Goal: Task Accomplishment & Management: Use online tool/utility

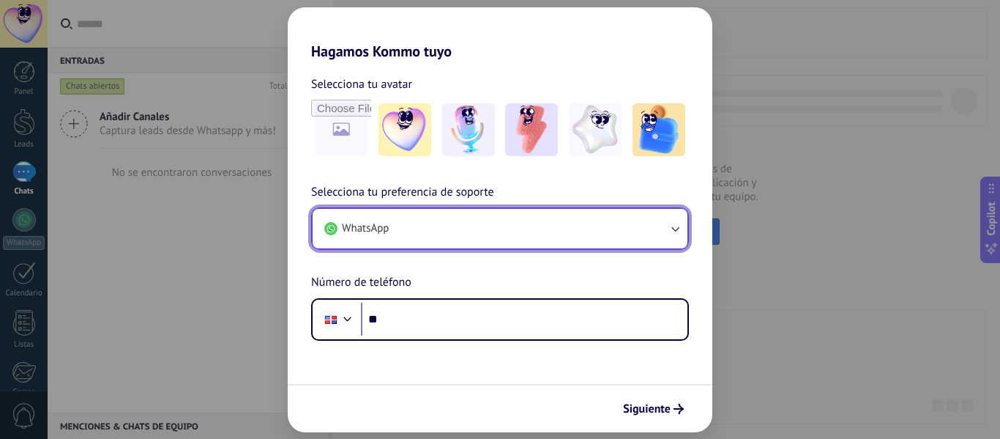
click at [666, 231] on button "WhatsApp" at bounding box center [500, 229] width 375 height 40
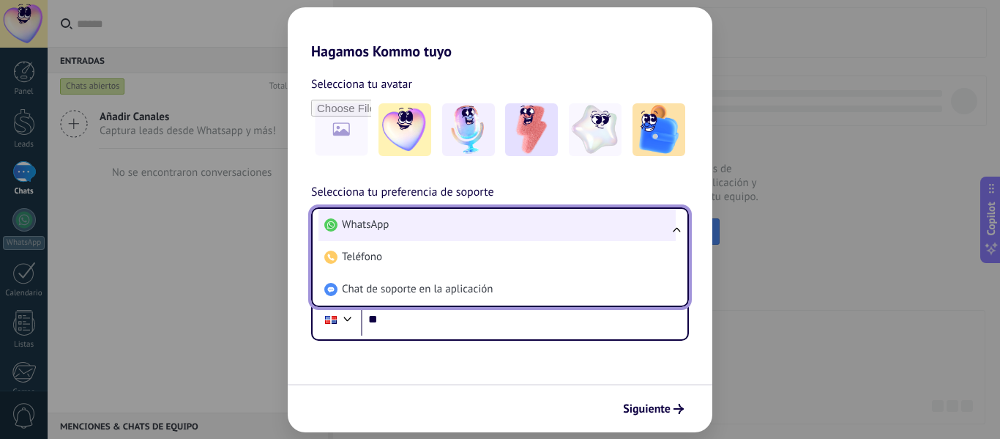
click at [409, 223] on li "WhatsApp" at bounding box center [497, 225] width 357 height 32
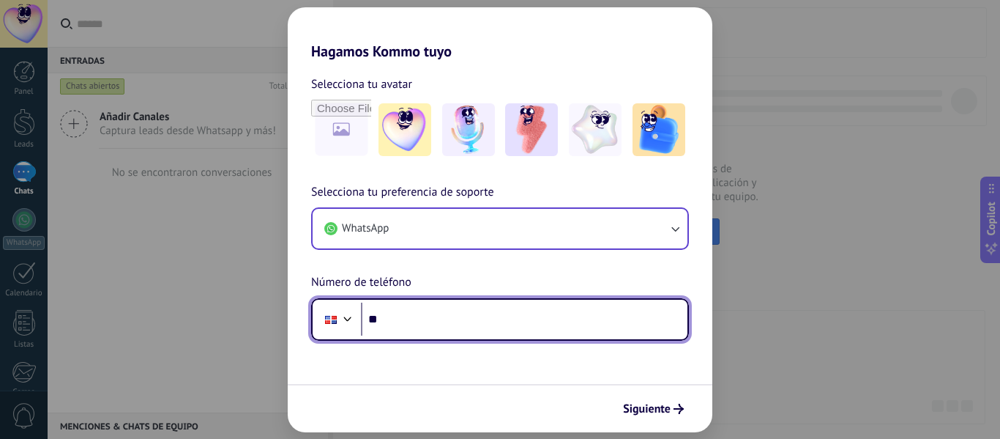
click at [434, 319] on input "**" at bounding box center [524, 319] width 327 height 34
type input "**********"
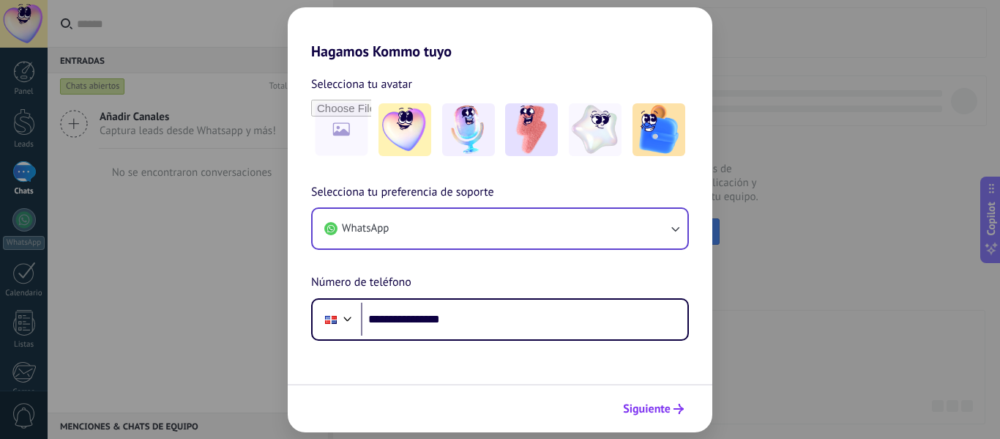
click at [677, 409] on use "submit" at bounding box center [679, 408] width 10 height 10
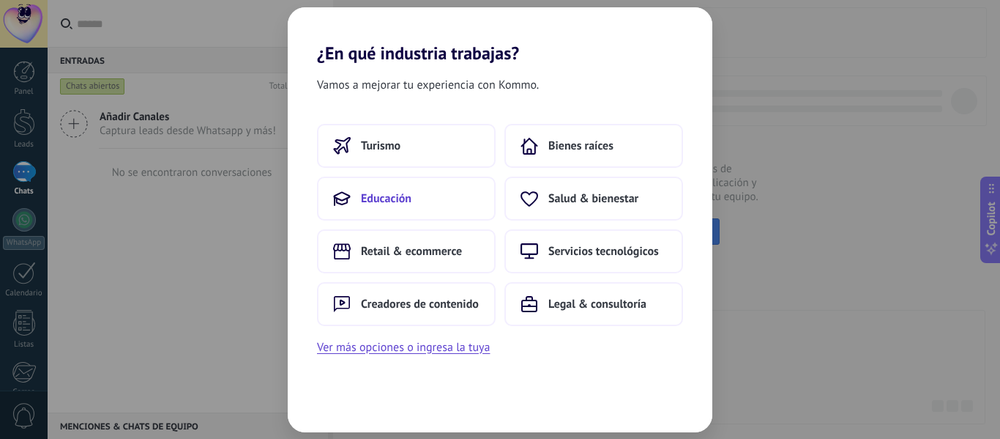
click at [431, 203] on button "Educación" at bounding box center [406, 198] width 179 height 44
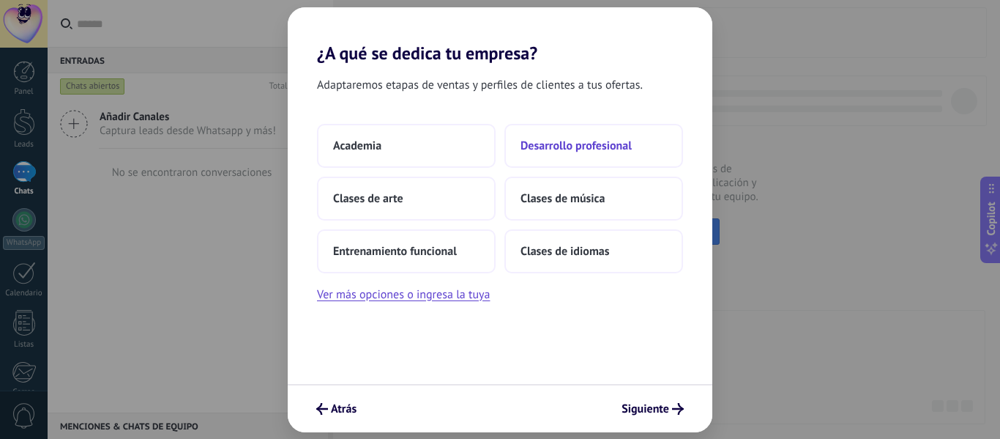
click at [614, 153] on button "Desarrollo profesional" at bounding box center [594, 146] width 179 height 44
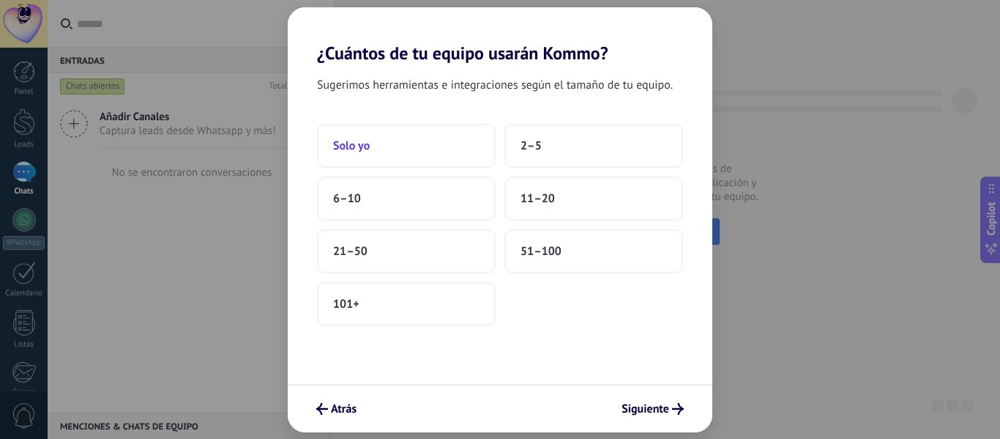
click at [384, 148] on button "Solo yo" at bounding box center [406, 146] width 179 height 44
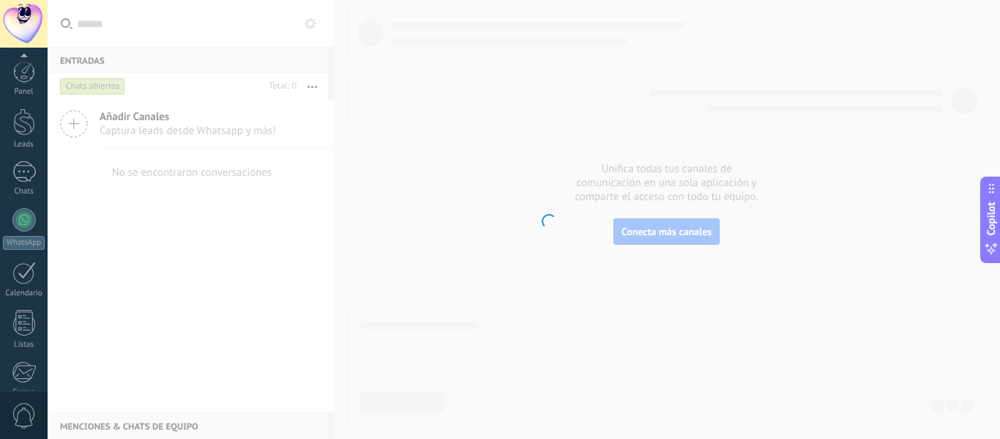
scroll to position [171, 0]
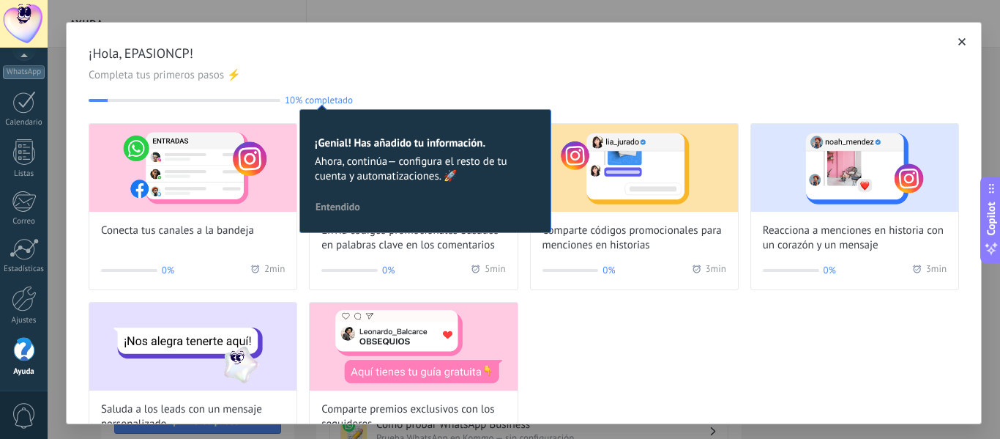
click at [516, 53] on span "¡Hola, EPASIONCP!" at bounding box center [524, 54] width 871 height 18
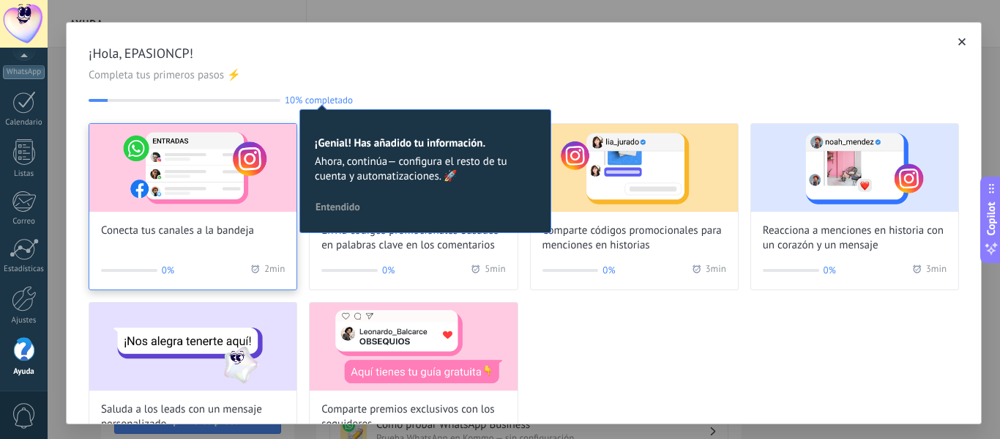
click at [216, 205] on img at bounding box center [192, 168] width 207 height 88
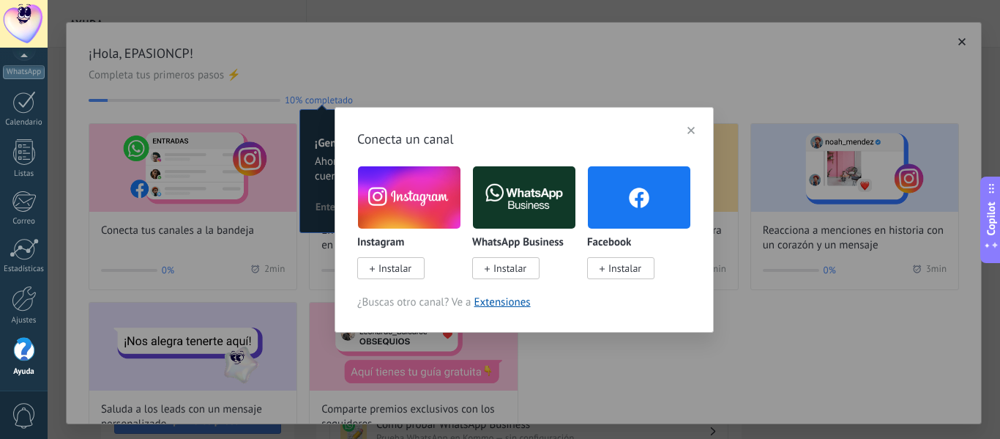
click at [420, 264] on span "Instalar" at bounding box center [390, 268] width 67 height 22
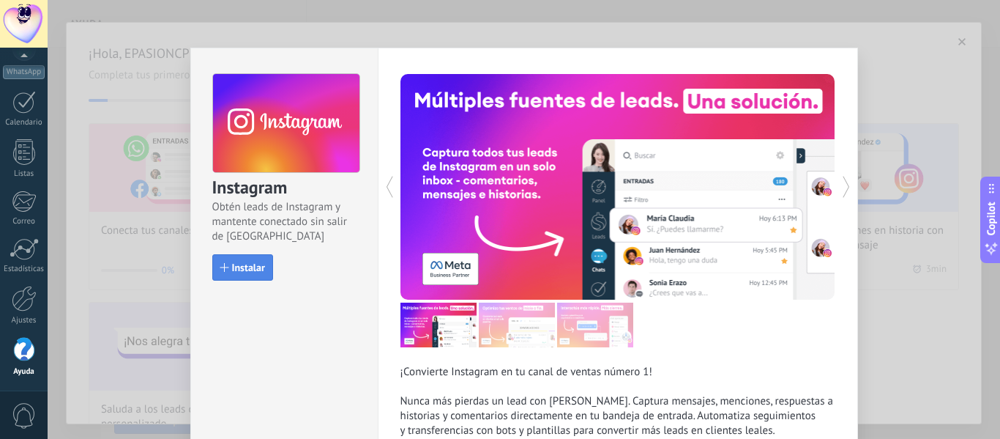
click at [236, 262] on span "Instalar" at bounding box center [248, 267] width 33 height 10
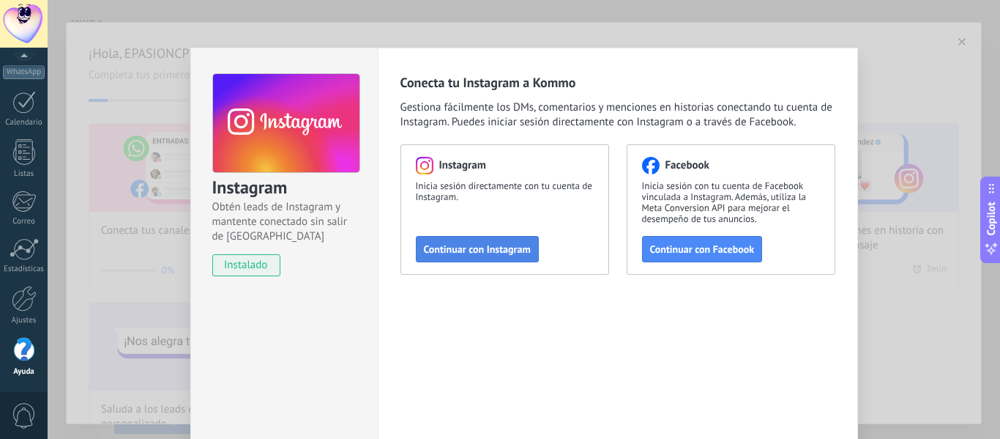
click at [446, 250] on span "Continuar con Instagram" at bounding box center [477, 249] width 107 height 10
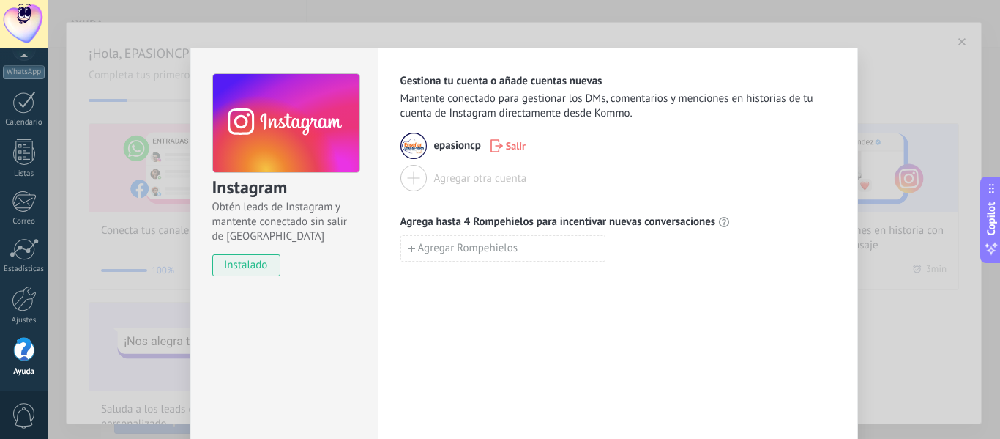
click at [923, 67] on div "Instagram Obtén leads de Instagram y mantente conectado sin salir de Kommo inst…" at bounding box center [524, 219] width 953 height 439
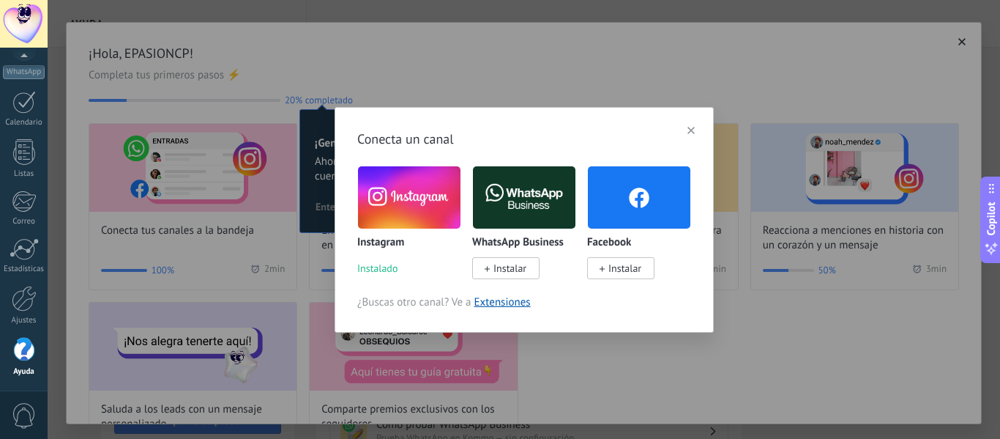
click at [692, 130] on use "button" at bounding box center [691, 130] width 7 height 7
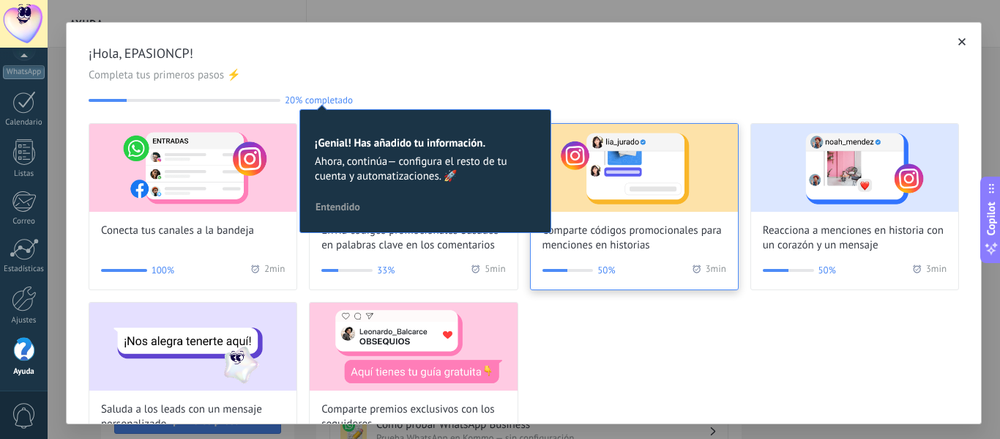
scroll to position [67, 0]
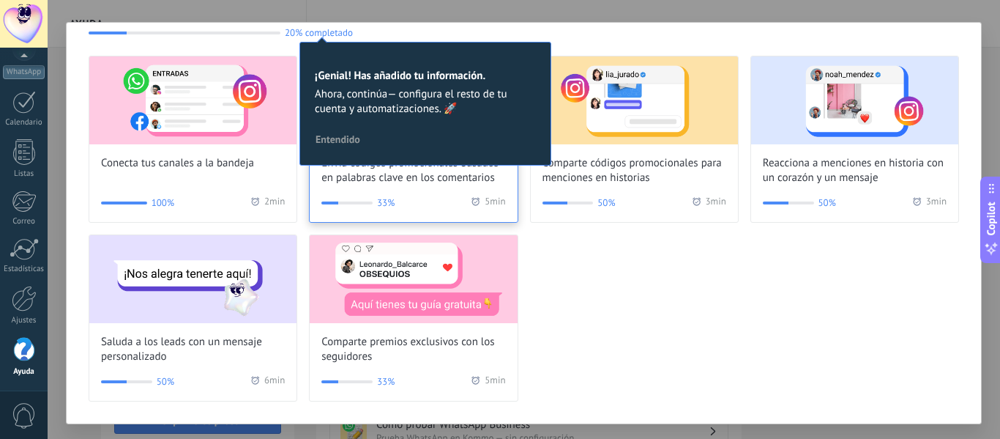
click at [428, 196] on div "33% 5 min" at bounding box center [413, 203] width 184 height 15
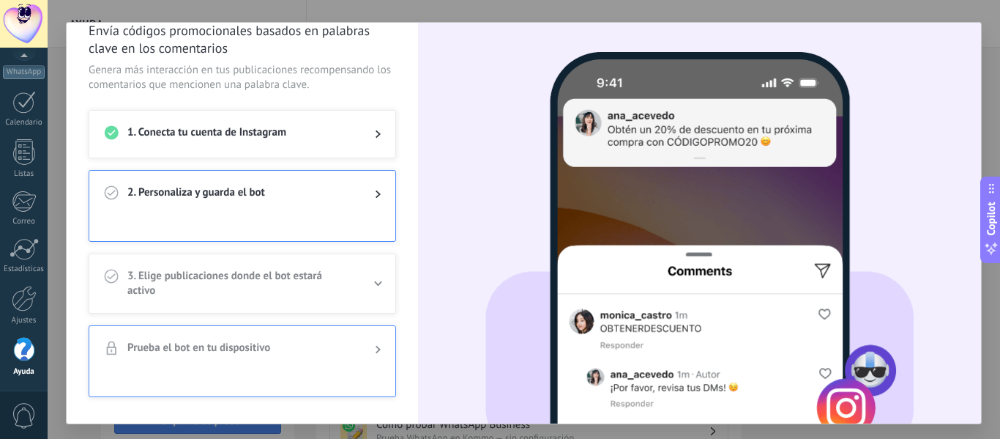
scroll to position [0, 0]
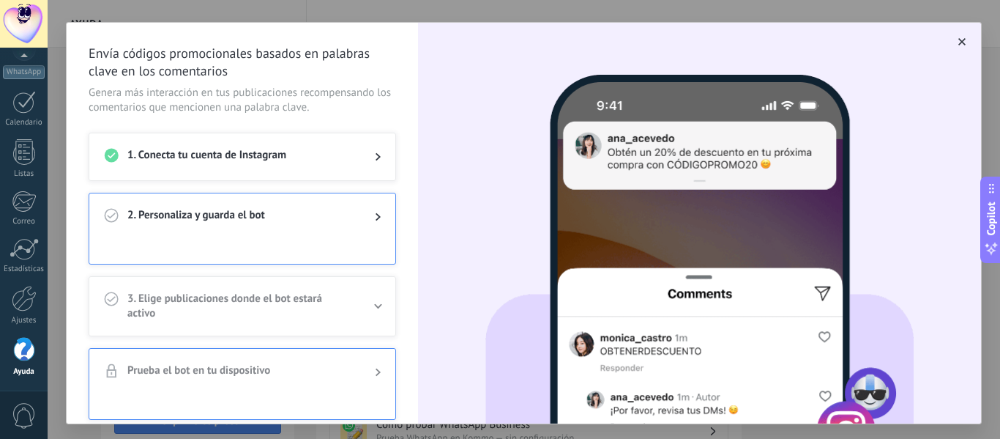
click at [355, 157] on div at bounding box center [365, 157] width 29 height 18
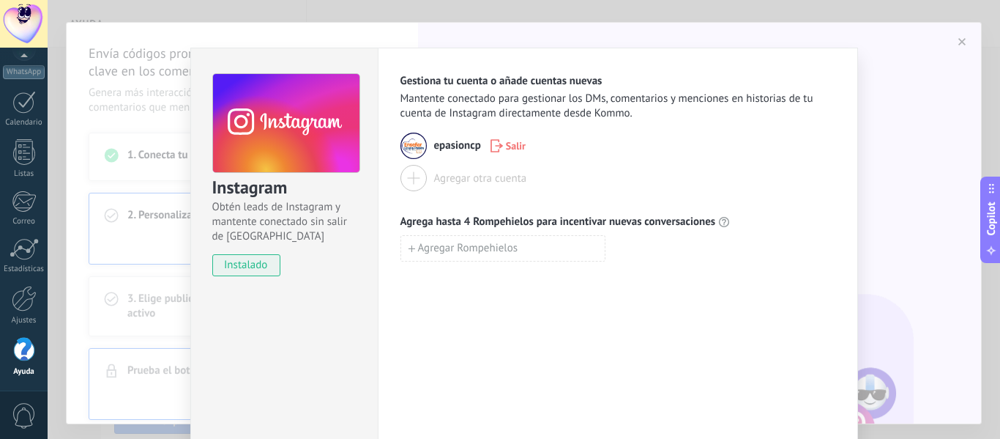
click at [410, 143] on img at bounding box center [414, 146] width 26 height 26
click at [897, 29] on div "Instagram Obtén leads de Instagram y mantente conectado sin salir de Kommo inst…" at bounding box center [524, 219] width 953 height 439
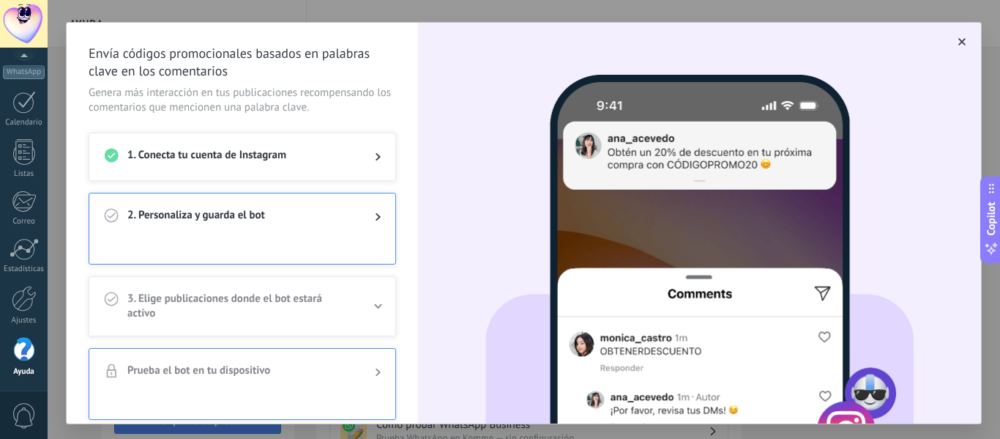
click at [302, 220] on span "2. Personaliza y guarda el bot" at bounding box center [239, 217] width 224 height 18
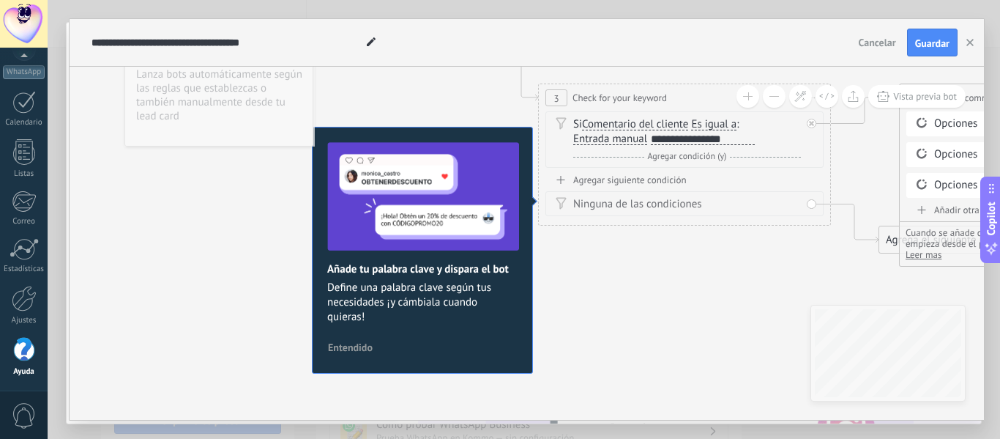
click at [343, 346] on span "Entendido" at bounding box center [350, 347] width 45 height 10
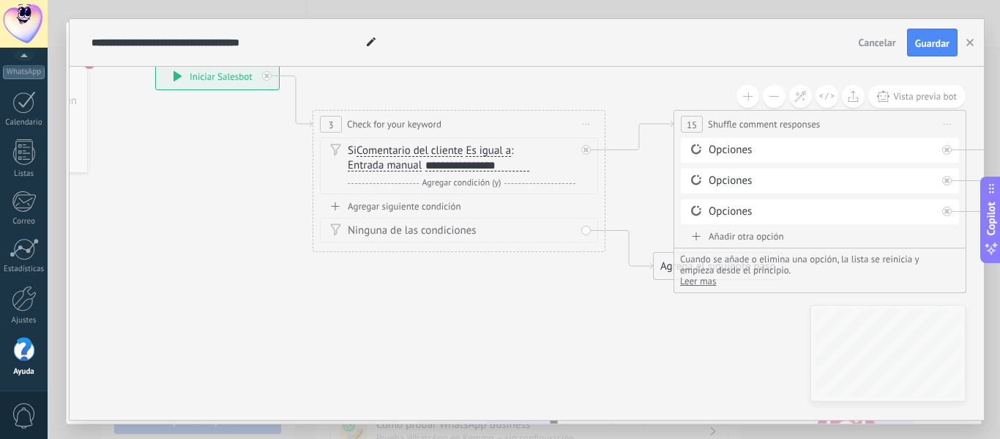
drag, startPoint x: 658, startPoint y: 334, endPoint x: 433, endPoint y: 360, distance: 227.1
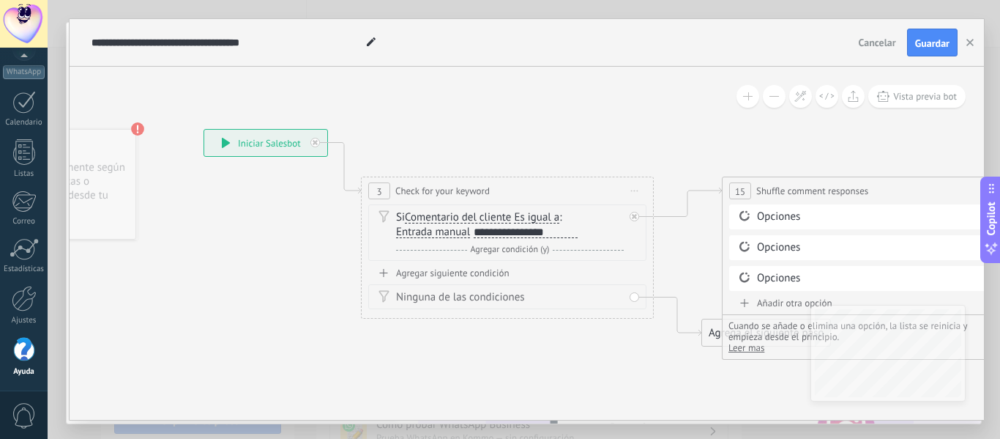
drag, startPoint x: 228, startPoint y: 202, endPoint x: 291, endPoint y: 215, distance: 64.2
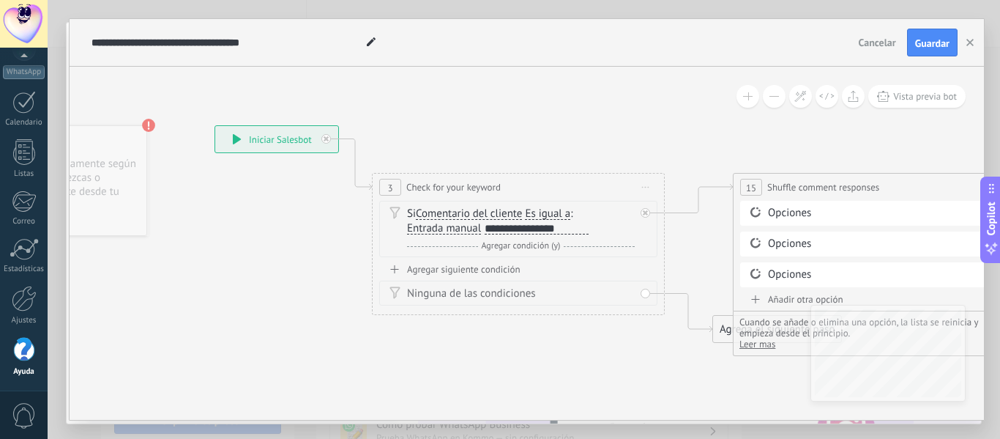
click at [265, 141] on div "**********" at bounding box center [276, 139] width 123 height 26
click at [234, 140] on icon at bounding box center [237, 139] width 8 height 10
click at [316, 139] on div "**********" at bounding box center [276, 139] width 123 height 26
click at [285, 143] on div "**********" at bounding box center [276, 139] width 123 height 26
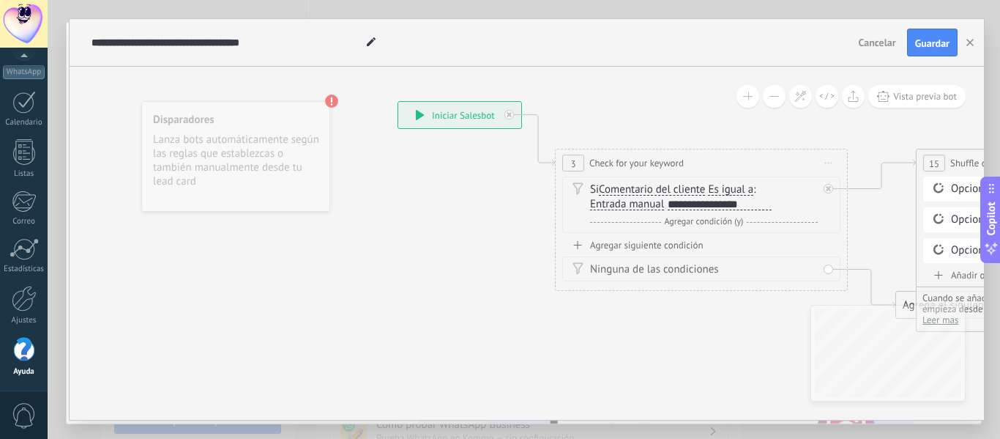
drag, startPoint x: 223, startPoint y: 224, endPoint x: 406, endPoint y: 235, distance: 183.4
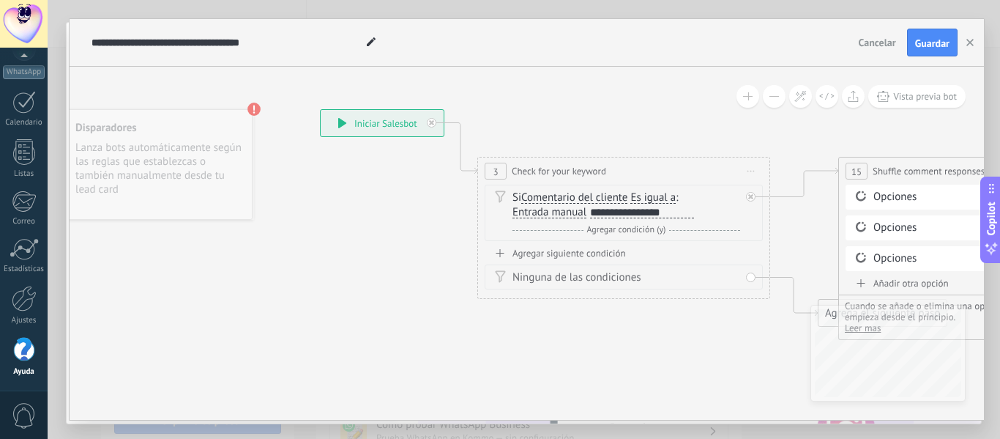
drag, startPoint x: 425, startPoint y: 144, endPoint x: 347, endPoint y: 152, distance: 78.0
click at [344, 120] on icon at bounding box center [342, 123] width 9 height 10
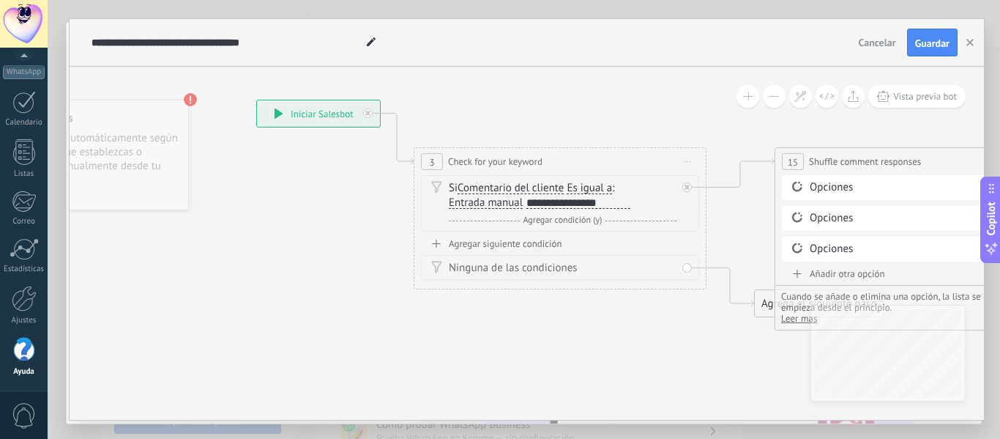
drag, startPoint x: 380, startPoint y: 232, endPoint x: 305, endPoint y: 197, distance: 83.2
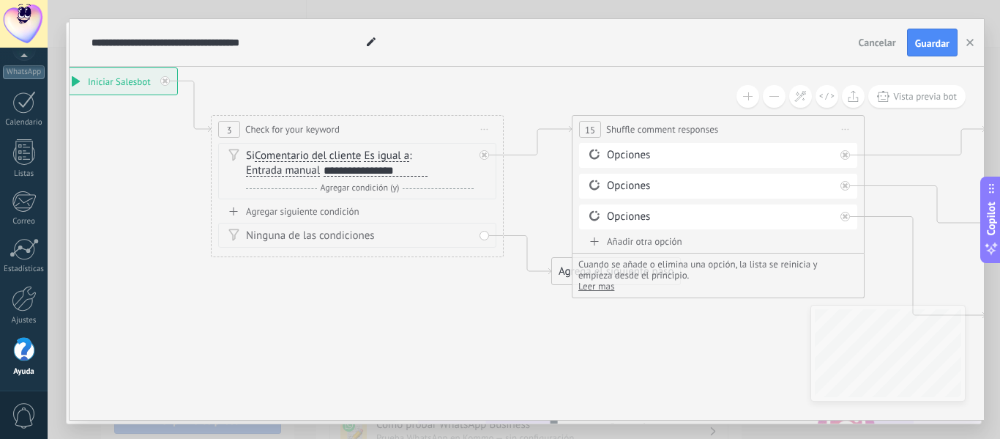
drag, startPoint x: 573, startPoint y: 283, endPoint x: 373, endPoint y: 277, distance: 200.0
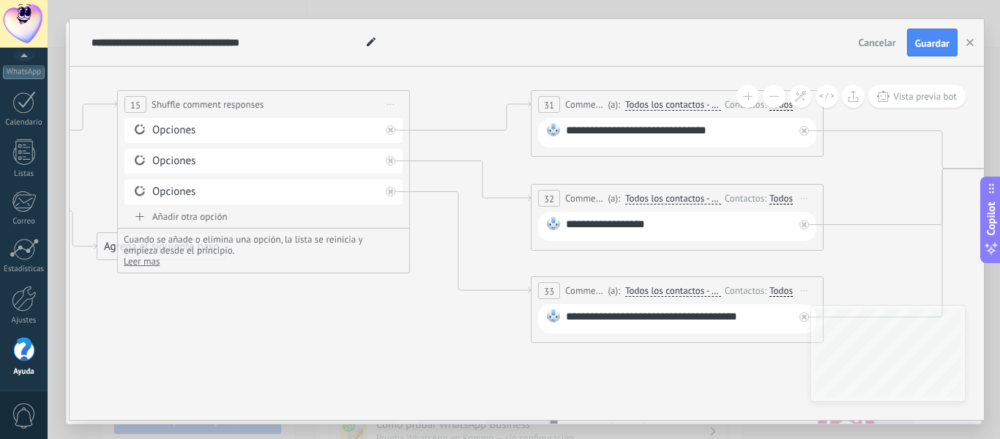
drag, startPoint x: 628, startPoint y: 314, endPoint x: 137, endPoint y: 278, distance: 492.7
click at [146, 287] on icon at bounding box center [683, 192] width 2901 height 1032
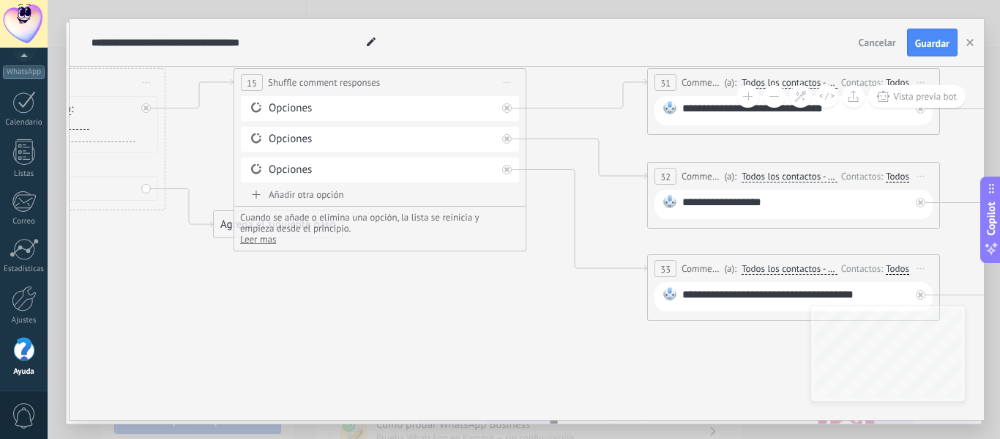
drag, startPoint x: 821, startPoint y: 149, endPoint x: 994, endPoint y: 127, distance: 174.2
click at [1000, 126] on div "**********" at bounding box center [524, 219] width 953 height 439
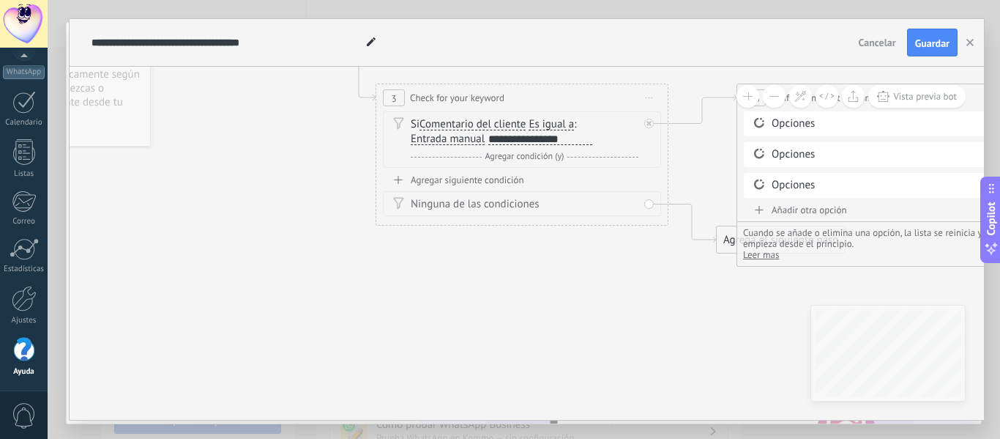
drag, startPoint x: 111, startPoint y: 252, endPoint x: 601, endPoint y: 299, distance: 492.9
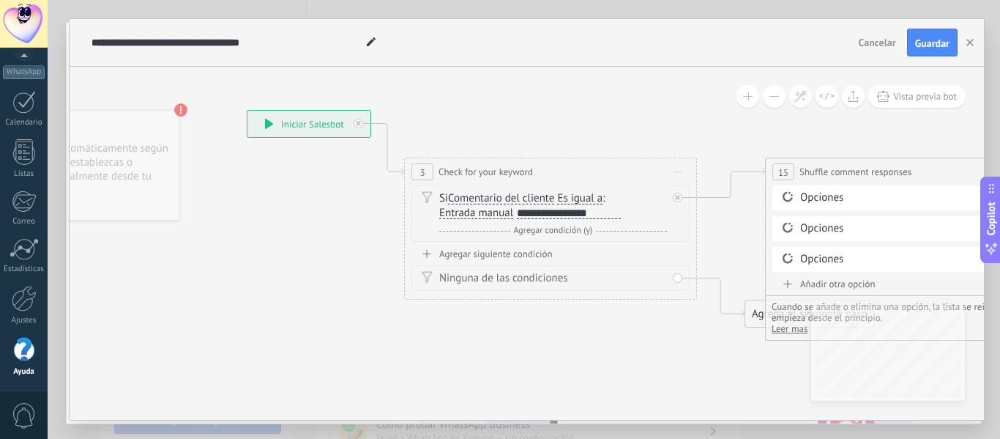
drag, startPoint x: 234, startPoint y: 234, endPoint x: 228, endPoint y: 197, distance: 37.7
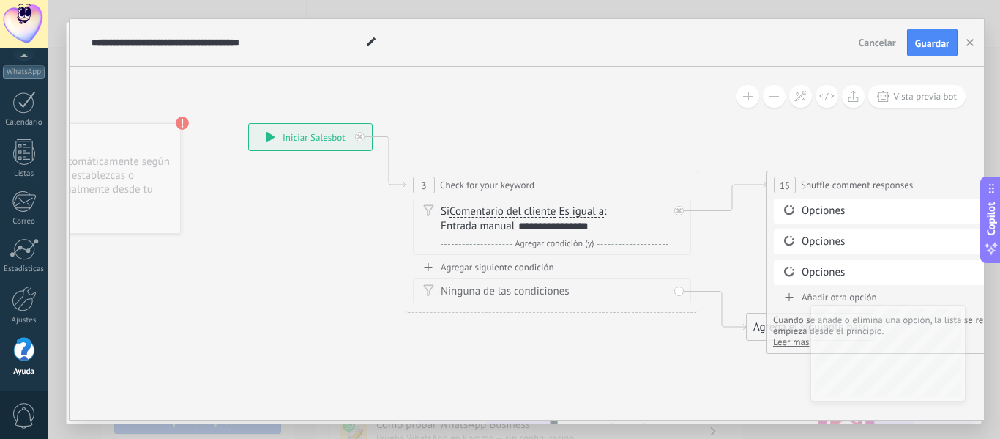
click at [273, 140] on icon at bounding box center [271, 137] width 9 height 10
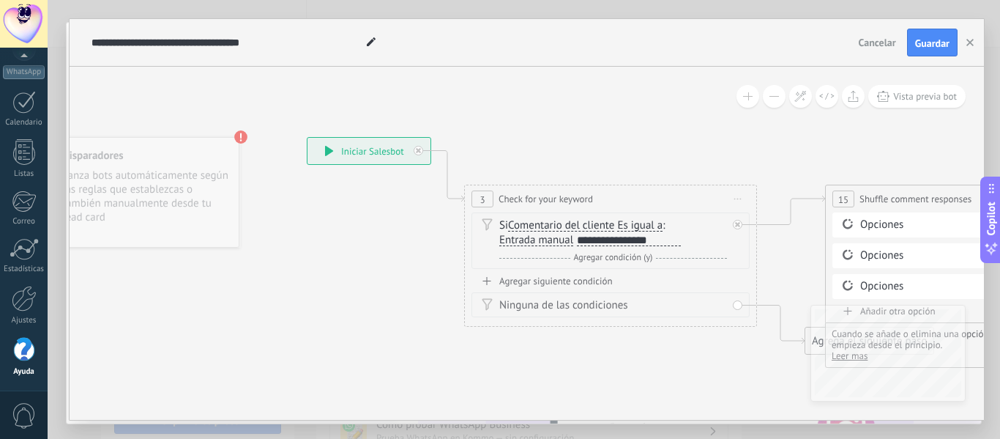
drag, startPoint x: 201, startPoint y: 202, endPoint x: 259, endPoint y: 214, distance: 59.0
click at [247, 138] on use at bounding box center [246, 138] width 13 height 13
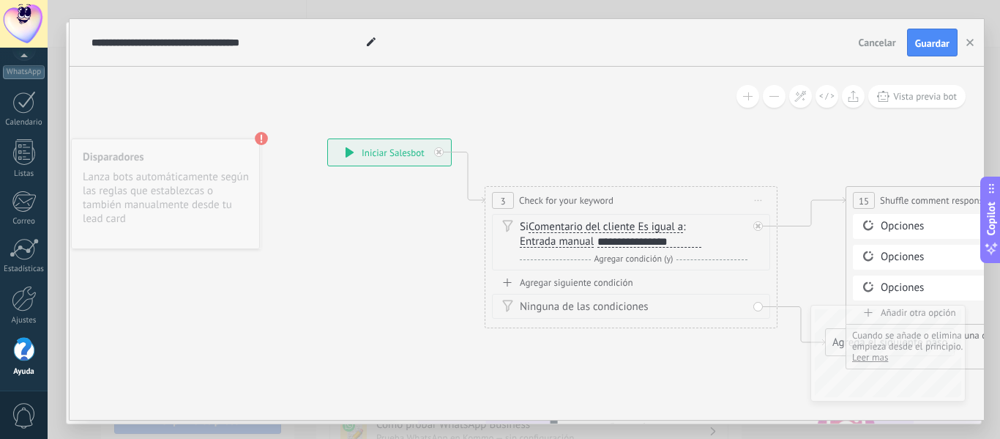
drag, startPoint x: 217, startPoint y: 266, endPoint x: 368, endPoint y: 257, distance: 151.8
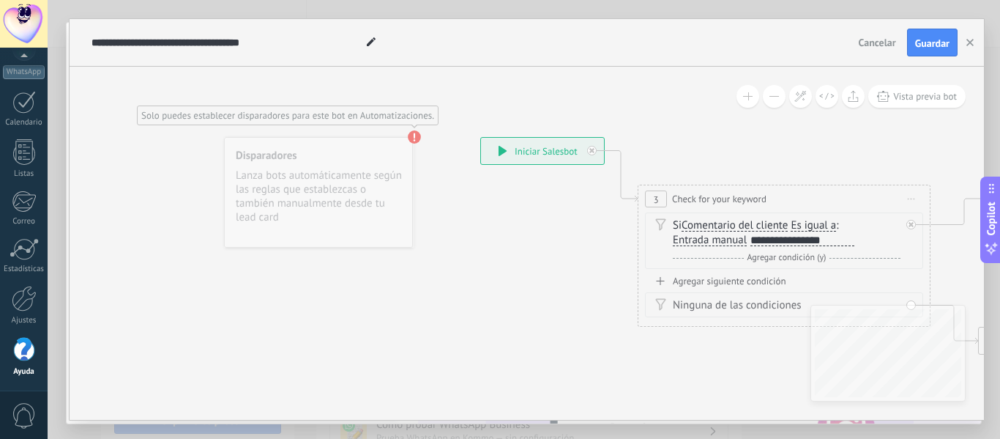
click at [414, 139] on use at bounding box center [414, 136] width 13 height 13
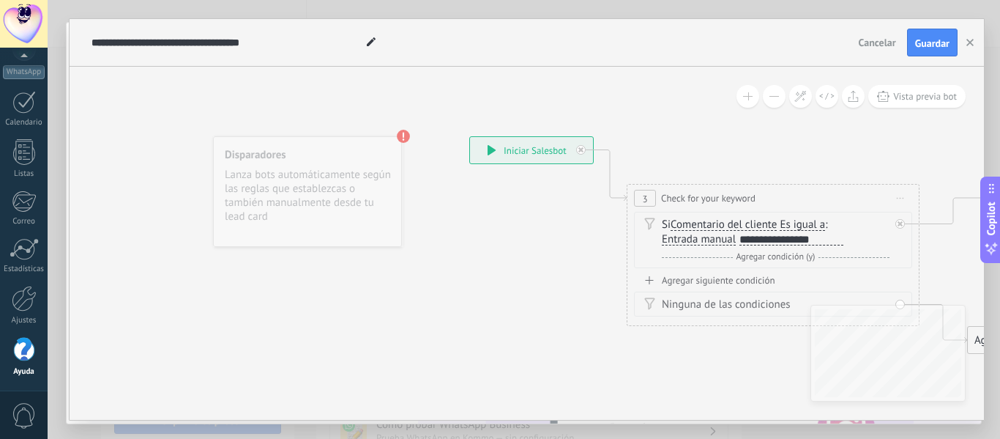
drag, startPoint x: 489, startPoint y: 242, endPoint x: 297, endPoint y: 204, distance: 196.3
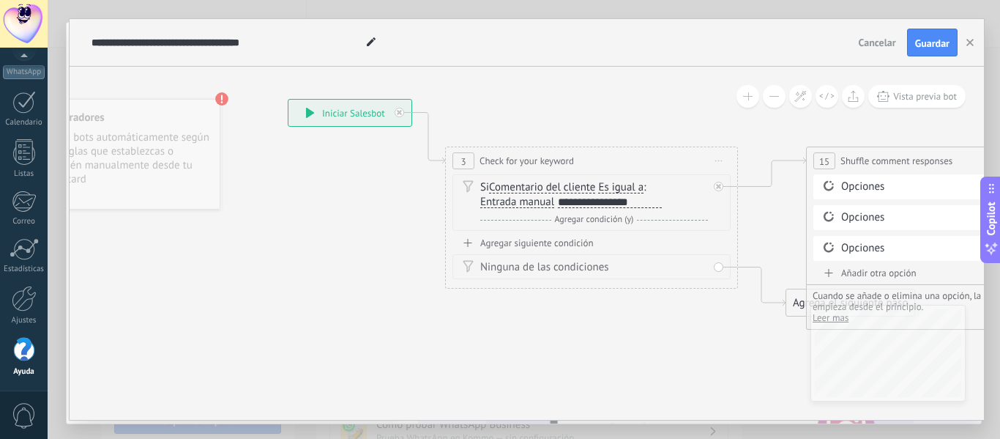
click at [510, 244] on div "Agregar siguiente condición" at bounding box center [592, 243] width 278 height 12
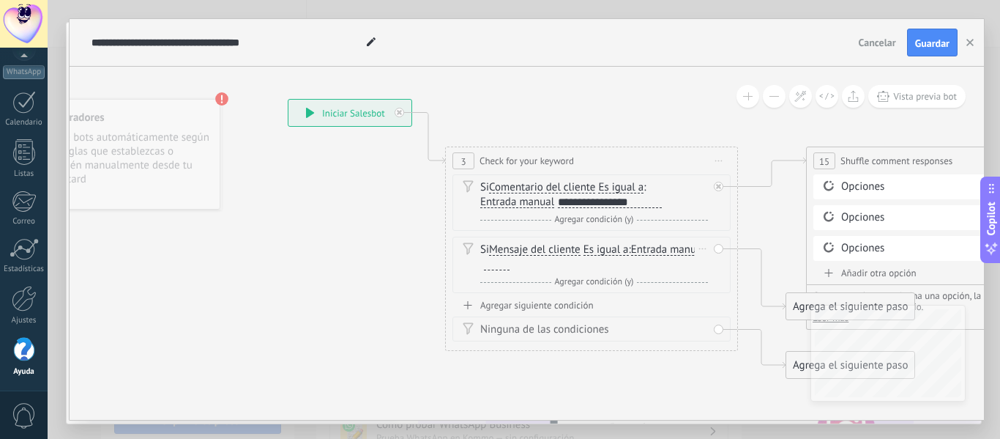
click at [704, 248] on icon at bounding box center [702, 248] width 7 height 1
click at [702, 258] on div "Borrar" at bounding box center [725, 269] width 65 height 25
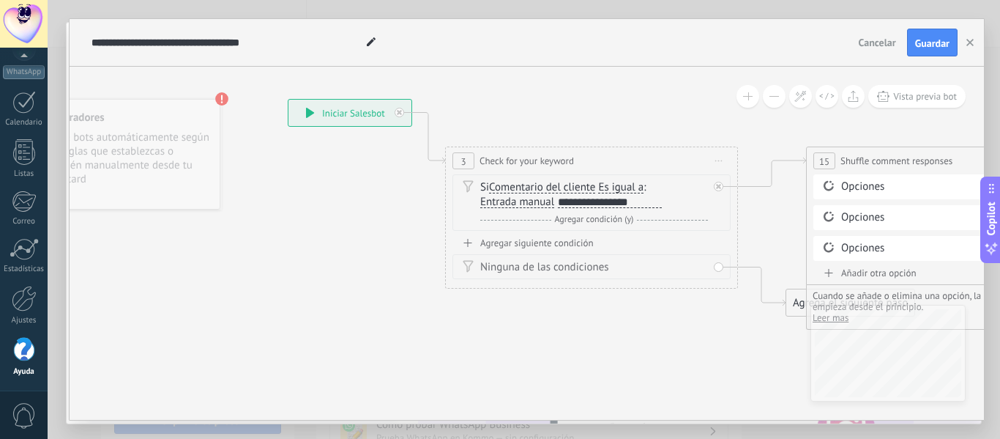
click at [321, 115] on div "**********" at bounding box center [350, 113] width 123 height 26
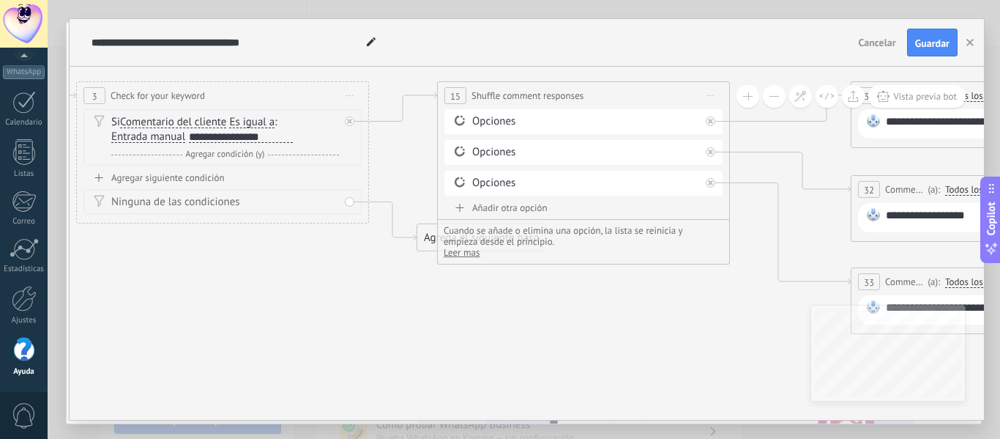
drag, startPoint x: 655, startPoint y: 308, endPoint x: 155, endPoint y: 183, distance: 515.4
click at [155, 184] on icon at bounding box center [1003, 174] width 2901 height 1012
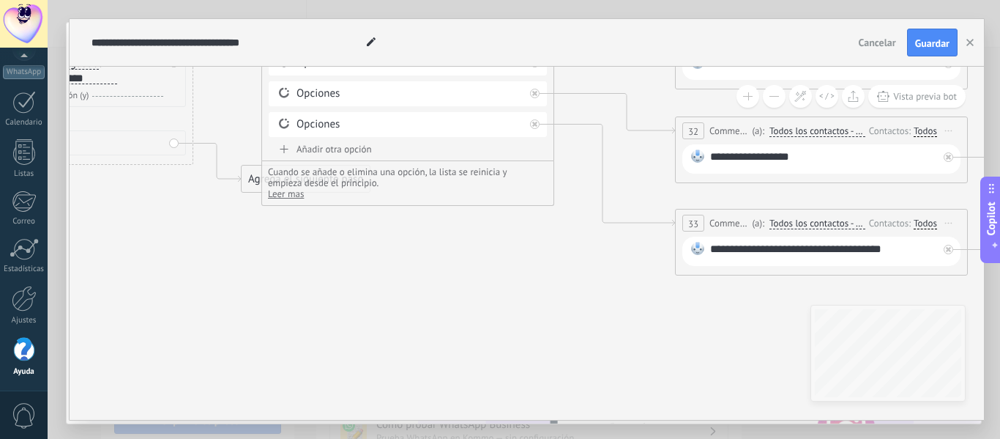
drag, startPoint x: 710, startPoint y: 272, endPoint x: 536, endPoint y: 273, distance: 173.6
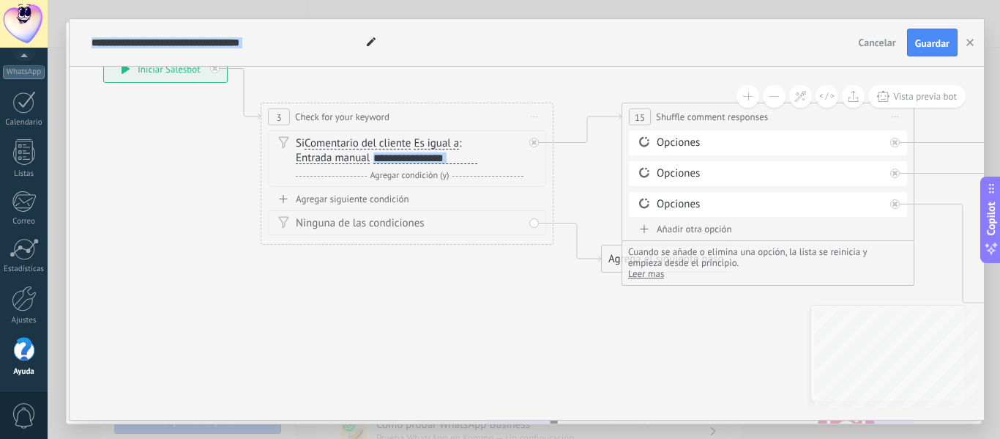
click at [937, 319] on div "**********" at bounding box center [527, 243] width 915 height 353
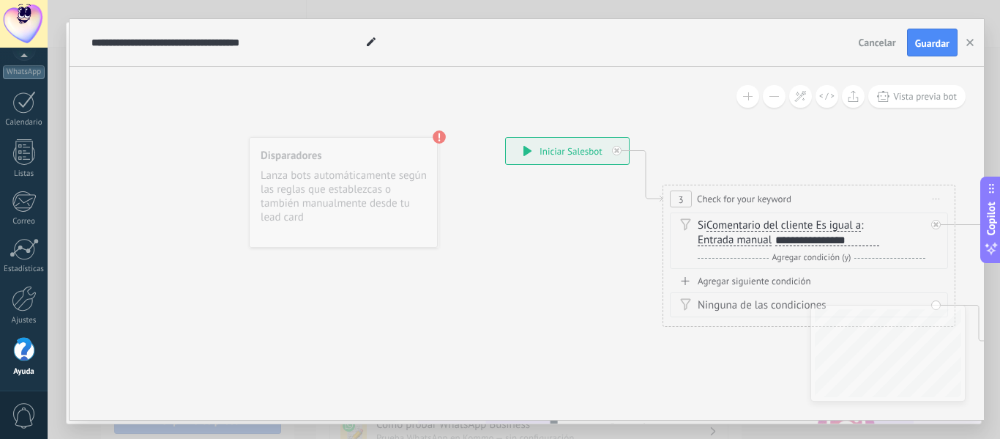
drag, startPoint x: 254, startPoint y: 263, endPoint x: 666, endPoint y: 344, distance: 419.5
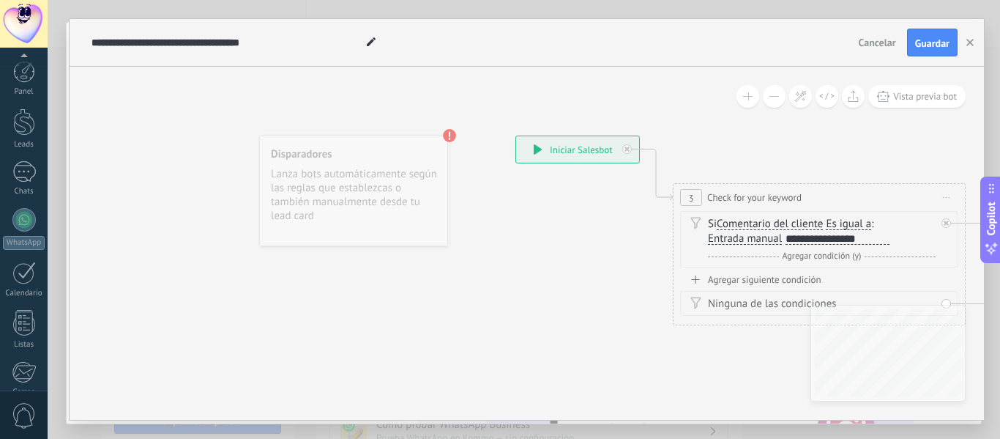
scroll to position [171, 0]
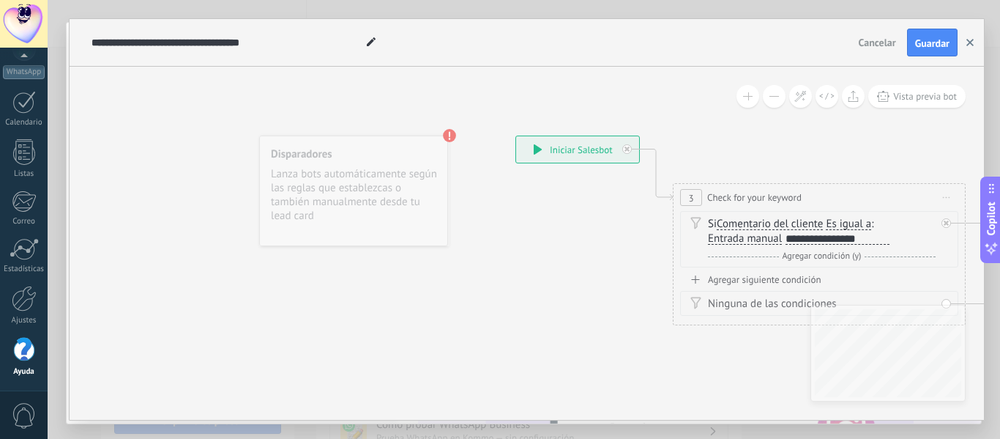
click at [973, 39] on icon "button" at bounding box center [970, 42] width 7 height 7
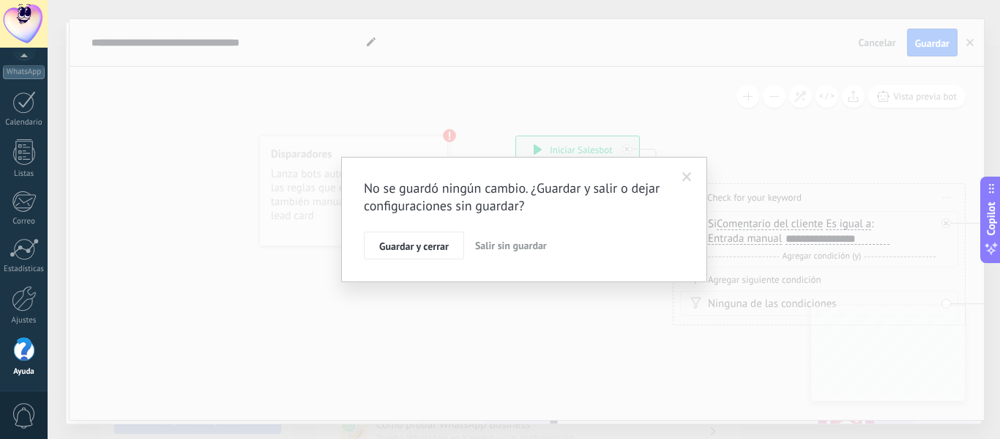
click at [518, 249] on span "Salir sin guardar" at bounding box center [511, 245] width 72 height 13
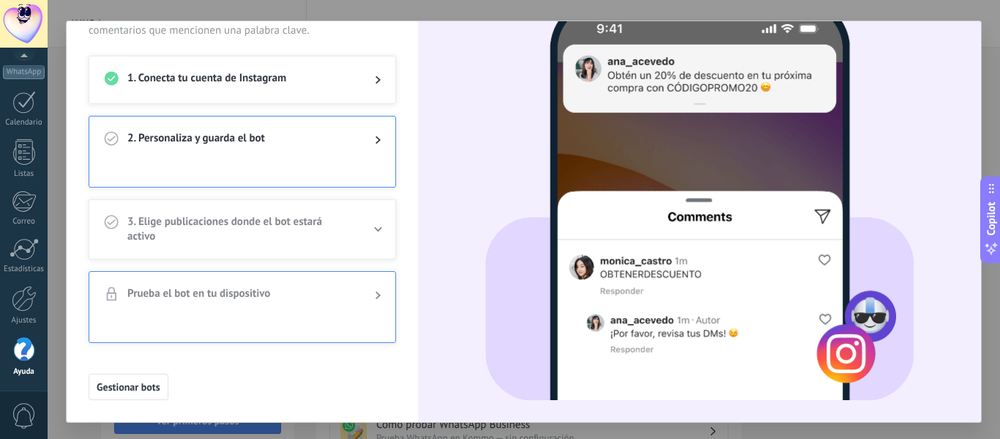
scroll to position [0, 0]
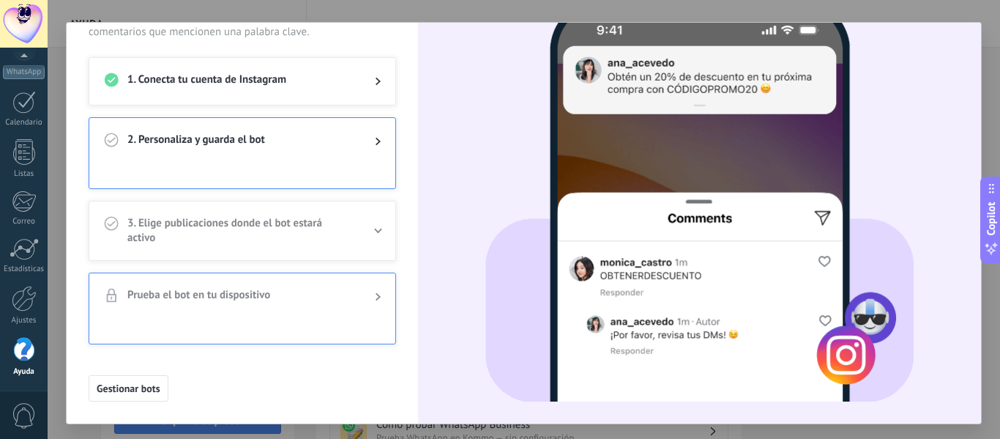
click at [374, 94] on div "1. Conecta tu cuenta de Instagram" at bounding box center [242, 81] width 306 height 47
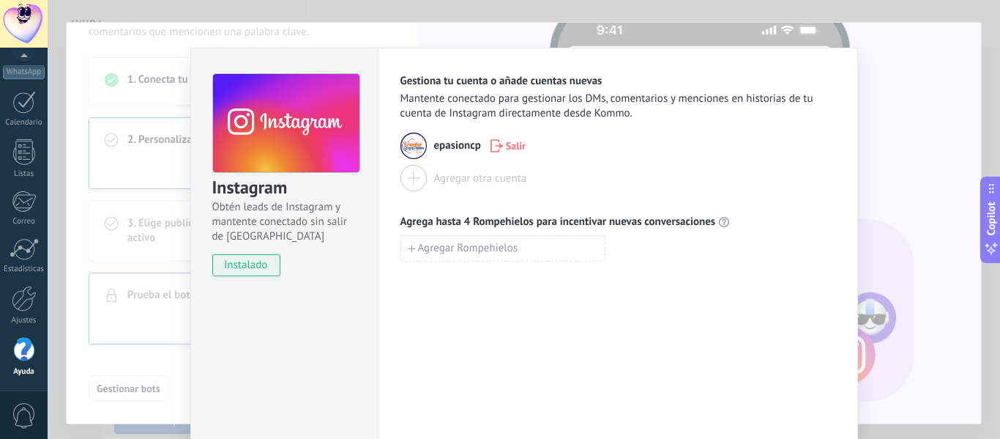
click at [291, 122] on use at bounding box center [286, 123] width 146 height 100
click at [436, 247] on span "Agregar Rompehielos" at bounding box center [468, 248] width 100 height 10
click at [406, 144] on img at bounding box center [414, 146] width 26 height 26
click at [413, 145] on img at bounding box center [414, 146] width 26 height 26
click at [414, 146] on img at bounding box center [414, 146] width 26 height 26
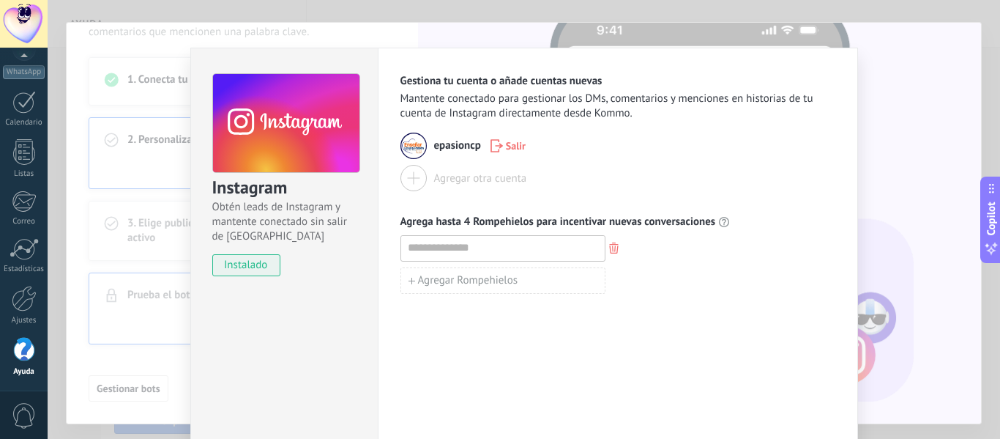
click at [444, 143] on span "epasioncp" at bounding box center [457, 145] width 47 height 15
click at [409, 146] on img at bounding box center [414, 146] width 26 height 26
click at [274, 258] on span "instalado" at bounding box center [246, 265] width 67 height 22
drag, startPoint x: 265, startPoint y: 260, endPoint x: 285, endPoint y: 258, distance: 19.8
click at [269, 260] on span "instalado" at bounding box center [246, 265] width 67 height 22
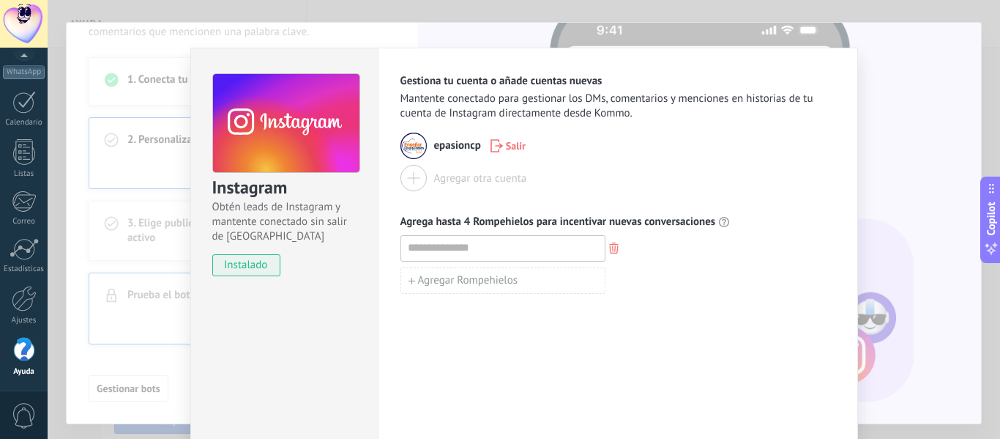
click at [905, 113] on div "Instagram Obtén leads de Instagram y mantente conectado sin salir de Kommo inst…" at bounding box center [524, 219] width 953 height 439
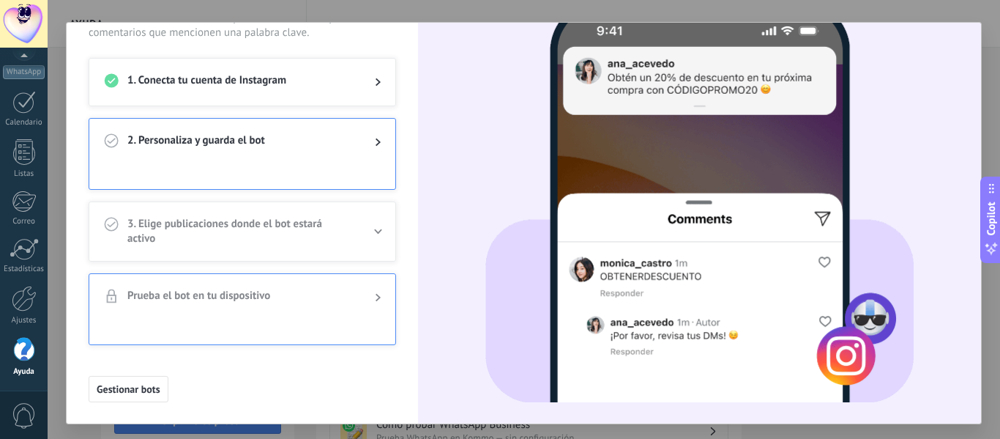
scroll to position [75, 0]
click at [284, 134] on span "2. Personaliza y guarda el bot" at bounding box center [239, 142] width 224 height 18
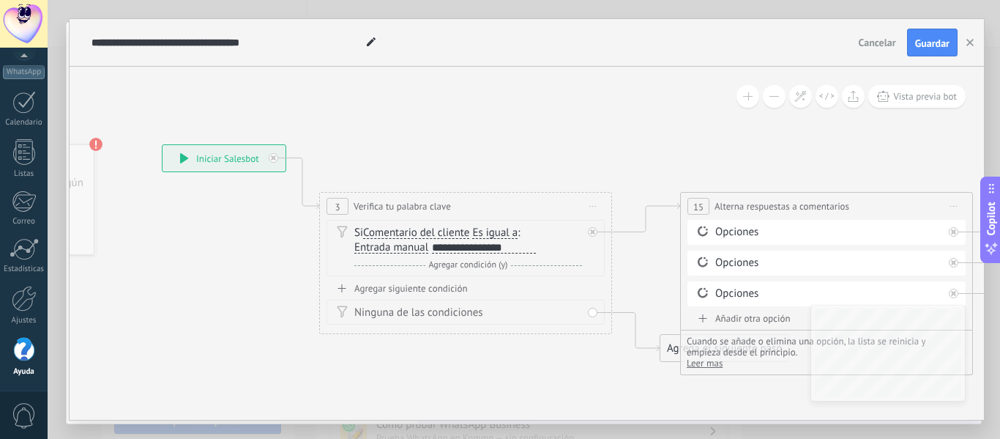
drag, startPoint x: 655, startPoint y: 172, endPoint x: 436, endPoint y: 140, distance: 221.3
click at [971, 34] on button "button" at bounding box center [970, 43] width 22 height 28
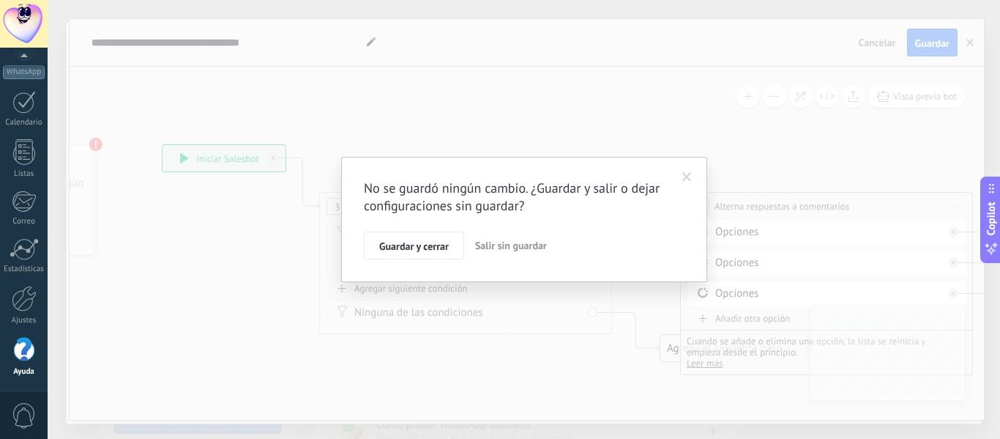
click at [513, 247] on span "Salir sin guardar" at bounding box center [511, 245] width 72 height 13
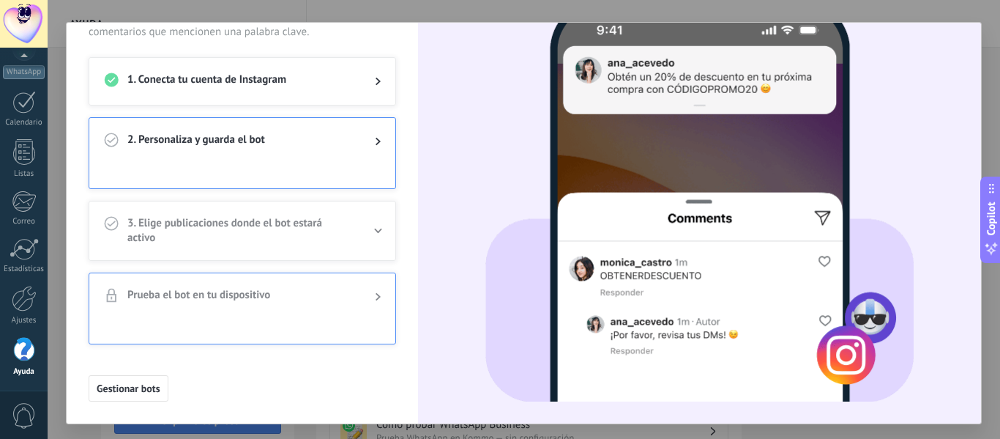
click at [269, 162] on div "2. Personaliza y guarda el bot" at bounding box center [242, 141] width 306 height 47
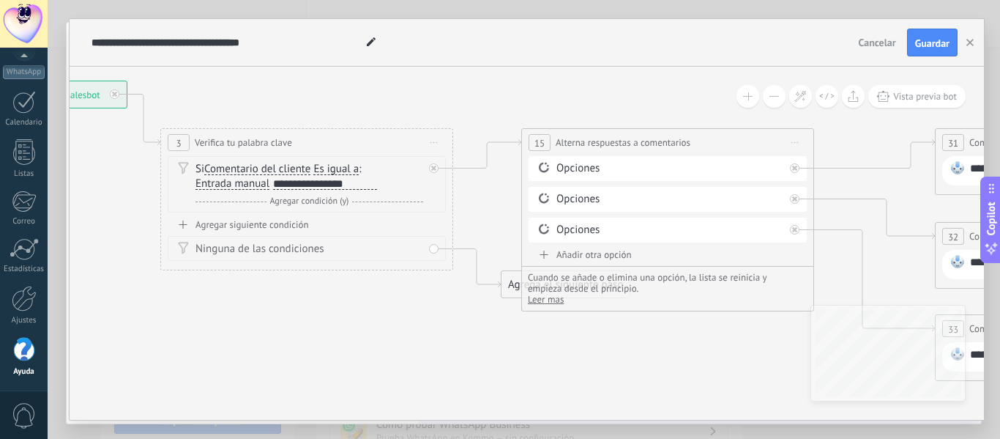
drag, startPoint x: 707, startPoint y: 170, endPoint x: 330, endPoint y: 74, distance: 389.8
click at [376, 184] on div "**********" at bounding box center [325, 184] width 104 height 12
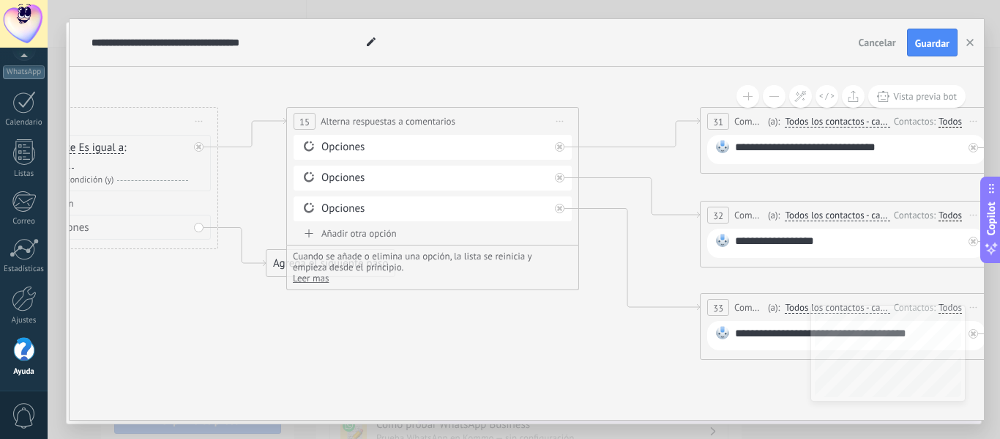
drag, startPoint x: 714, startPoint y: 344, endPoint x: 479, endPoint y: 323, distance: 236.0
click at [479, 323] on icon at bounding box center [852, 209] width 2901 height 1032
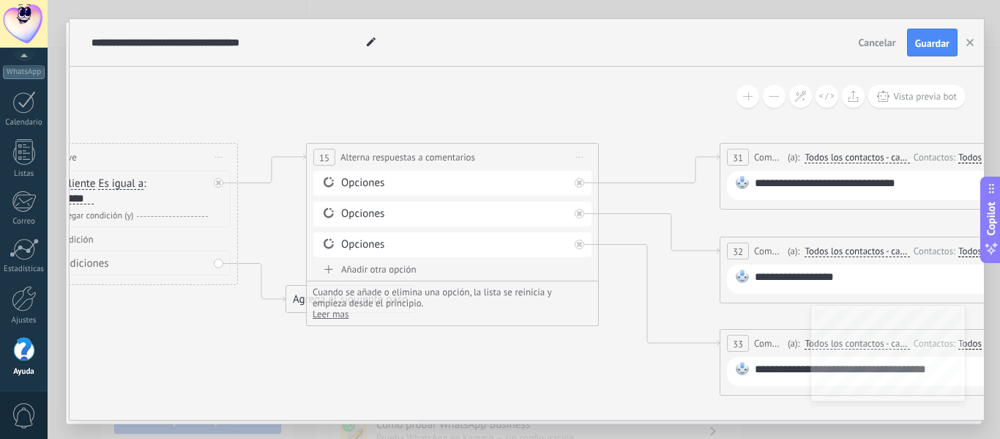
drag, startPoint x: 505, startPoint y: 313, endPoint x: 523, endPoint y: 354, distance: 44.6
click at [523, 354] on icon at bounding box center [872, 245] width 2901 height 1032
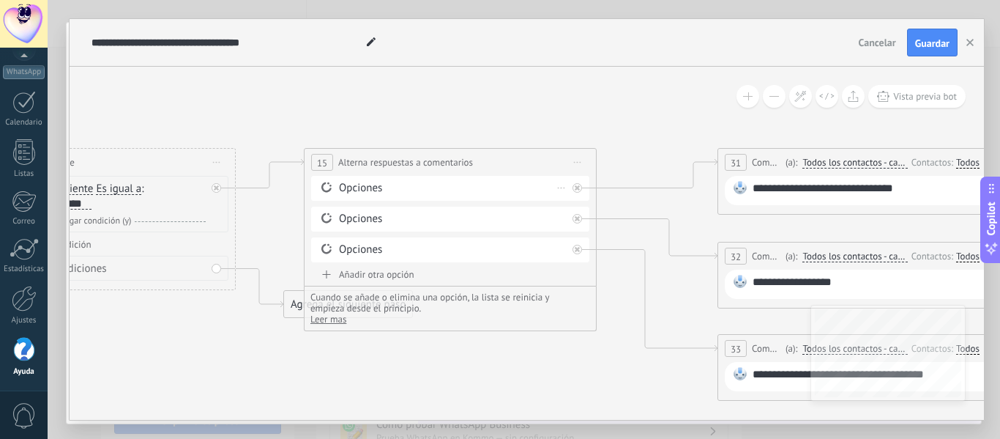
click at [351, 183] on div "Opciones" at bounding box center [453, 188] width 228 height 15
click at [521, 192] on div "Opciones" at bounding box center [453, 188] width 228 height 15
click at [465, 222] on div "Opciones" at bounding box center [453, 219] width 228 height 15
click at [453, 242] on div "Opciones Borrar" at bounding box center [450, 249] width 278 height 25
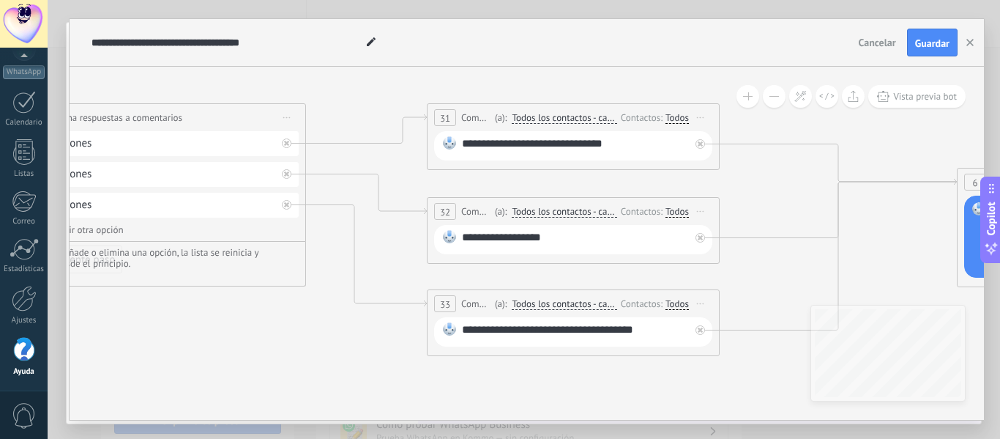
drag, startPoint x: 625, startPoint y: 365, endPoint x: 335, endPoint y: 321, distance: 294.1
click at [335, 321] on icon at bounding box center [579, 206] width 2901 height 1032
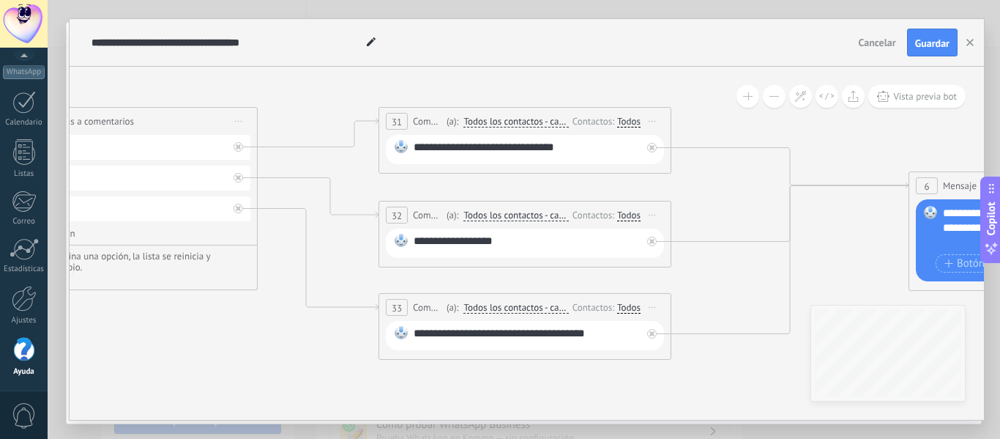
drag, startPoint x: 663, startPoint y: 375, endPoint x: 614, endPoint y: 379, distance: 49.2
click at [614, 379] on icon at bounding box center [530, 209] width 2901 height 1032
click at [508, 332] on div "**********" at bounding box center [527, 335] width 228 height 19
click at [826, 246] on icon at bounding box center [530, 209] width 2901 height 1032
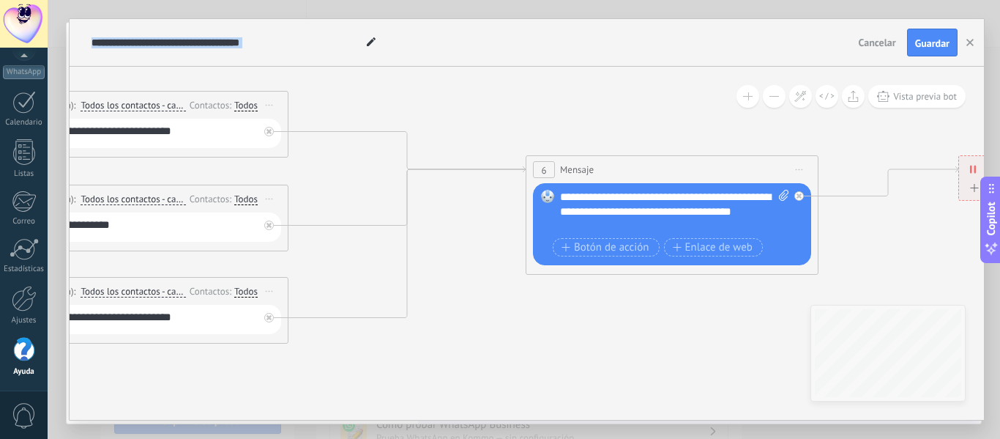
drag, startPoint x: 792, startPoint y: 250, endPoint x: 440, endPoint y: 228, distance: 352.2
click at [440, 228] on icon at bounding box center [147, 193] width 2901 height 1032
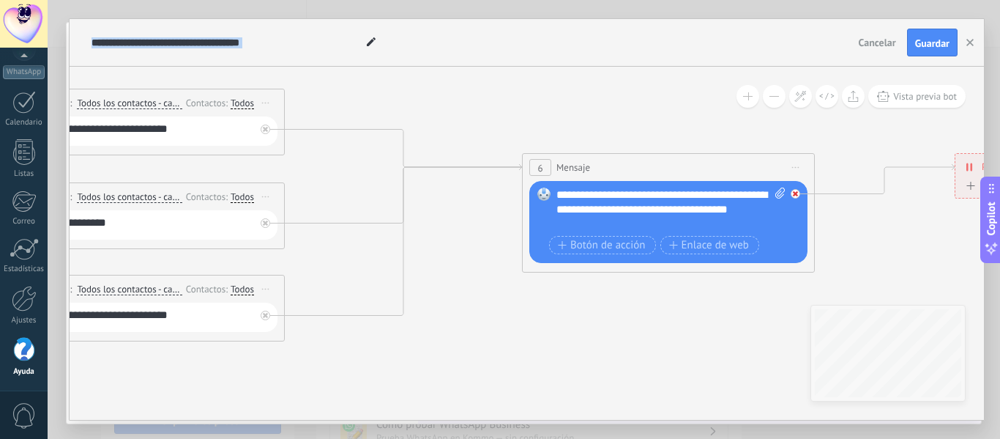
click at [797, 194] on icon at bounding box center [795, 193] width 5 height 5
click at [797, 164] on span "Iniciar vista previa aquí Cambiar nombre Duplicar Borrar" at bounding box center [795, 167] width 23 height 21
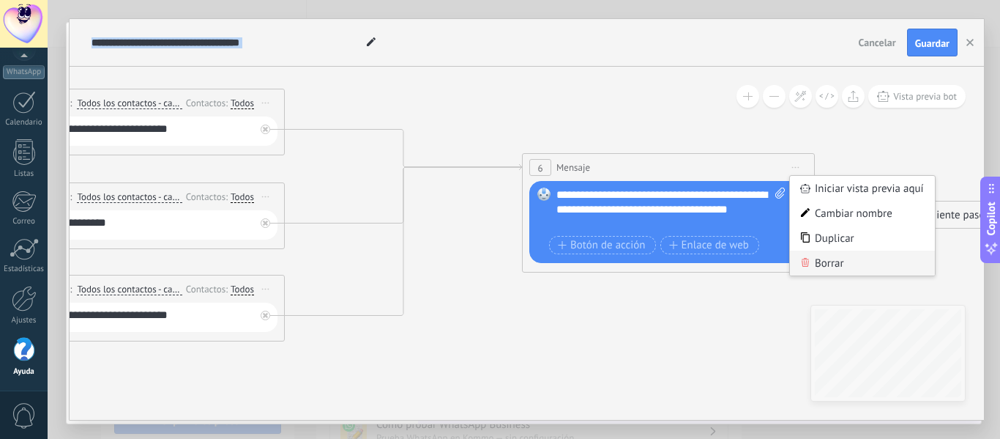
click at [824, 261] on div "Borrar" at bounding box center [862, 262] width 145 height 25
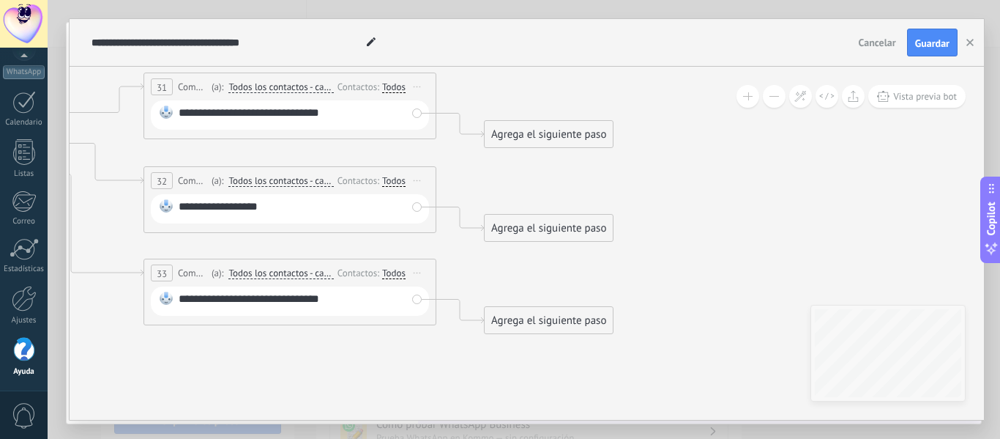
drag, startPoint x: 773, startPoint y: 205, endPoint x: 926, endPoint y: 189, distance: 154.6
click at [931, 47] on span "Guardar" at bounding box center [932, 43] width 34 height 10
click at [971, 46] on icon "button" at bounding box center [970, 42] width 7 height 7
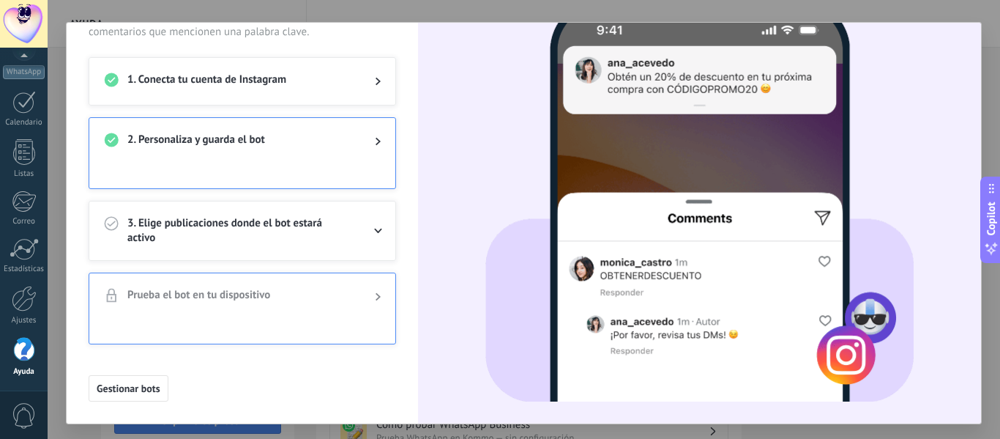
click at [343, 225] on span "3. Elige publicaciones donde el bot estará activo" at bounding box center [239, 230] width 224 height 29
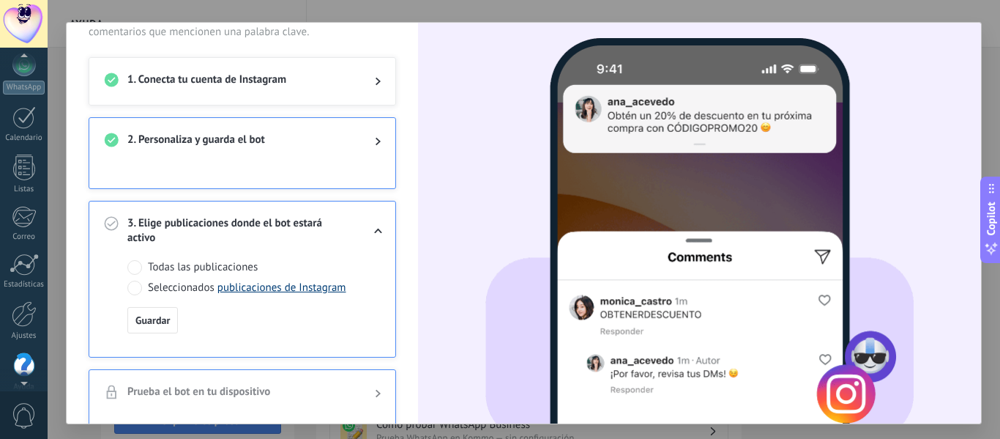
scroll to position [171, 0]
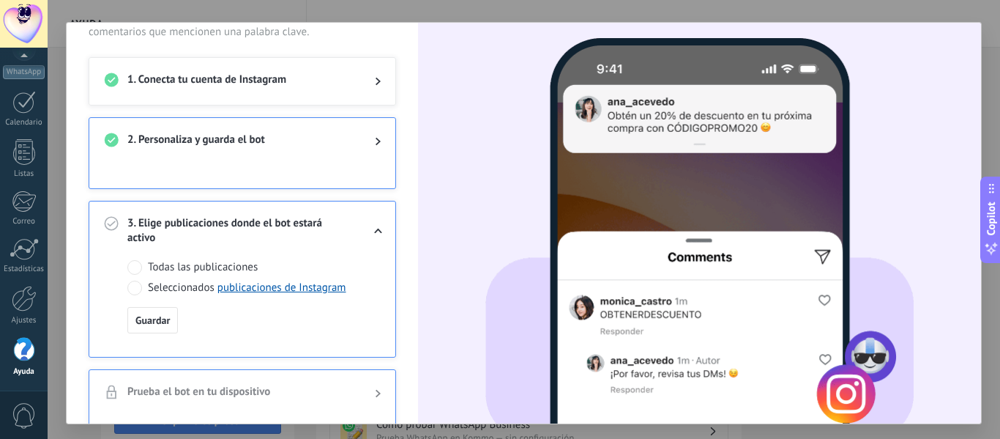
click at [133, 289] on span at bounding box center [134, 287] width 15 height 15
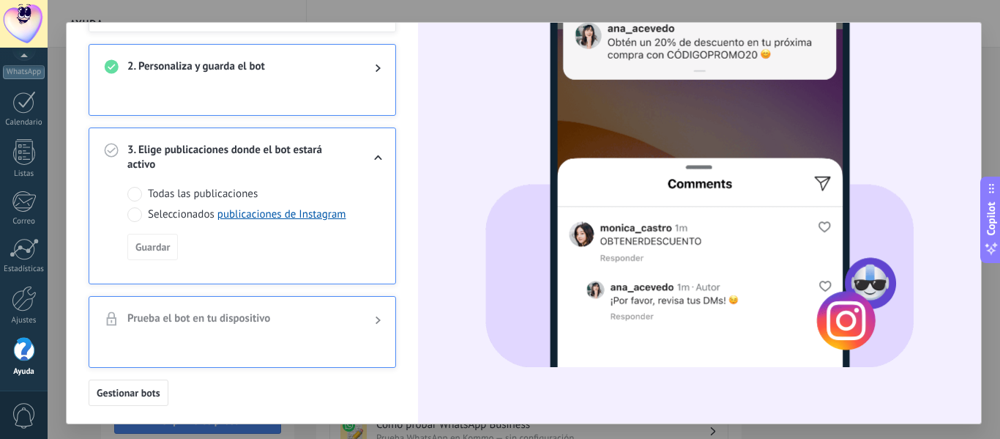
click at [168, 196] on span "Todas las publicaciones" at bounding box center [203, 194] width 110 height 15
click at [169, 210] on span "Seleccionados publicaciones de Instagram" at bounding box center [247, 214] width 198 height 15
click at [135, 195] on span at bounding box center [134, 194] width 15 height 15
click at [146, 249] on span "Guardar" at bounding box center [152, 247] width 34 height 10
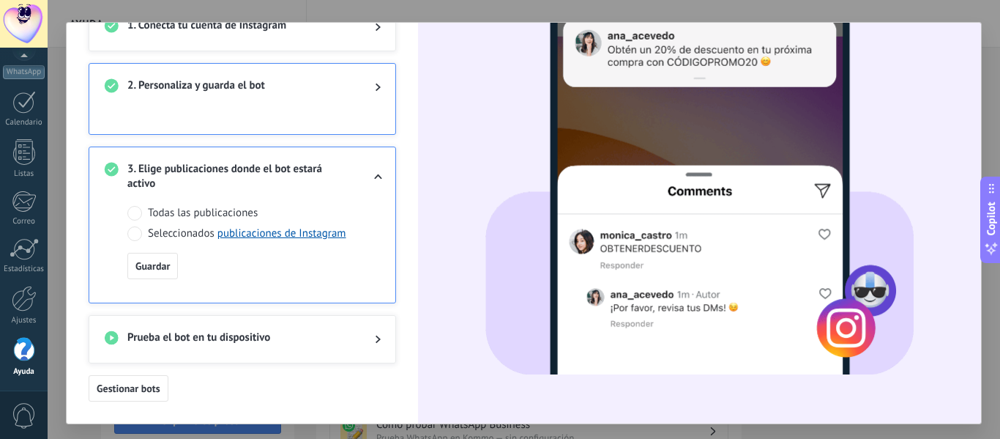
scroll to position [7, 0]
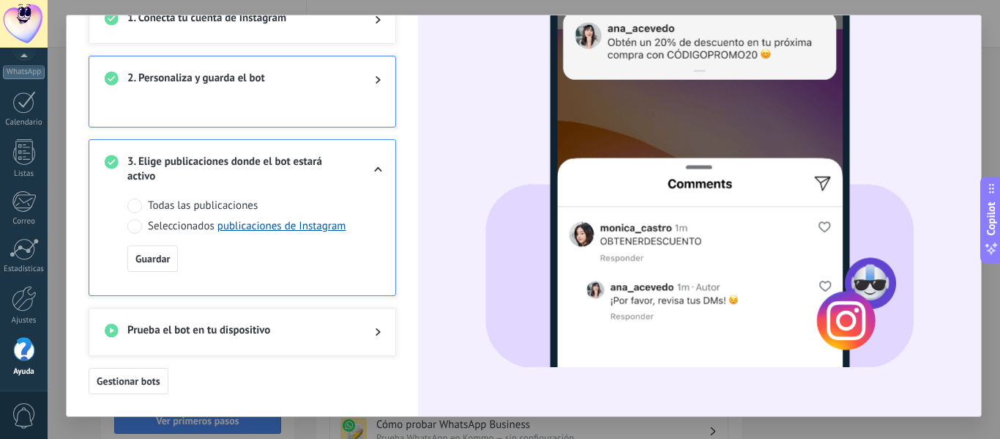
click at [264, 334] on span "Prueba el bot en tu dispositivo" at bounding box center [239, 332] width 224 height 18
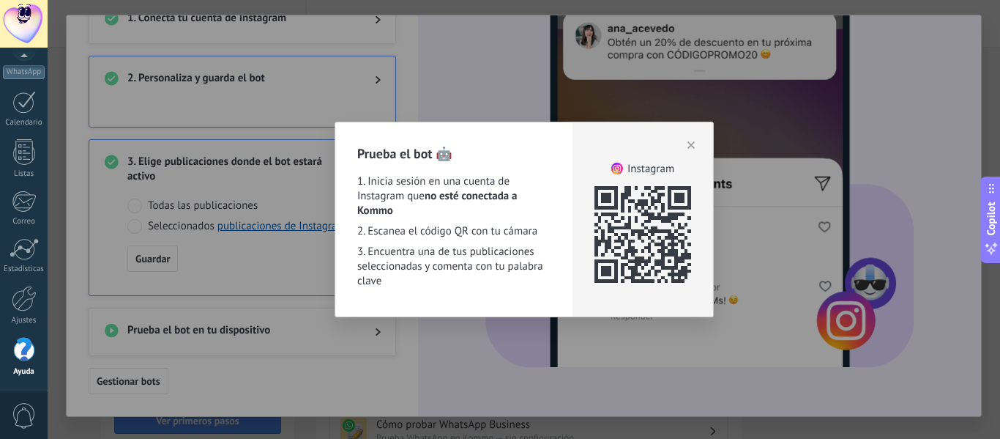
click at [690, 149] on span "button" at bounding box center [691, 145] width 7 height 10
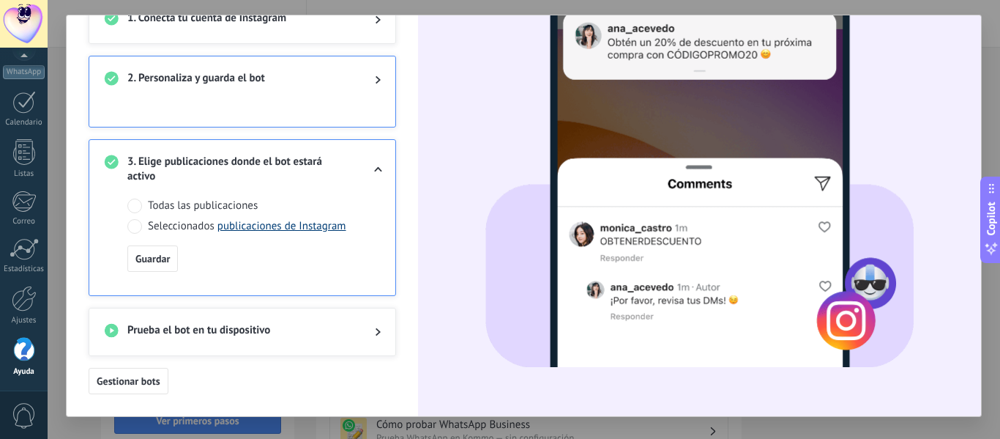
click at [297, 228] on link "publicaciones de Instagram" at bounding box center [281, 226] width 129 height 14
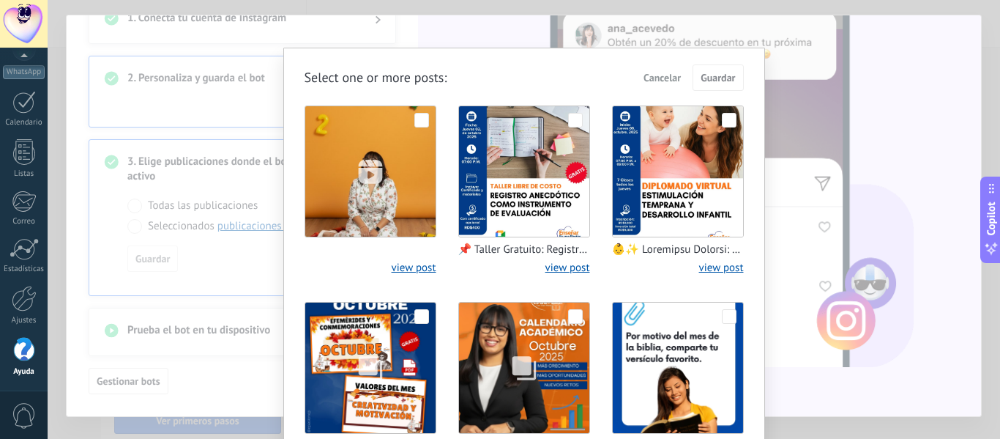
click at [573, 125] on span at bounding box center [575, 120] width 15 height 15
click at [717, 70] on button "Guardar" at bounding box center [718, 77] width 51 height 26
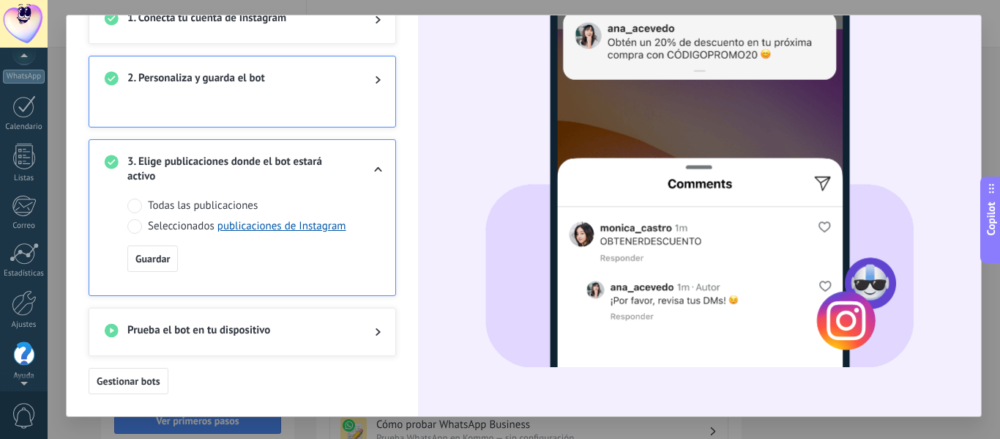
scroll to position [171, 0]
click at [301, 222] on link "publicaciones de Instagram" at bounding box center [281, 226] width 129 height 14
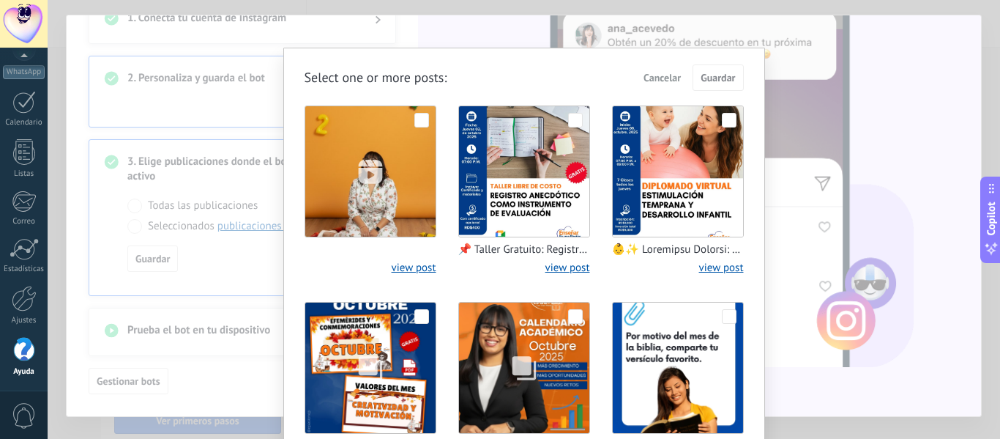
click at [569, 118] on span at bounding box center [575, 120] width 15 height 15
click at [569, 119] on span at bounding box center [575, 120] width 15 height 15
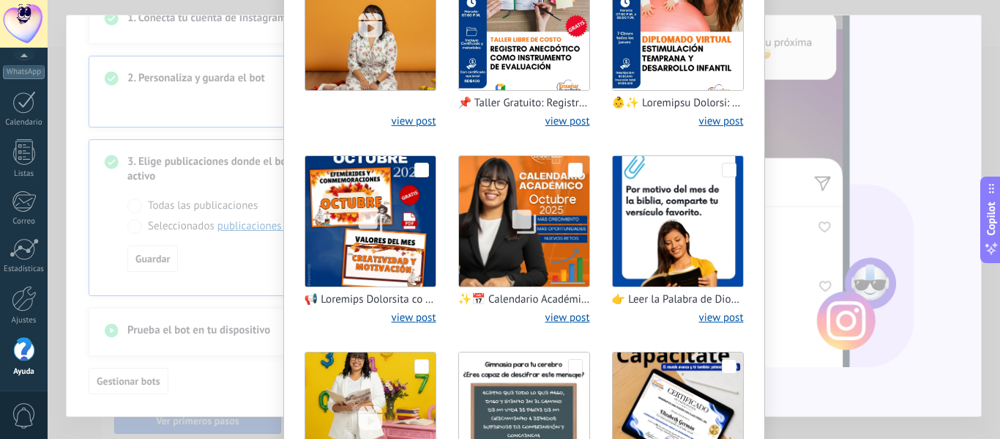
scroll to position [0, 0]
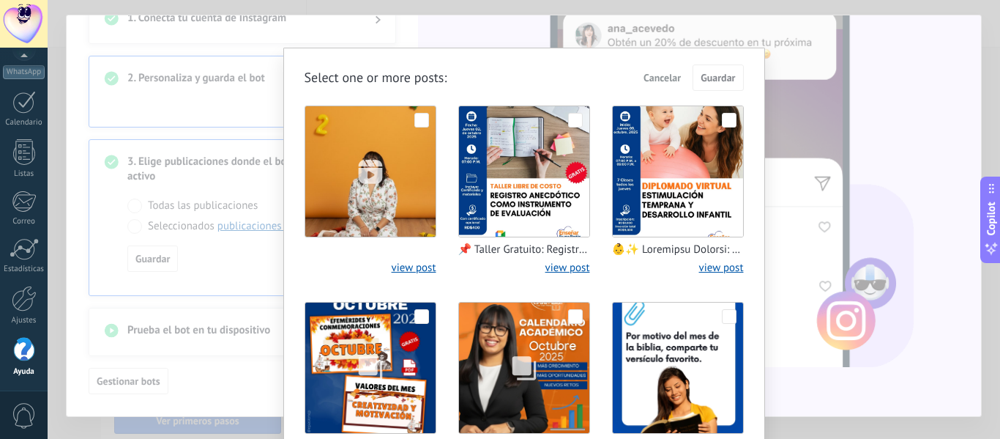
click at [866, 107] on div "Select one or more posts : Cancelar Guardar view post view post view post view …" at bounding box center [524, 219] width 953 height 439
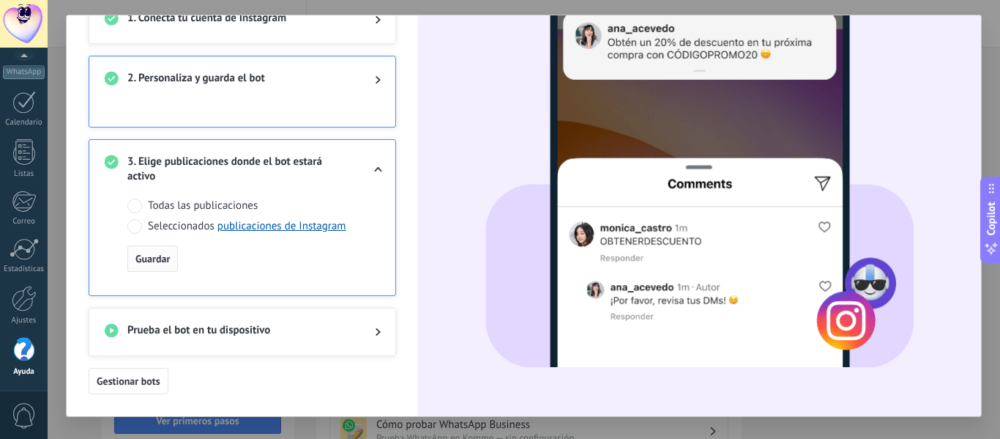
click at [158, 258] on span "Guardar" at bounding box center [152, 258] width 34 height 10
click at [152, 258] on span "Guardar" at bounding box center [152, 258] width 34 height 10
click at [289, 319] on div "Prueba el bot en tu dispositivo" at bounding box center [242, 331] width 306 height 47
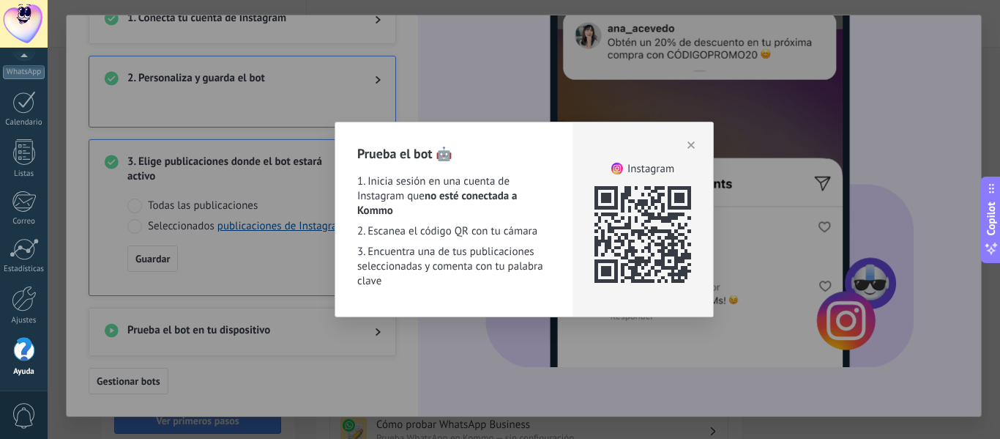
click at [289, 324] on div "Prueba el bot 🤖 1. Inicia sesión en una cuenta de Instagram que no esté conecta…" at bounding box center [524, 219] width 953 height 439
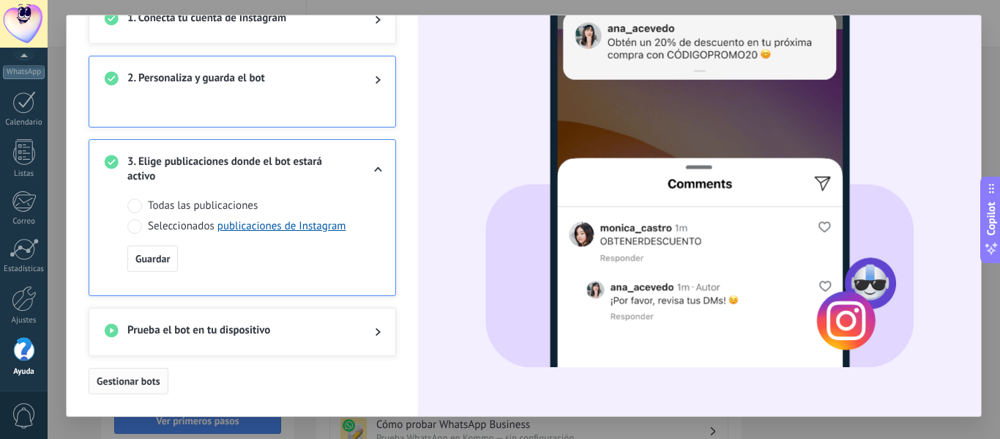
click at [144, 379] on span "Gestionar bots" at bounding box center [129, 381] width 64 height 10
click at [220, 203] on span "Todas las publicaciones" at bounding box center [203, 205] width 110 height 15
click at [145, 261] on span "Guardar" at bounding box center [152, 258] width 34 height 10
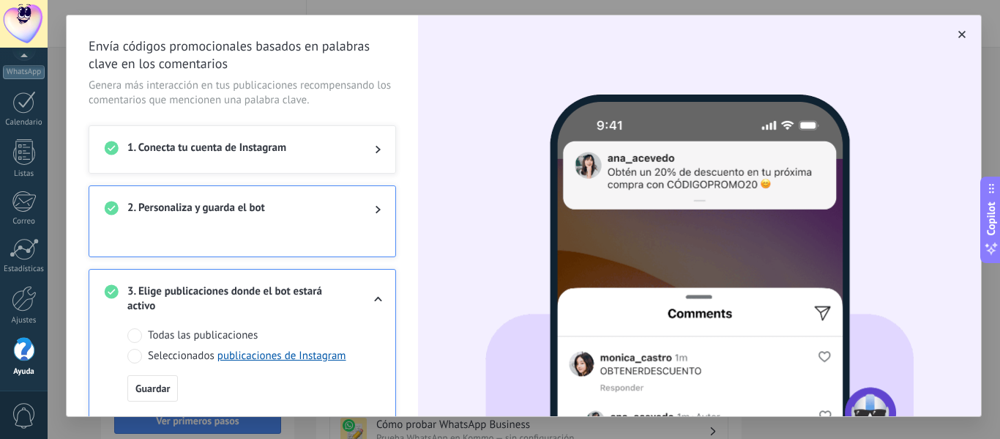
click at [959, 31] on span "button" at bounding box center [962, 34] width 7 height 10
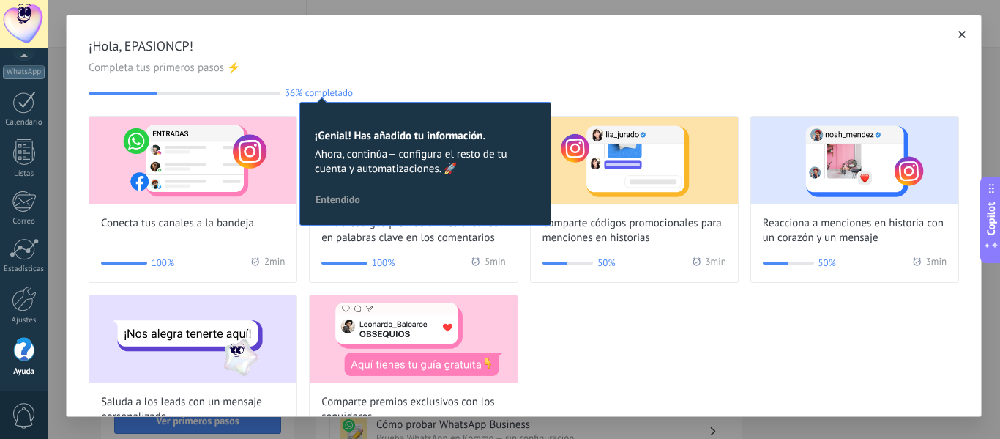
click at [326, 95] on span "36% completado" at bounding box center [319, 92] width 68 height 11
click at [601, 162] on img at bounding box center [634, 160] width 207 height 88
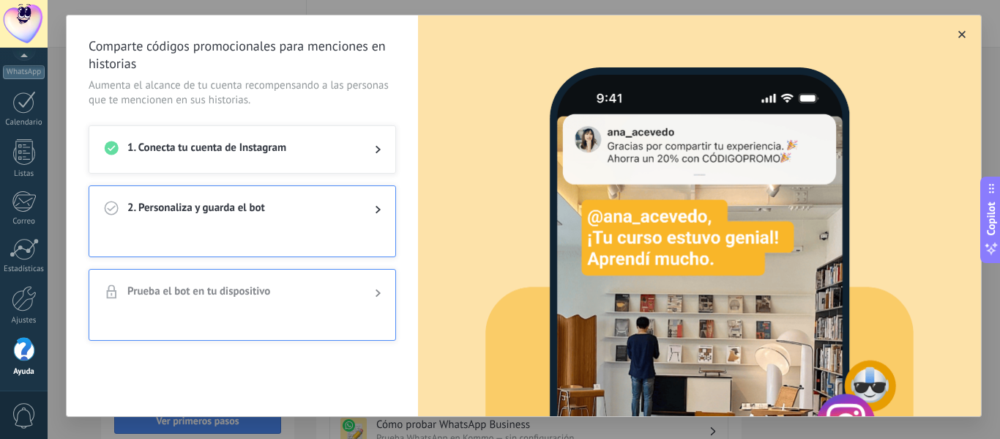
click at [955, 35] on button "button" at bounding box center [962, 34] width 15 height 15
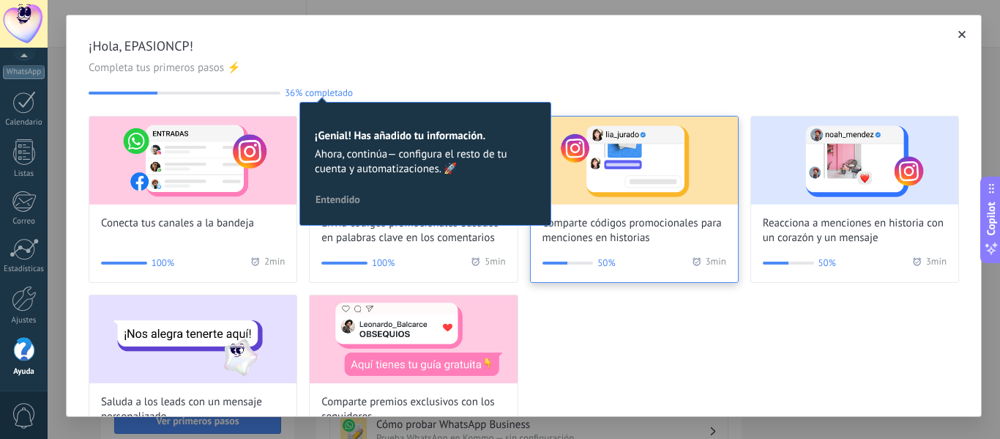
click at [655, 163] on img at bounding box center [634, 160] width 207 height 88
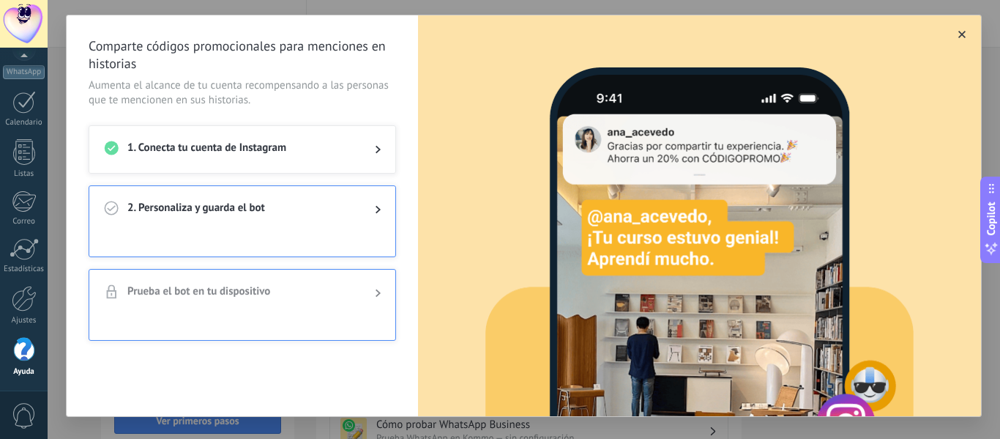
click at [959, 36] on icon "button" at bounding box center [962, 34] width 7 height 7
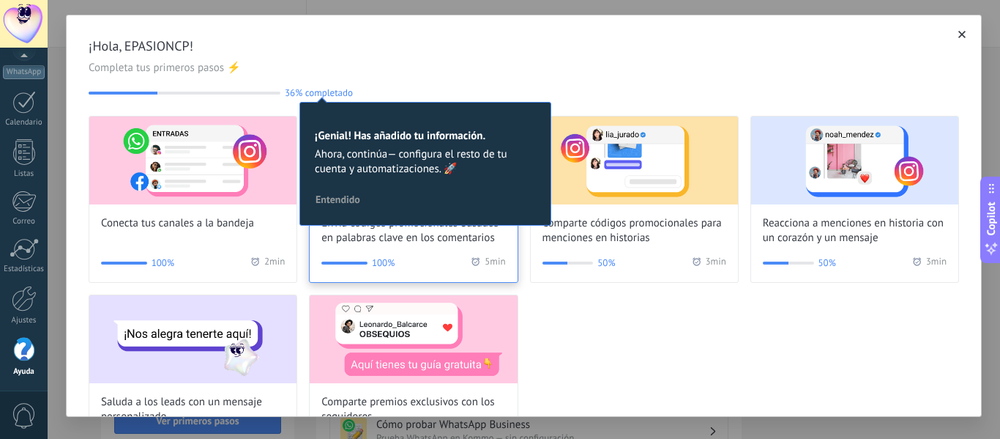
click at [367, 243] on span "Envía códigos promocionales basados en palabras clave en los comentarios" at bounding box center [413, 230] width 184 height 29
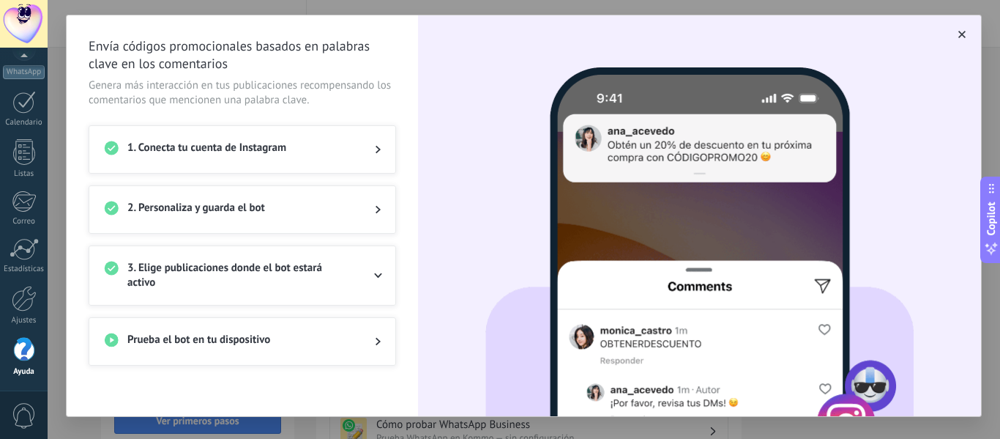
click at [312, 150] on span "1. Conecta tu cuenta de Instagram" at bounding box center [239, 150] width 224 height 18
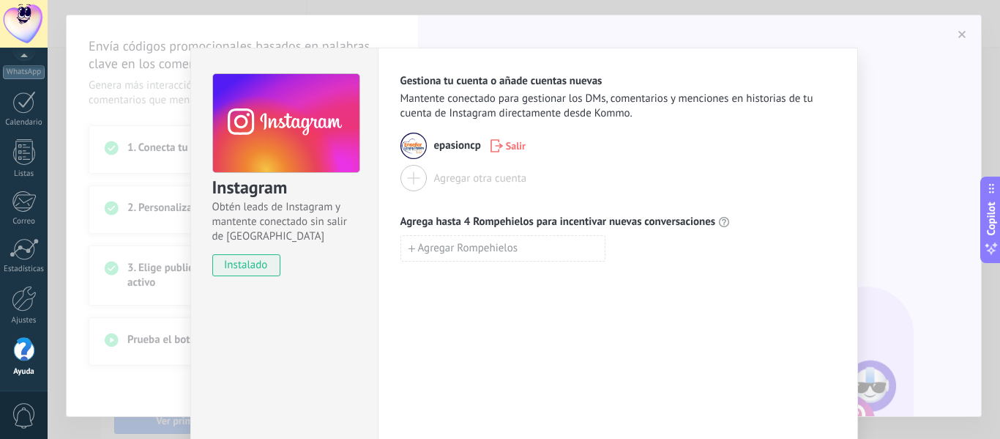
click at [116, 227] on div "Instagram Obtén leads de Instagram y mantente conectado sin salir de Kommo inst…" at bounding box center [524, 219] width 953 height 439
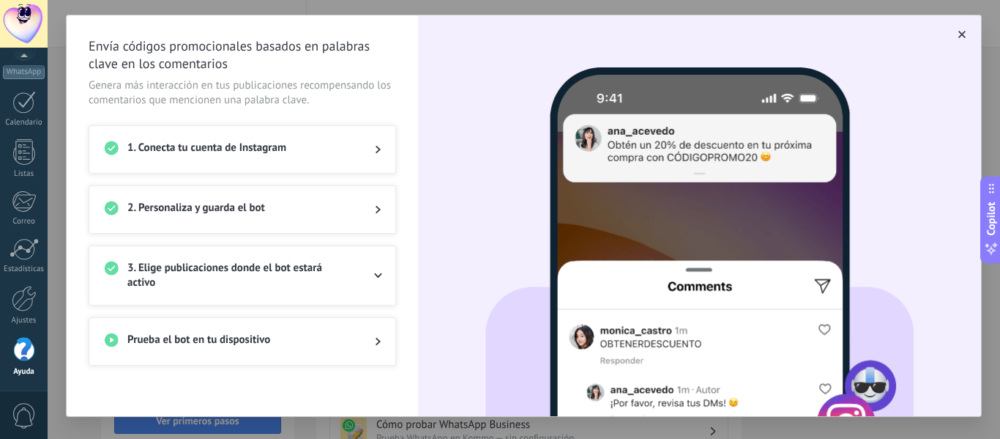
click at [179, 209] on span "2. Personaliza y guarda el bot" at bounding box center [239, 210] width 224 height 18
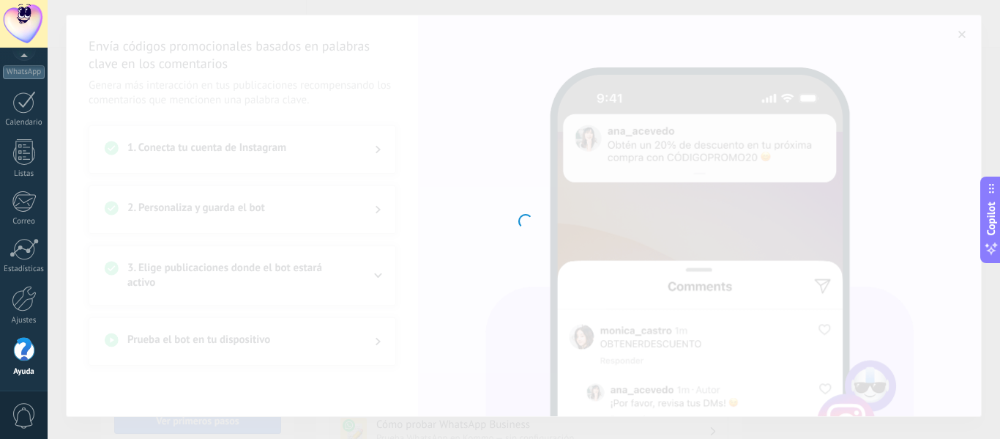
type input "**********"
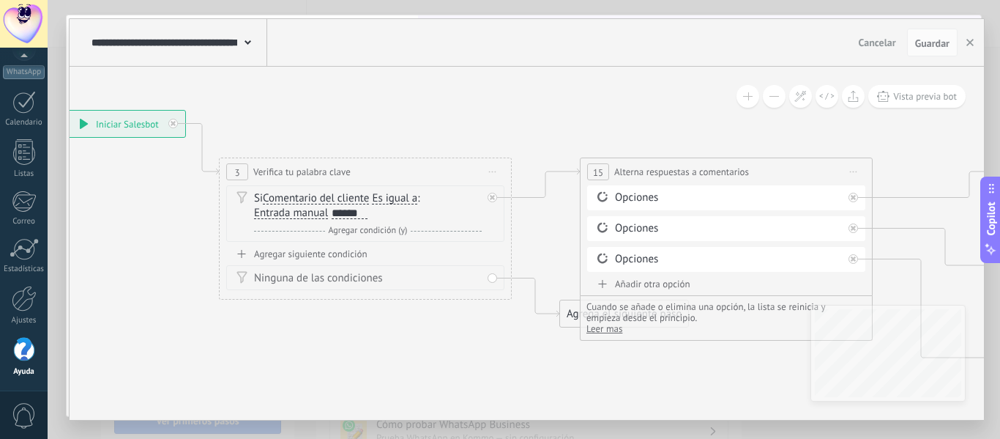
drag, startPoint x: 745, startPoint y: 178, endPoint x: 269, endPoint y: 82, distance: 486.3
click at [269, 82] on icon at bounding box center [737, 264] width 2085 height 1041
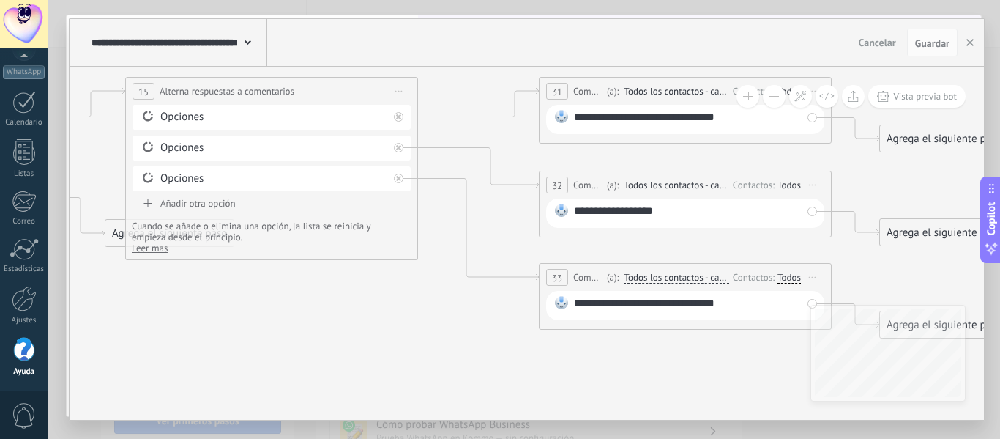
drag, startPoint x: 817, startPoint y: 192, endPoint x: 513, endPoint y: 140, distance: 308.3
click at [513, 140] on icon at bounding box center [283, 183] width 2085 height 1041
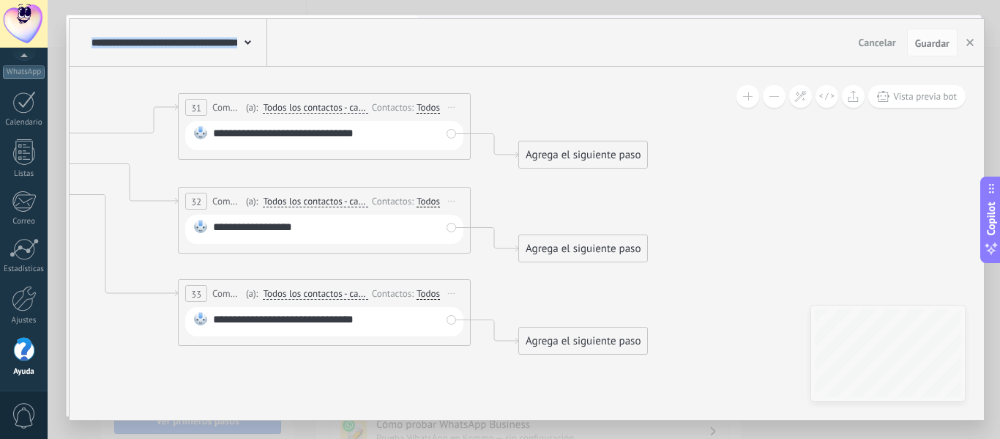
drag, startPoint x: 833, startPoint y: 222, endPoint x: 479, endPoint y: 239, distance: 354.8
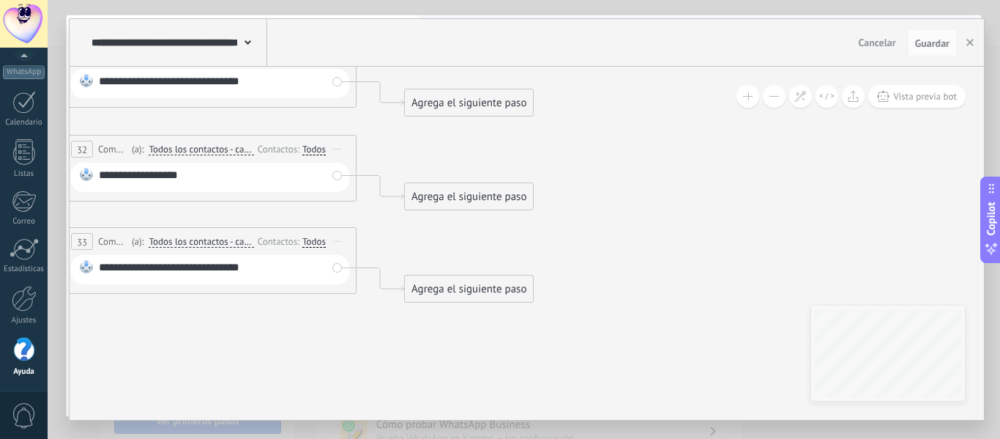
drag, startPoint x: 879, startPoint y: 275, endPoint x: 763, endPoint y: 221, distance: 127.4
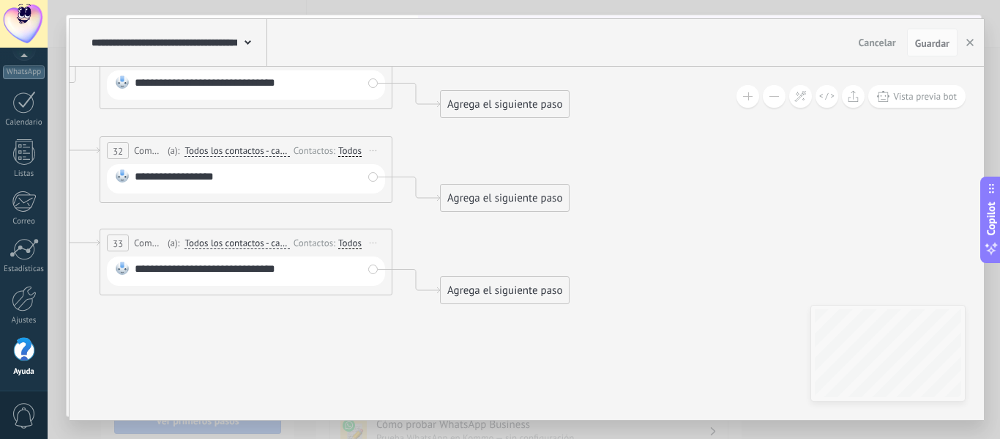
drag, startPoint x: 601, startPoint y: 198, endPoint x: 640, endPoint y: 201, distance: 39.0
click at [521, 110] on div "Agrega el siguiente paso" at bounding box center [506, 105] width 128 height 24
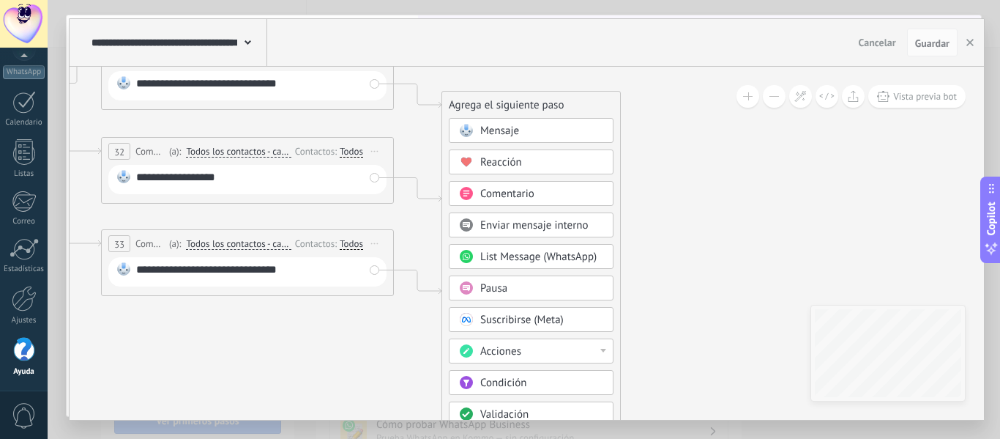
click at [543, 191] on div "Comentario" at bounding box center [541, 194] width 123 height 15
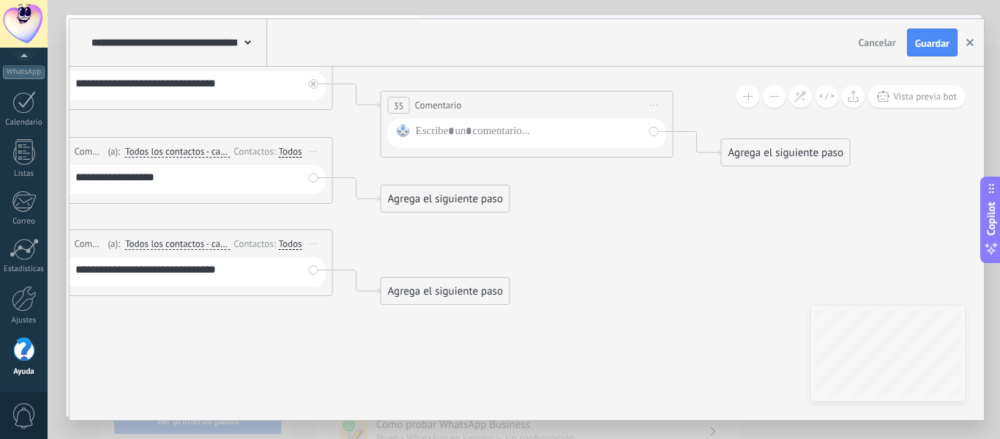
click at [974, 45] on button "button" at bounding box center [970, 43] width 22 height 28
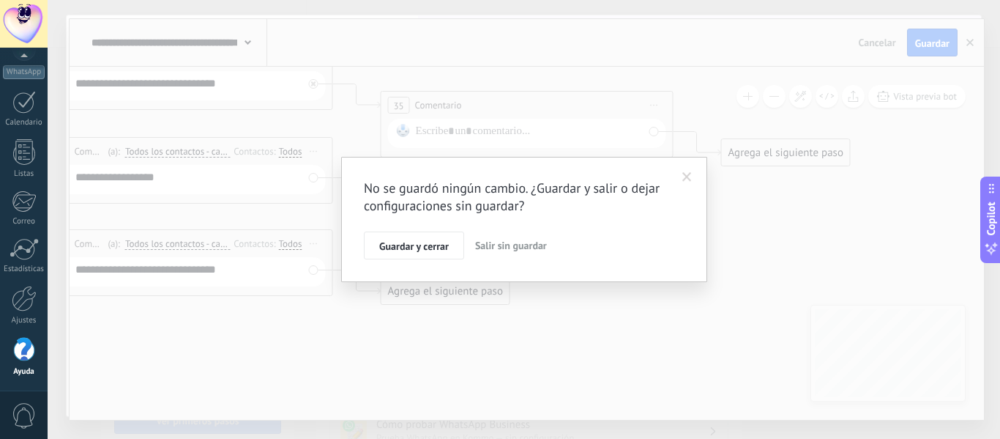
click at [505, 242] on span "Salir sin guardar" at bounding box center [511, 245] width 72 height 13
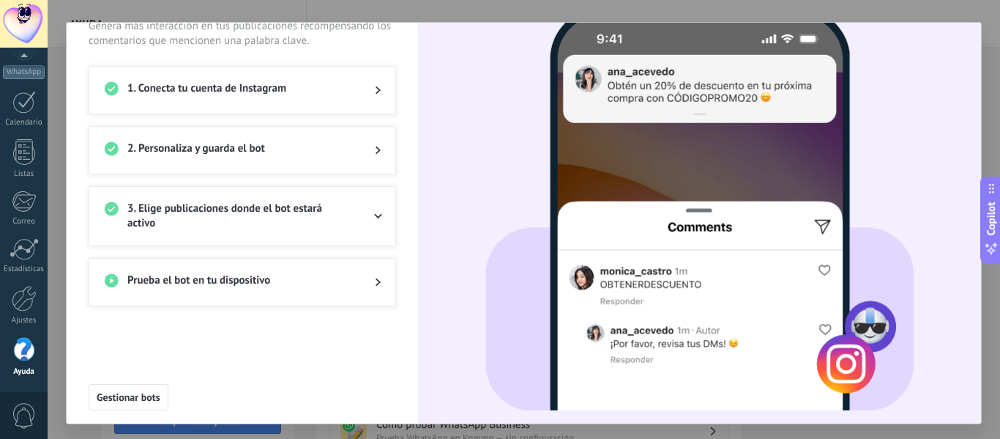
scroll to position [75, 0]
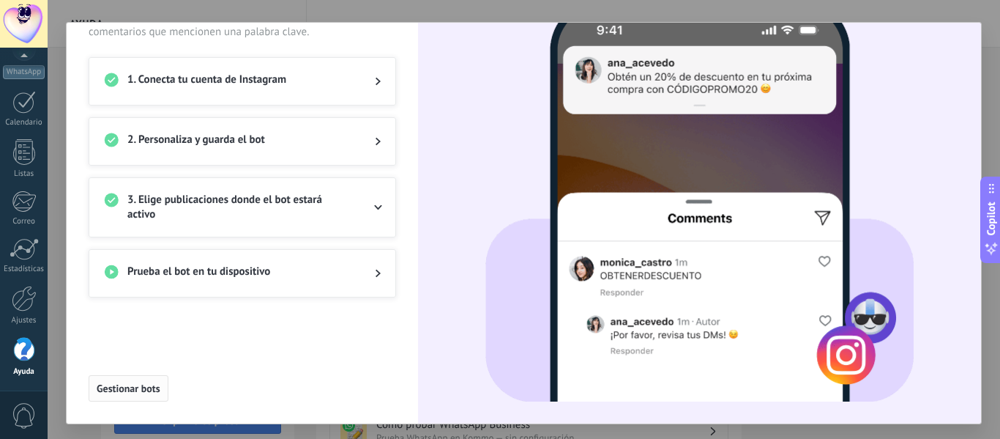
click at [138, 395] on button "Gestionar bots" at bounding box center [129, 388] width 80 height 26
click at [346, 72] on span "1. Conecta tu cuenta de Instagram" at bounding box center [239, 81] width 224 height 18
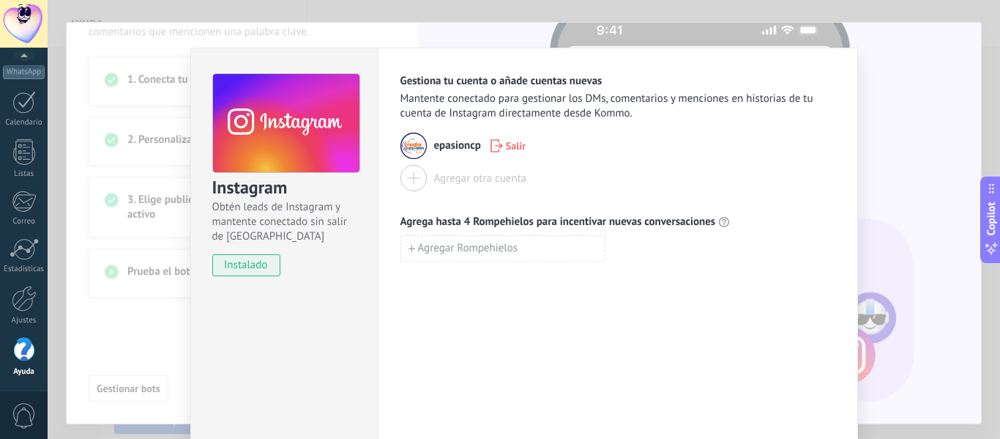
click at [123, 150] on div "Instagram Obtén leads de Instagram y mantente conectado sin salir de Kommo inst…" at bounding box center [524, 219] width 953 height 439
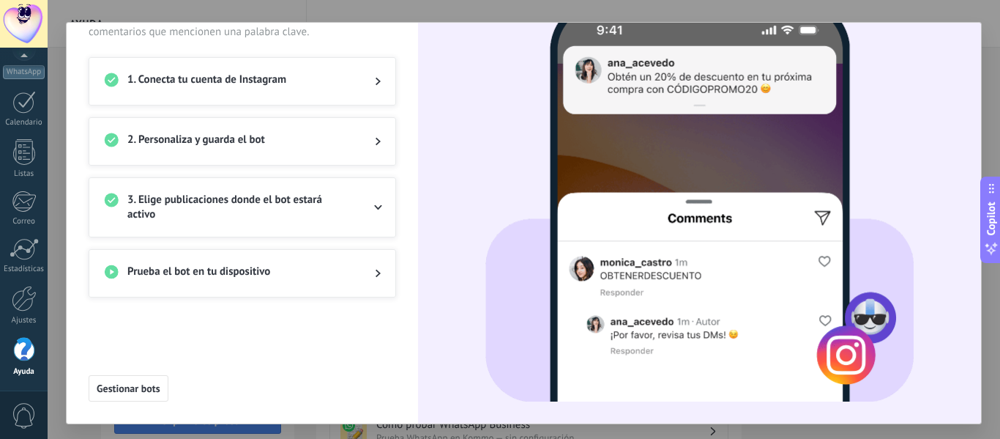
click at [134, 142] on span "2. Personaliza y guarda el bot" at bounding box center [239, 142] width 224 height 18
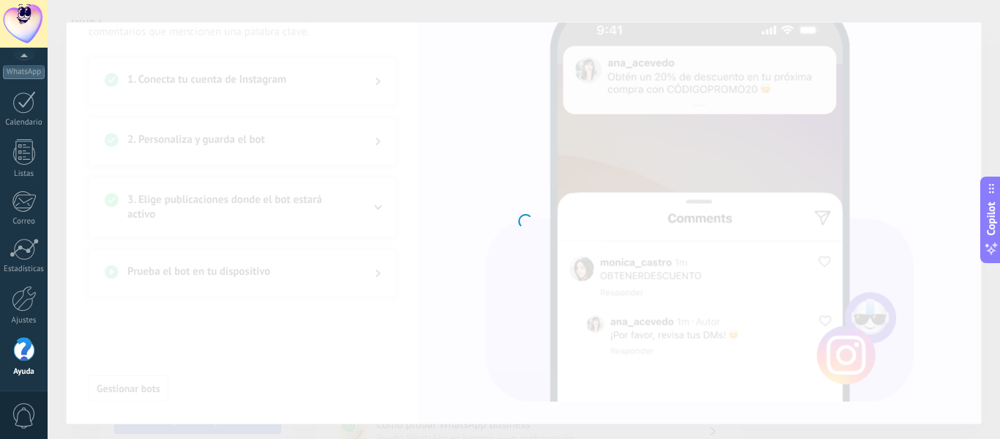
type input "**********"
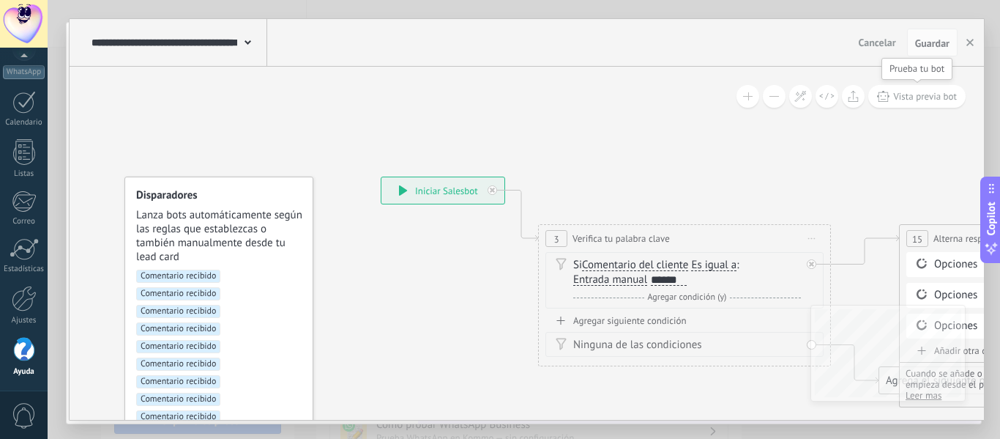
click at [897, 101] on span "Vista previa bot" at bounding box center [925, 96] width 64 height 12
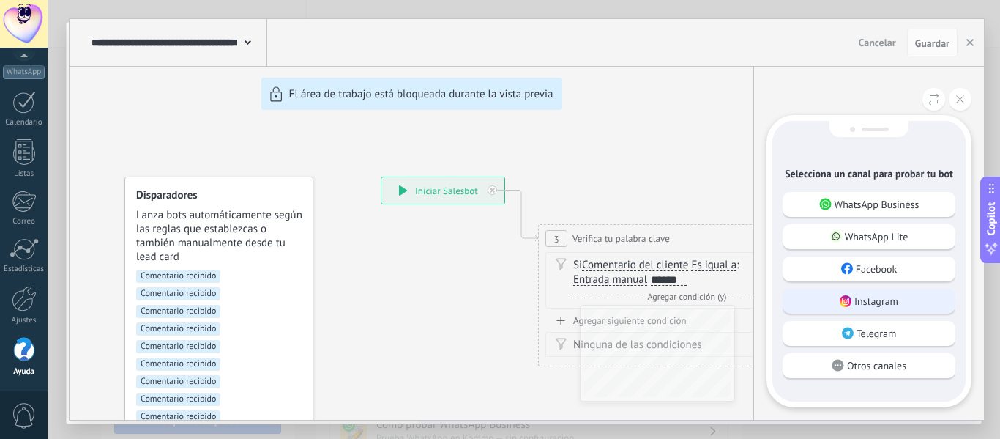
click at [888, 294] on p "Instagram" at bounding box center [877, 300] width 44 height 13
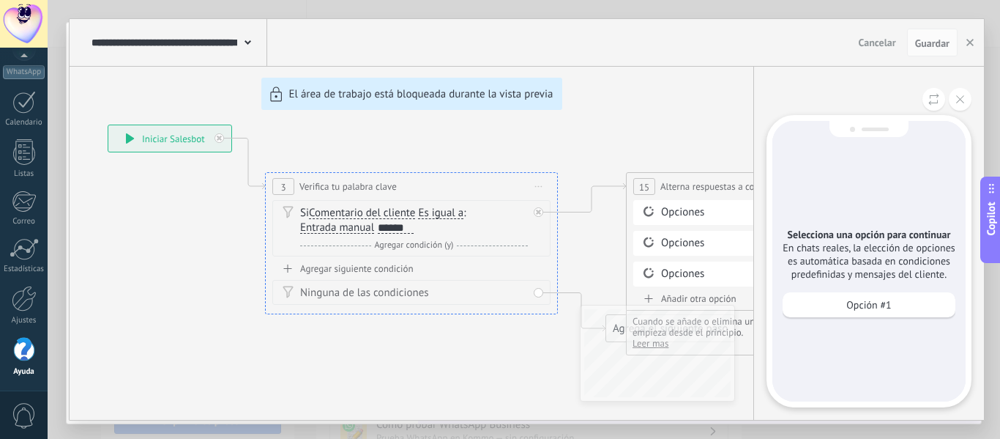
drag, startPoint x: 657, startPoint y: 143, endPoint x: 591, endPoint y: 128, distance: 67.5
click at [591, 128] on div "**********" at bounding box center [527, 219] width 915 height 401
click at [652, 204] on div "**********" at bounding box center [527, 219] width 915 height 401
drag, startPoint x: 672, startPoint y: 146, endPoint x: 545, endPoint y: 133, distance: 128.1
click at [545, 133] on div "**********" at bounding box center [527, 219] width 915 height 401
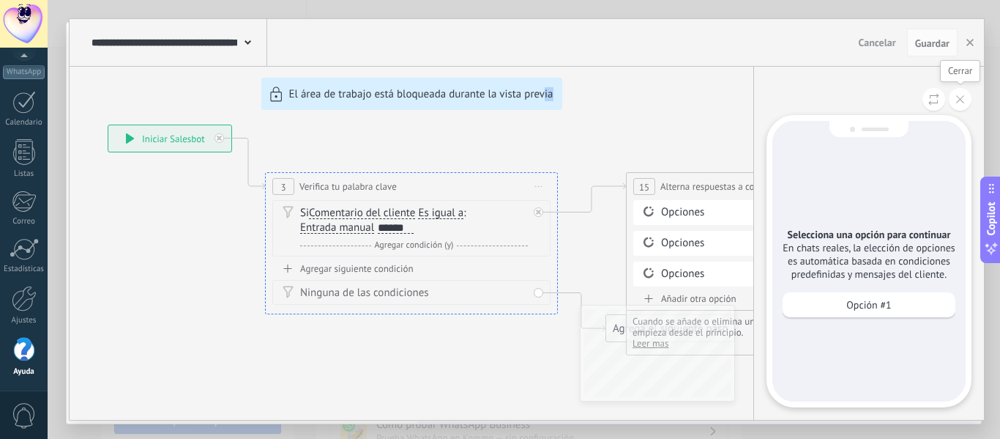
click at [956, 94] on button at bounding box center [960, 99] width 23 height 23
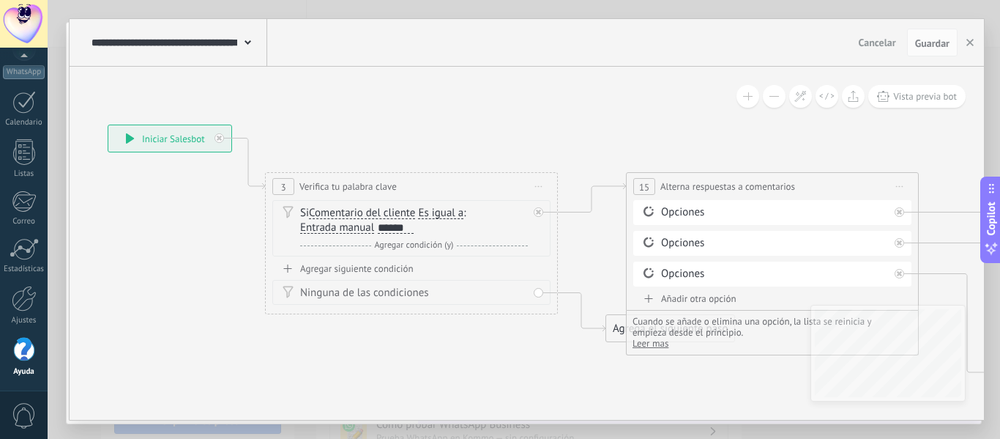
click at [143, 135] on div "**********" at bounding box center [169, 138] width 123 height 26
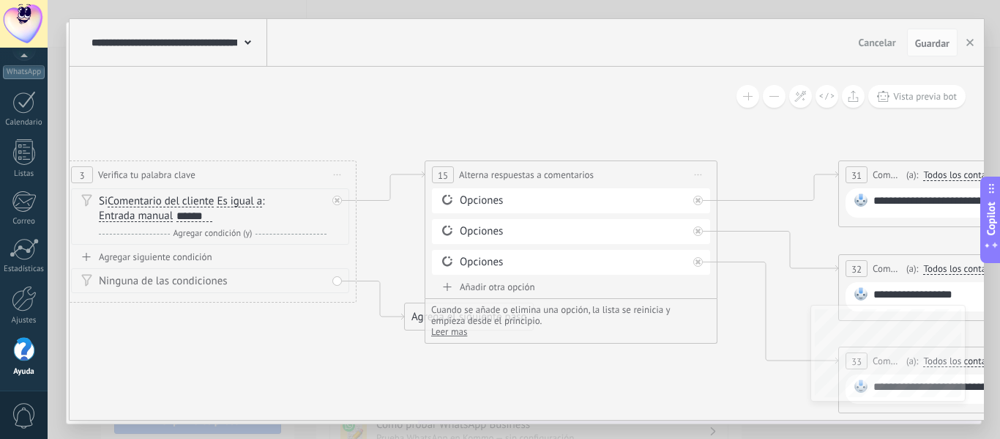
drag, startPoint x: 594, startPoint y: 137, endPoint x: 392, endPoint y: 125, distance: 201.7
click at [392, 125] on icon at bounding box center [582, 267] width 2085 height 1041
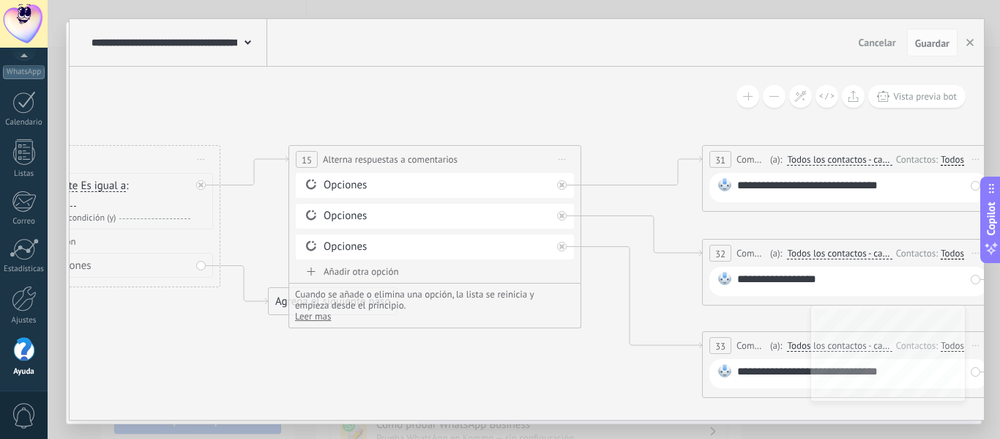
drag, startPoint x: 534, startPoint y: 127, endPoint x: 428, endPoint y: 115, distance: 106.9
click at [428, 115] on icon at bounding box center [446, 251] width 2085 height 1041
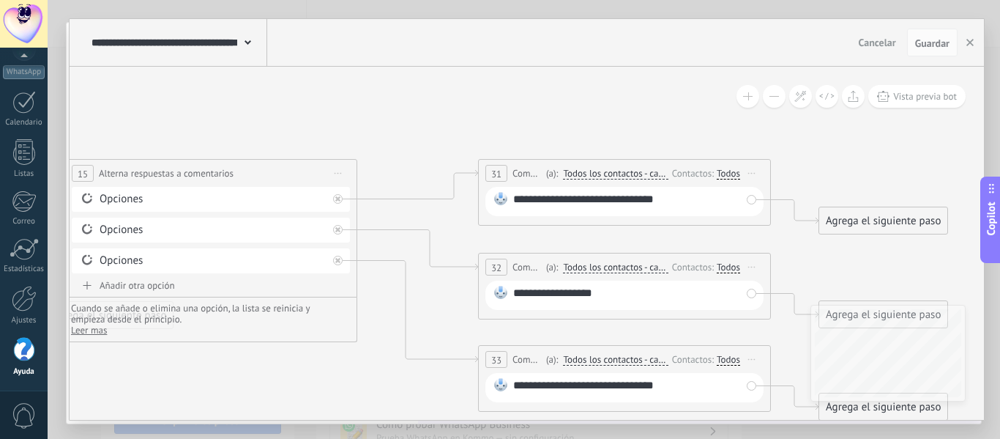
drag, startPoint x: 622, startPoint y: 130, endPoint x: 397, endPoint y: 144, distance: 225.2
click at [397, 144] on icon at bounding box center [222, 265] width 2085 height 1041
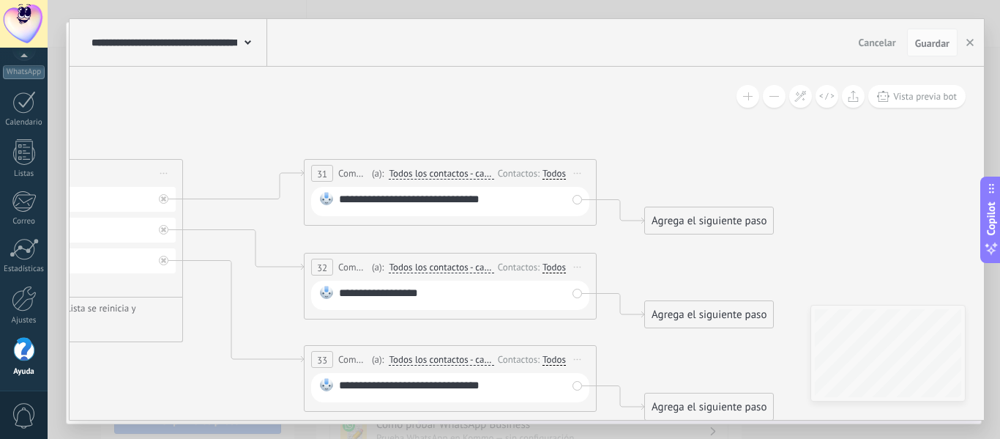
drag, startPoint x: 625, startPoint y: 119, endPoint x: 452, endPoint y: 119, distance: 173.5
click at [452, 119] on icon at bounding box center [48, 265] width 2085 height 1041
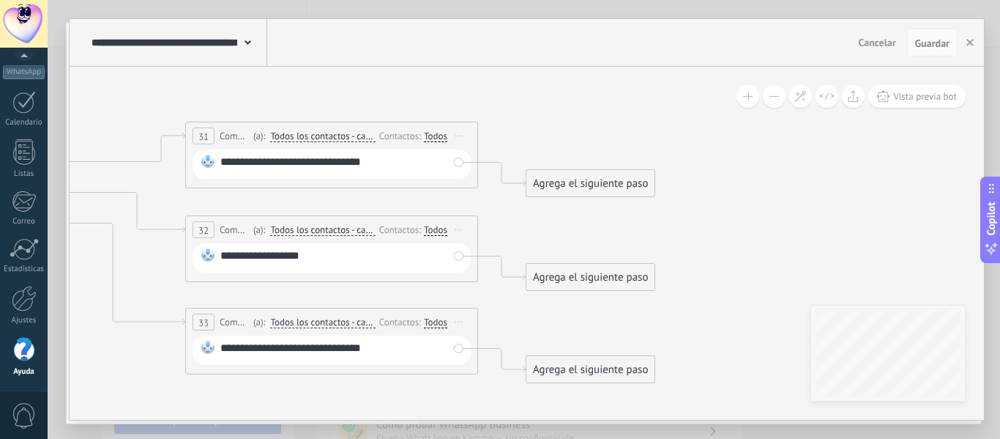
drag, startPoint x: 681, startPoint y: 172, endPoint x: 575, endPoint y: 133, distance: 113.0
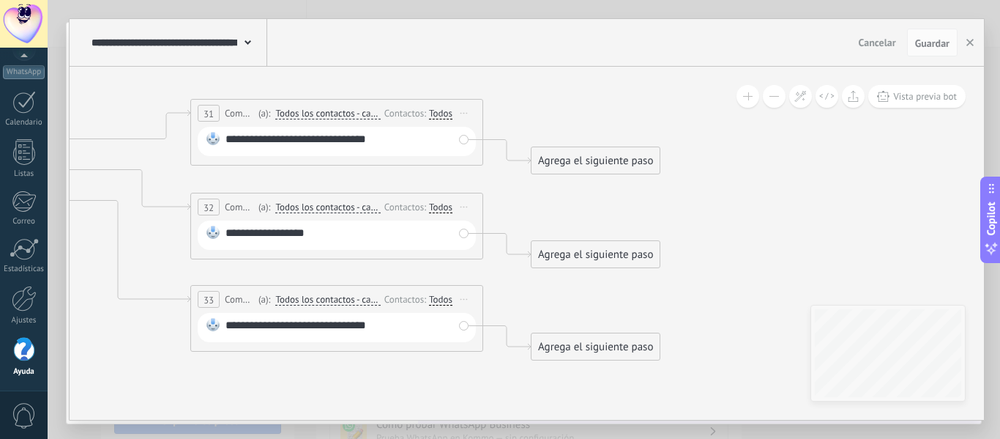
drag, startPoint x: 722, startPoint y: 192, endPoint x: 728, endPoint y: 165, distance: 27.7
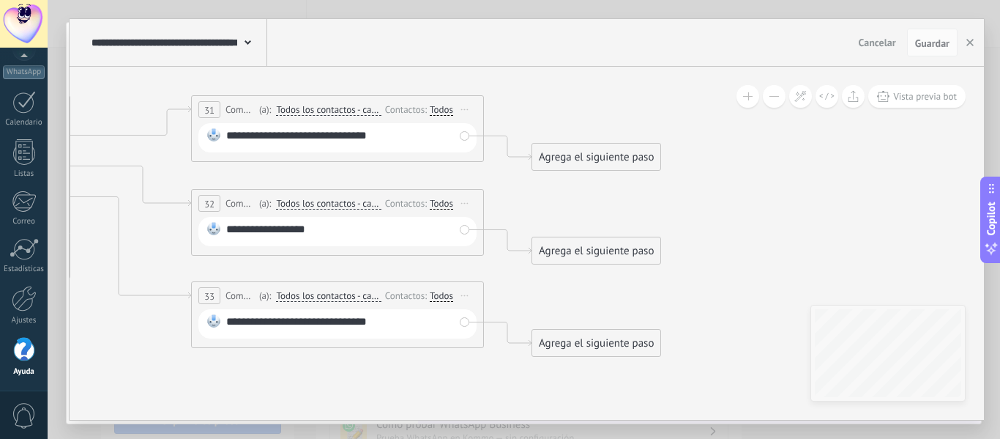
click at [891, 40] on span "Cancelar" at bounding box center [877, 42] width 37 height 13
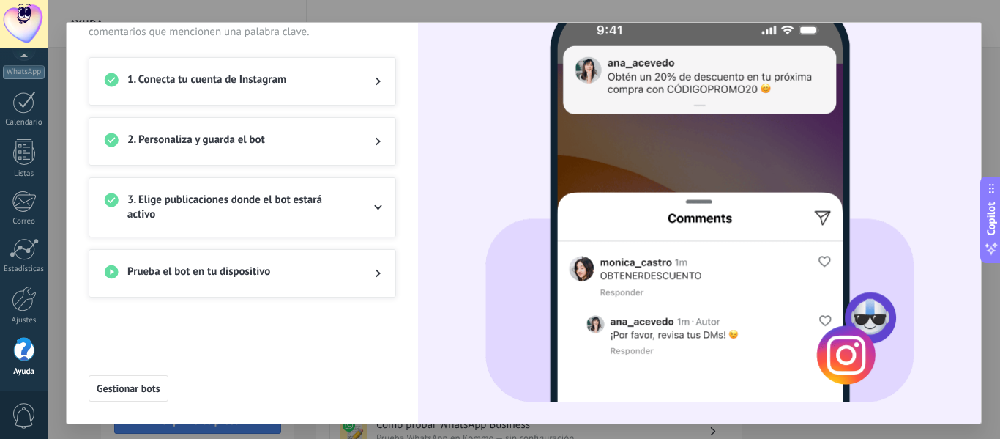
click at [248, 140] on span "2. Personaliza y guarda el bot" at bounding box center [239, 142] width 224 height 18
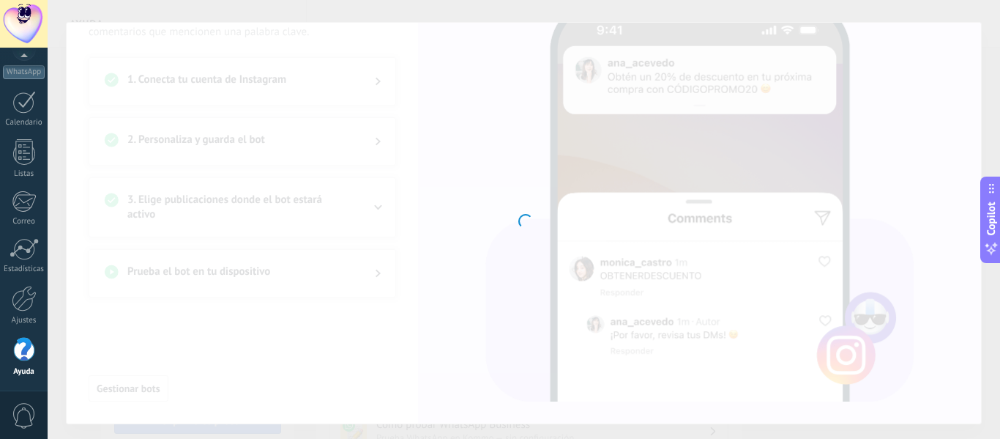
type input "**********"
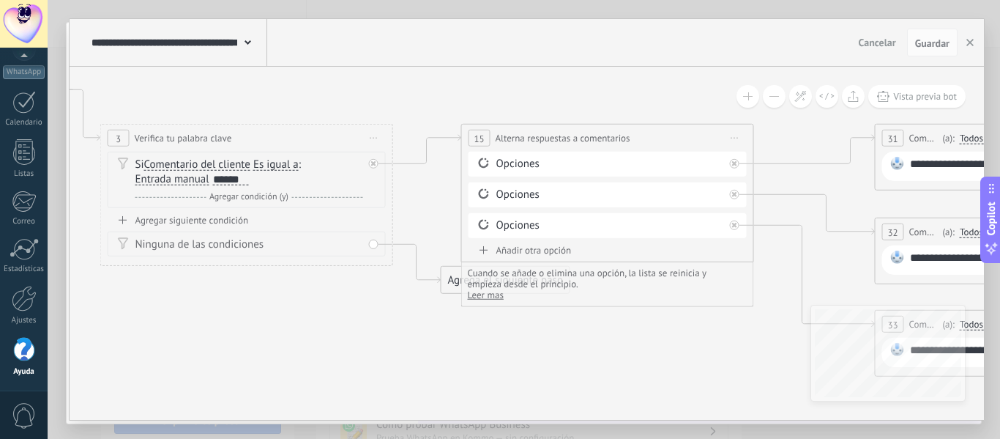
click at [249, 42] on icon at bounding box center [248, 42] width 7 height 4
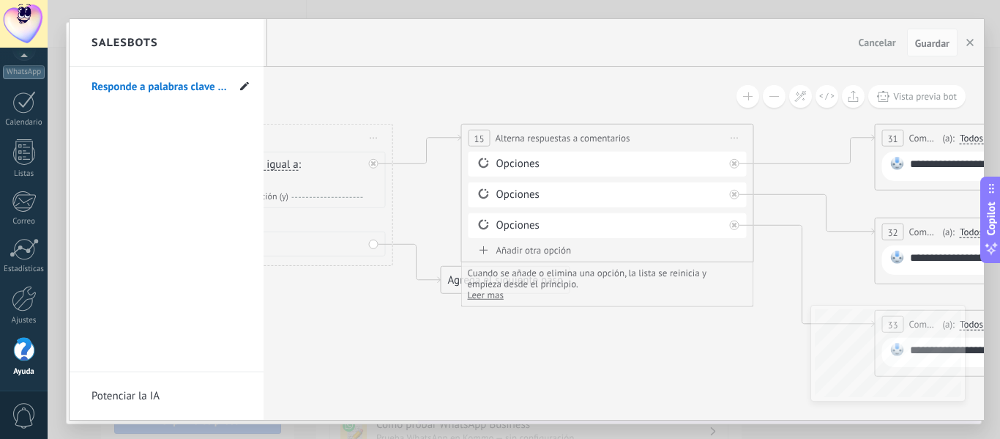
click at [245, 86] on use at bounding box center [244, 85] width 9 height 9
click at [211, 89] on use at bounding box center [211, 87] width 7 height 9
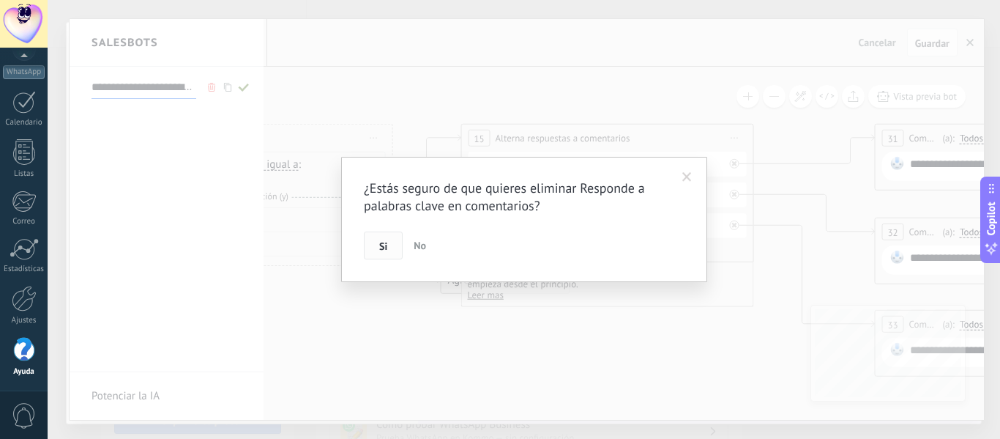
click at [389, 248] on button "Si" at bounding box center [383, 245] width 39 height 28
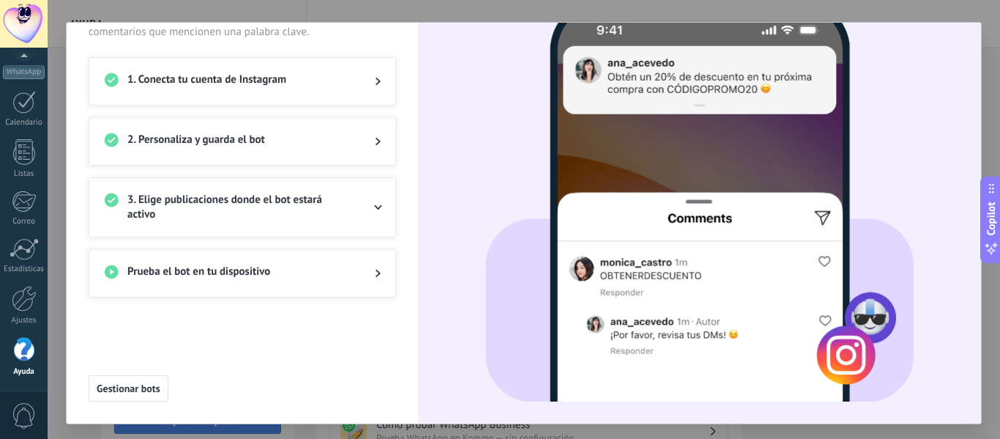
click at [242, 150] on div "2. Personaliza y guarda el bot" at bounding box center [242, 141] width 306 height 47
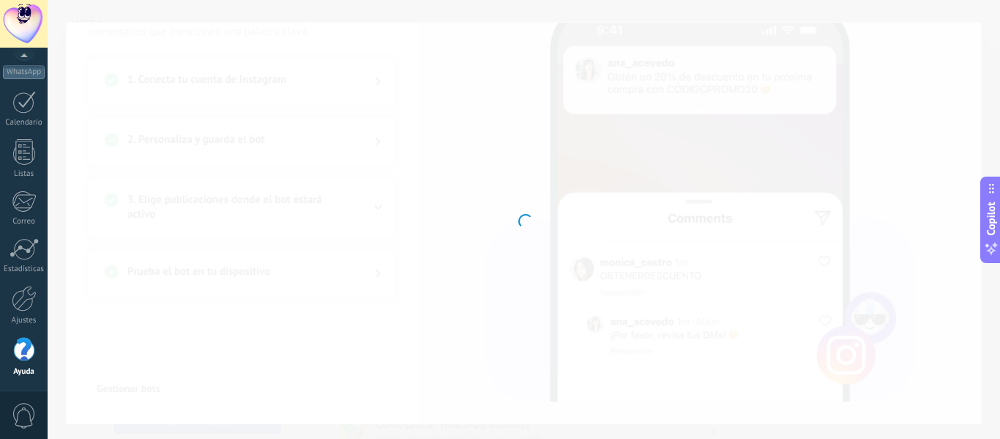
type input "**********"
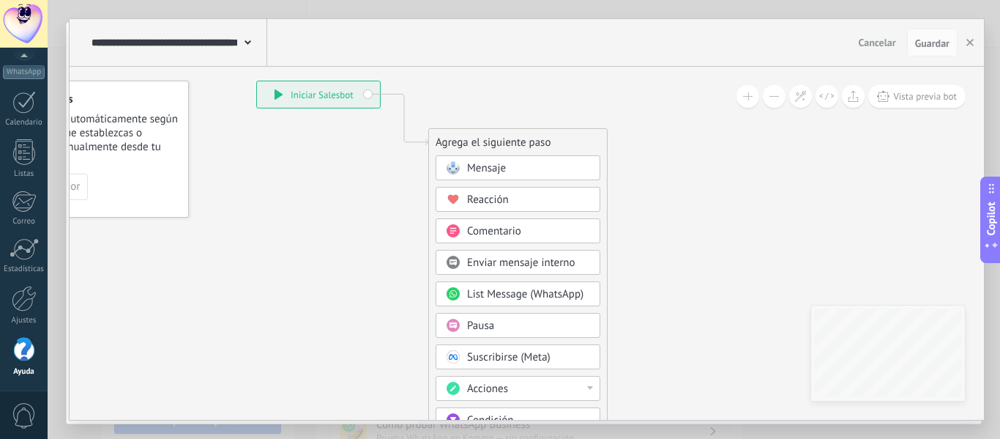
drag, startPoint x: 805, startPoint y: 236, endPoint x: 678, endPoint y: 138, distance: 160.4
click at [678, 138] on icon at bounding box center [382, 345] width 984 height 1263
click at [558, 223] on div "Comentario" at bounding box center [525, 230] width 123 height 15
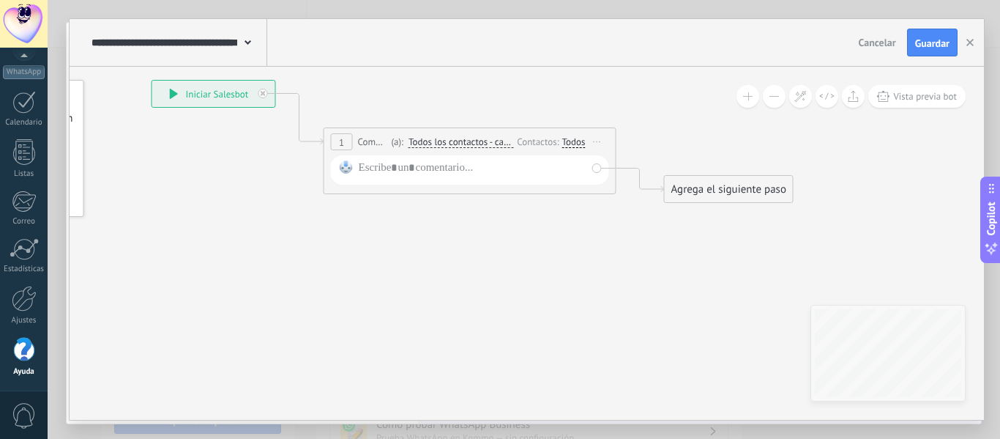
drag, startPoint x: 621, startPoint y: 220, endPoint x: 564, endPoint y: 221, distance: 57.1
click at [564, 221] on icon at bounding box center [447, 141] width 1325 height 855
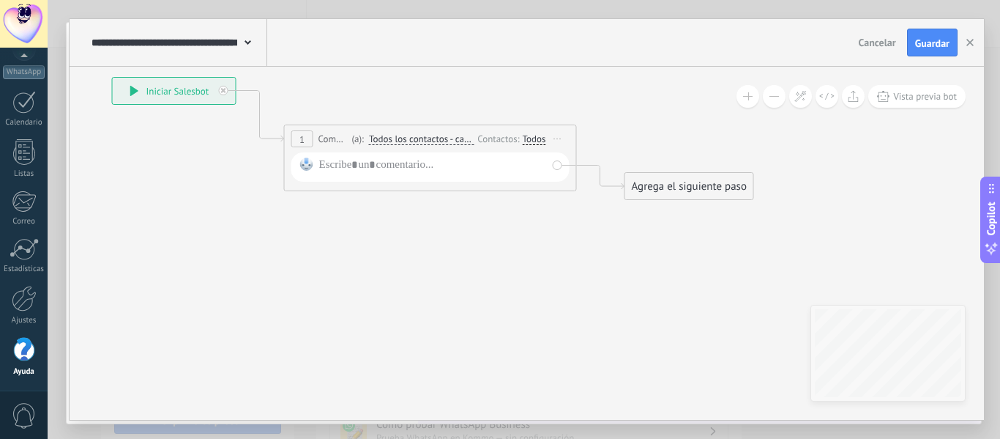
drag, startPoint x: 641, startPoint y: 233, endPoint x: 593, endPoint y: 230, distance: 47.7
click at [593, 230] on icon at bounding box center [408, 138] width 1325 height 855
click at [648, 188] on div "Agrega el siguiente paso" at bounding box center [681, 186] width 128 height 24
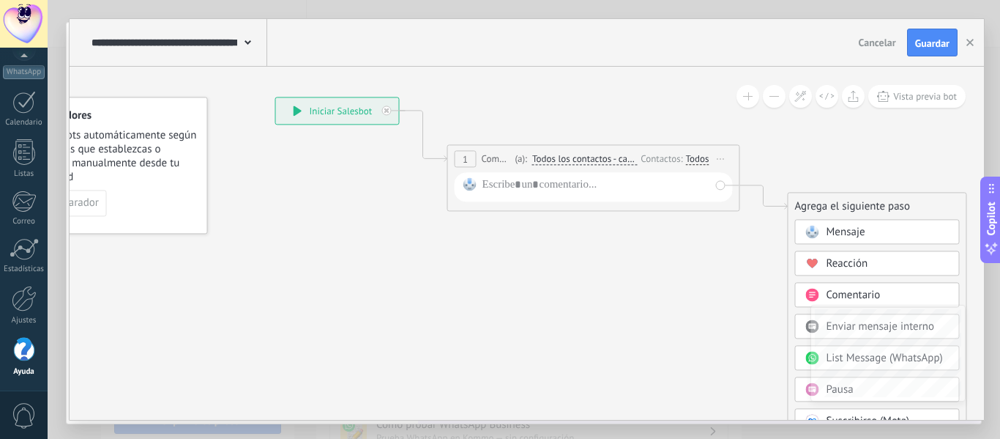
drag, startPoint x: 622, startPoint y: 135, endPoint x: 794, endPoint y: 113, distance: 172.8
click at [794, 113] on icon at bounding box center [571, 158] width 1325 height 855
click at [965, 41] on button "button" at bounding box center [970, 43] width 22 height 28
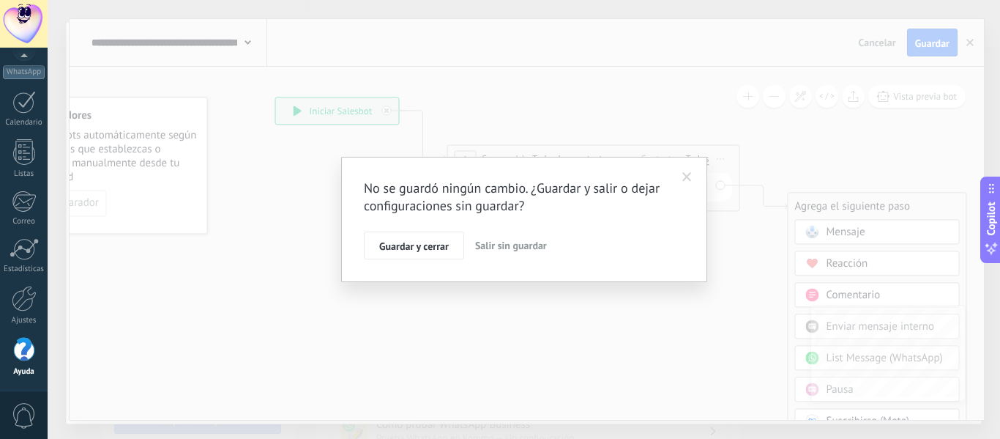
click at [494, 234] on button "Salir sin guardar" at bounding box center [510, 245] width 83 height 28
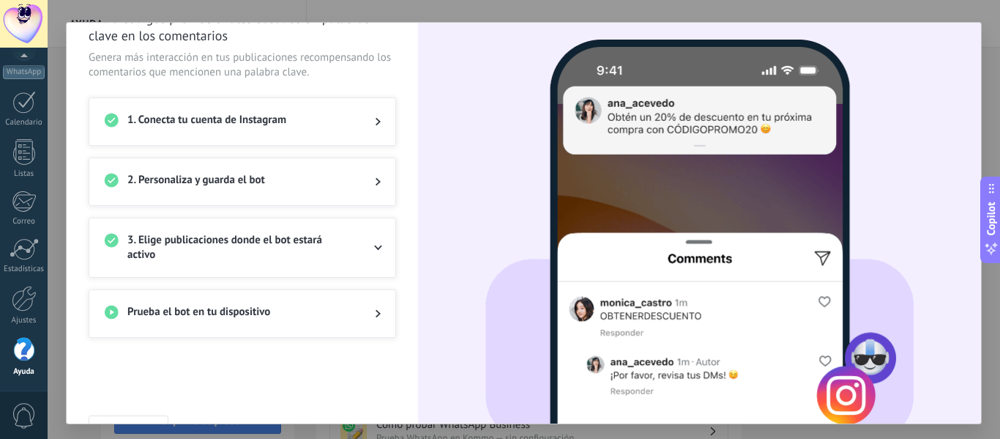
scroll to position [0, 0]
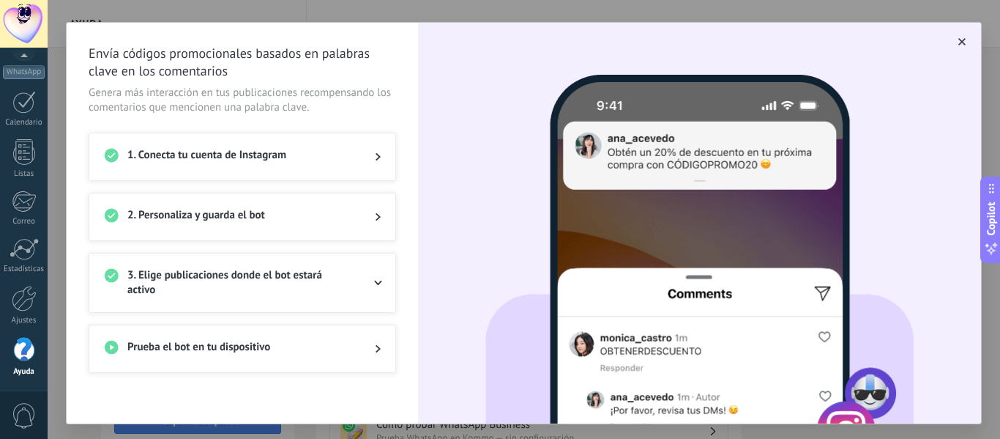
click at [955, 38] on button "button" at bounding box center [962, 41] width 15 height 15
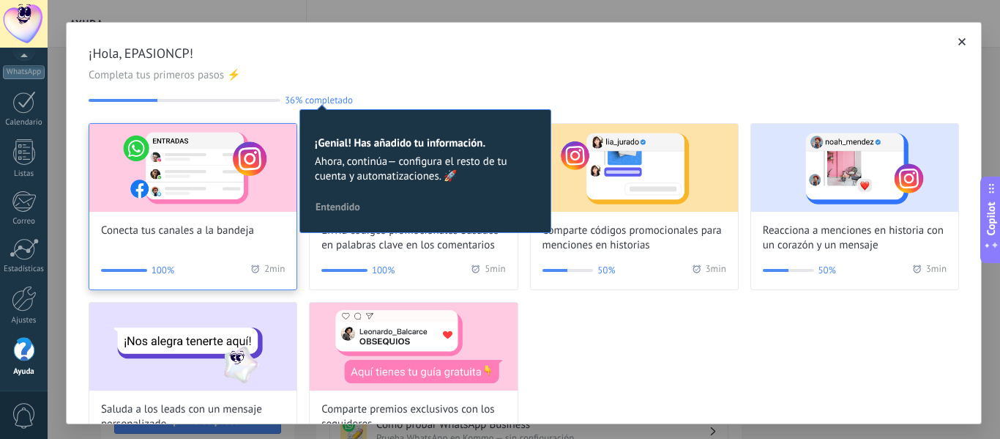
click at [217, 193] on img at bounding box center [192, 168] width 207 height 88
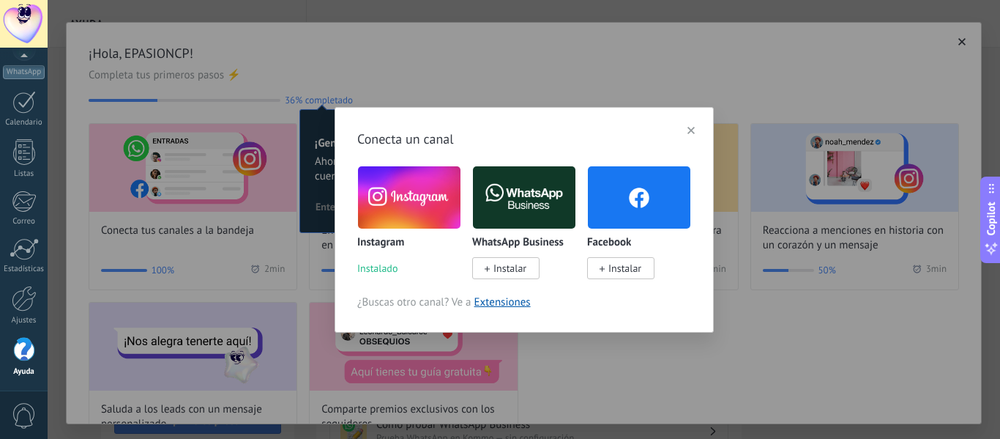
click at [445, 203] on img at bounding box center [409, 198] width 103 height 70
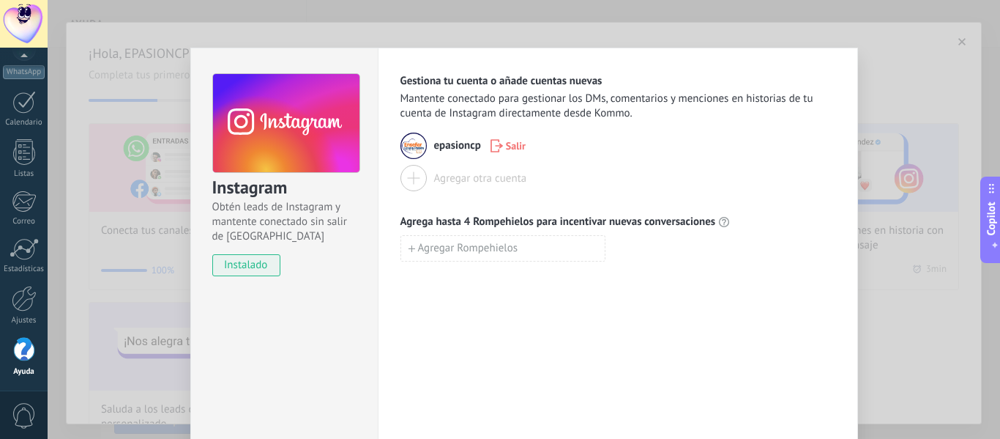
click at [876, 65] on div "Instagram Obtén leads de Instagram y mantente conectado sin salir de Kommo inst…" at bounding box center [524, 219] width 953 height 439
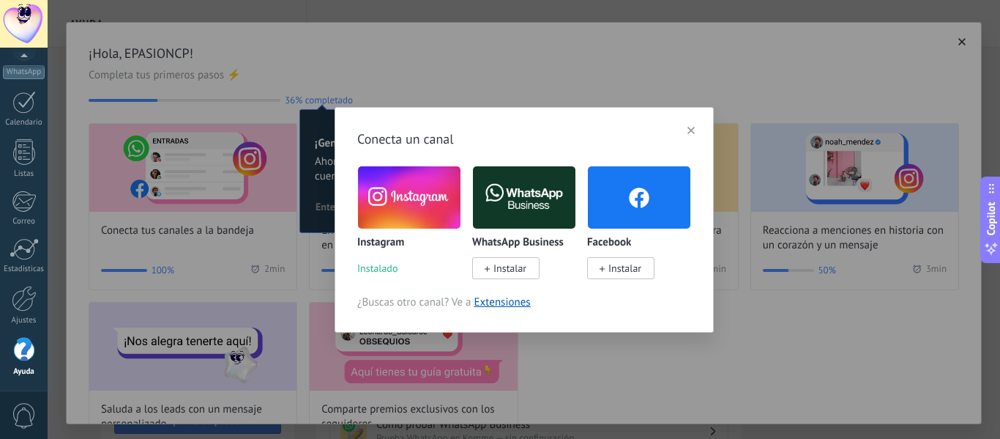
click at [395, 195] on img at bounding box center [409, 198] width 103 height 70
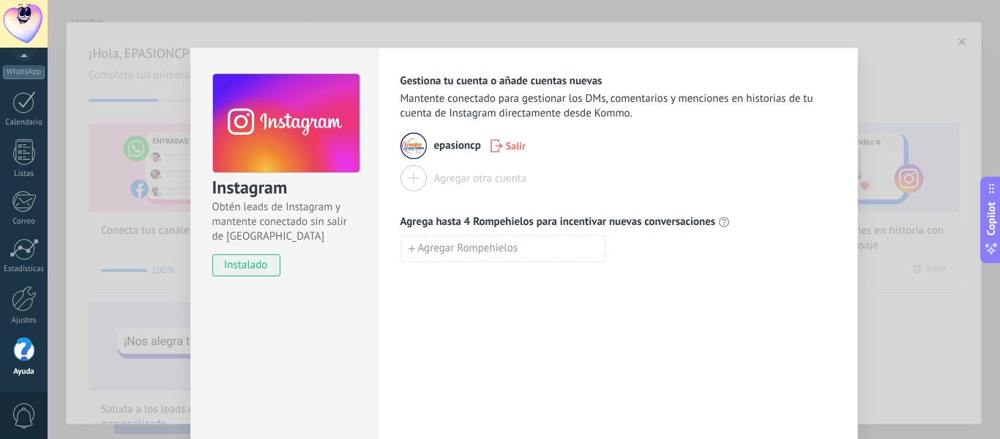
click at [951, 114] on div "Instagram Obtén leads de Instagram y mantente conectado sin salir de Kommo inst…" at bounding box center [524, 219] width 953 height 439
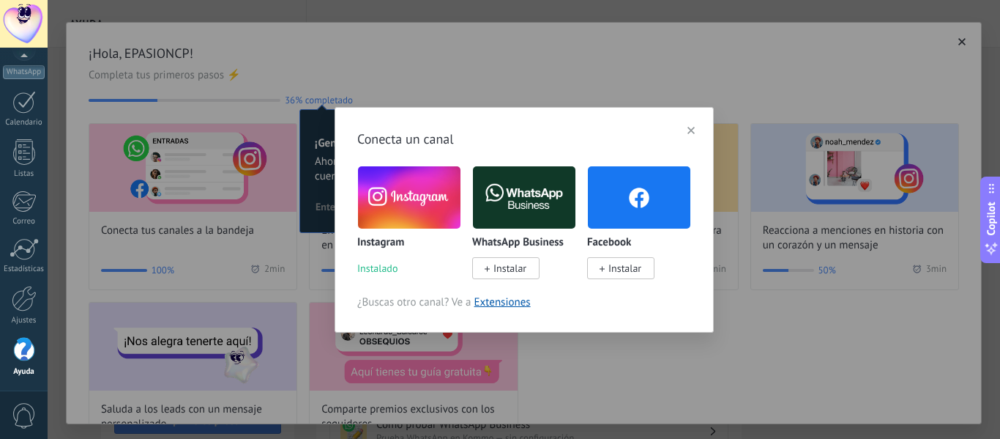
click at [292, 139] on div "Conecta un canal Instagram Instalado WhatsApp Business Instalar Facebook Instal…" at bounding box center [524, 219] width 953 height 439
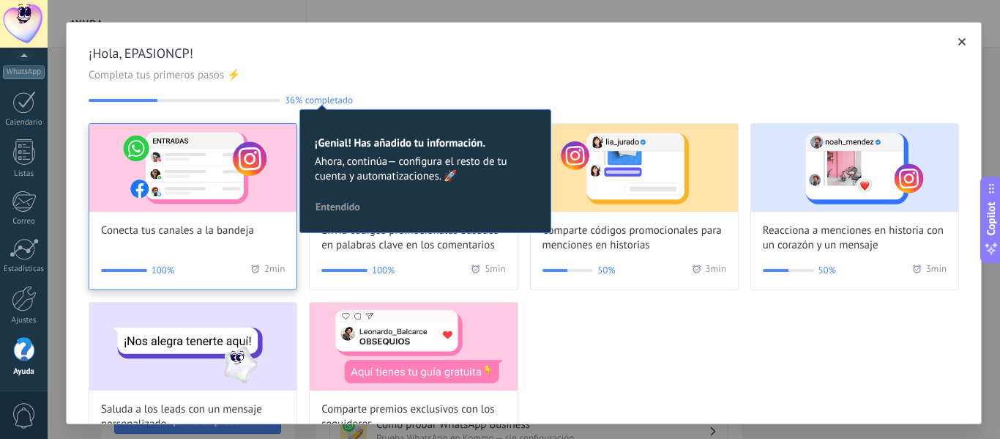
click at [236, 163] on img at bounding box center [192, 168] width 207 height 88
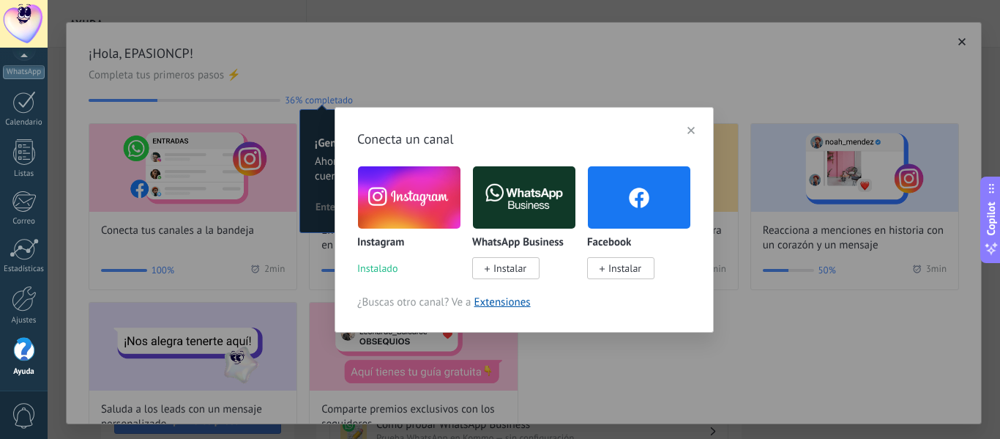
click at [404, 205] on img at bounding box center [409, 198] width 103 height 70
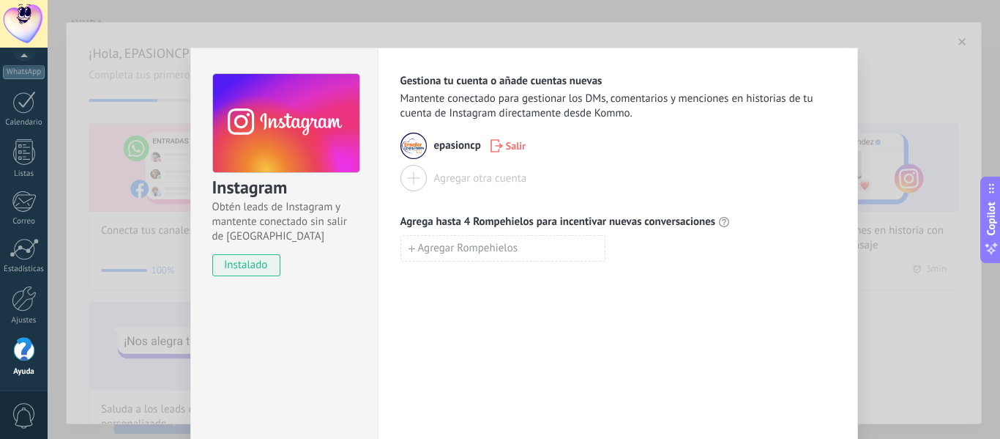
drag, startPoint x: 439, startPoint y: 144, endPoint x: 404, endPoint y: 155, distance: 35.9
click at [437, 144] on span "epasioncp" at bounding box center [457, 145] width 47 height 15
click at [404, 155] on img at bounding box center [414, 146] width 26 height 26
click at [272, 154] on use at bounding box center [286, 123] width 146 height 100
drag, startPoint x: 423, startPoint y: 221, endPoint x: 289, endPoint y: 250, distance: 137.0
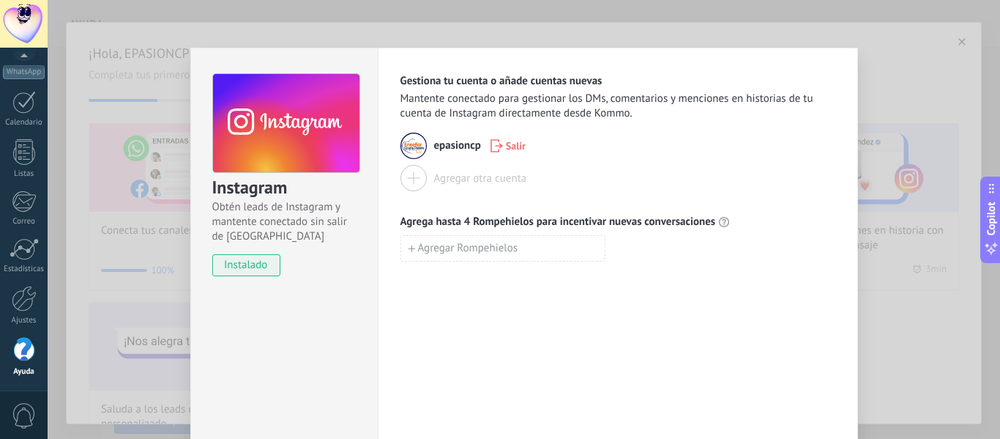
click at [412, 225] on span "Agrega hasta 4 Rompehielos para incentivar nuevas conversaciones" at bounding box center [559, 222] width 316 height 15
click at [257, 259] on span "instalado" at bounding box center [246, 265] width 67 height 22
click at [883, 128] on div "Instagram Obtén leads de Instagram y mantente conectado sin salir de Kommo inst…" at bounding box center [524, 219] width 953 height 439
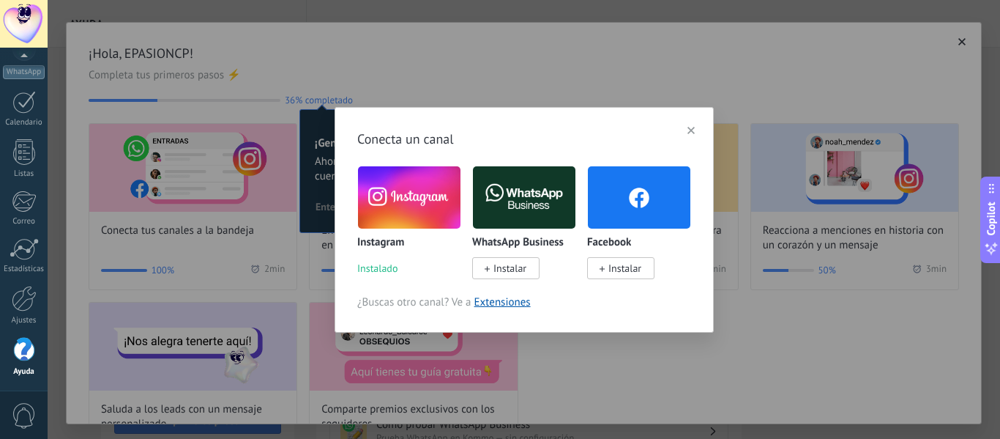
click at [688, 131] on icon "button" at bounding box center [691, 130] width 7 height 7
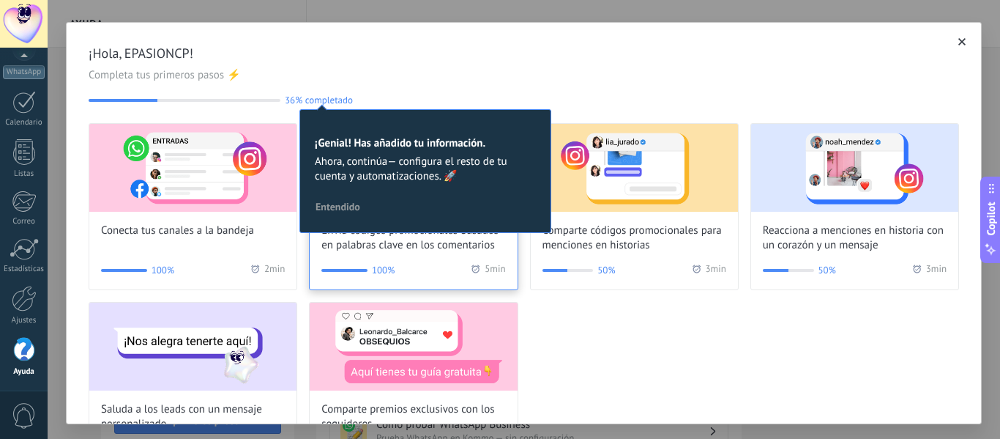
click at [427, 264] on div "100% 5 min" at bounding box center [413, 270] width 184 height 15
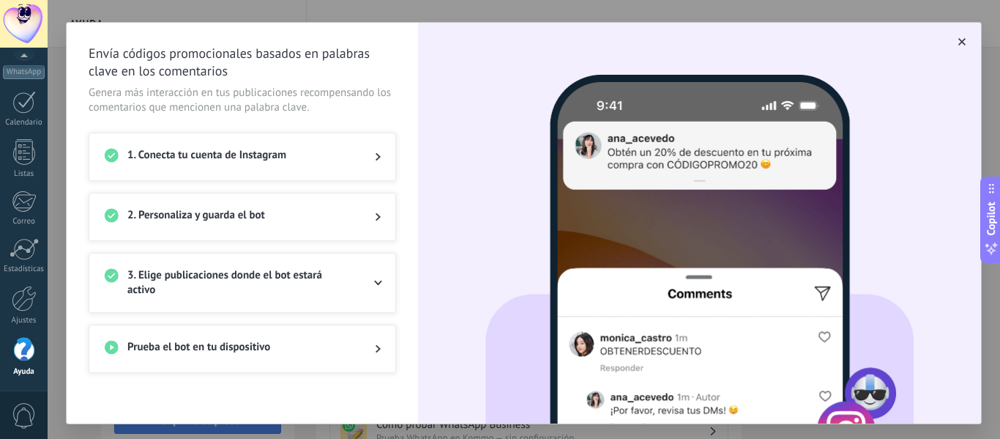
click at [354, 220] on div at bounding box center [365, 217] width 29 height 18
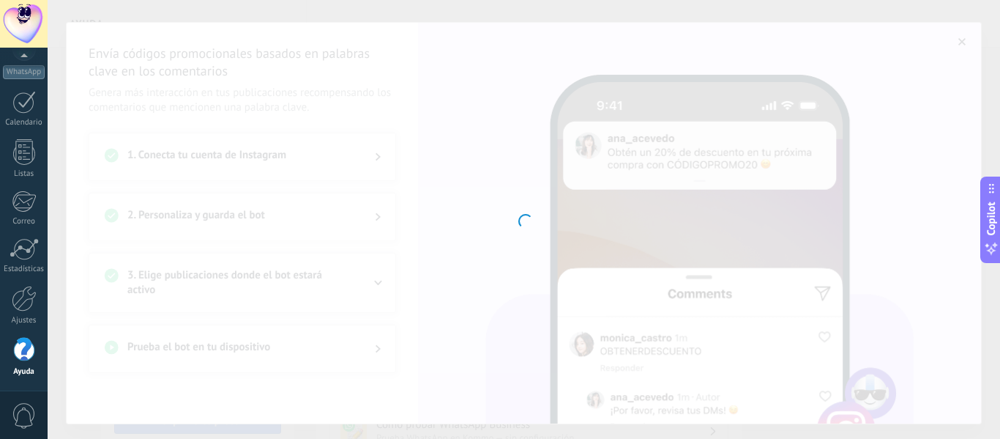
type input "**********"
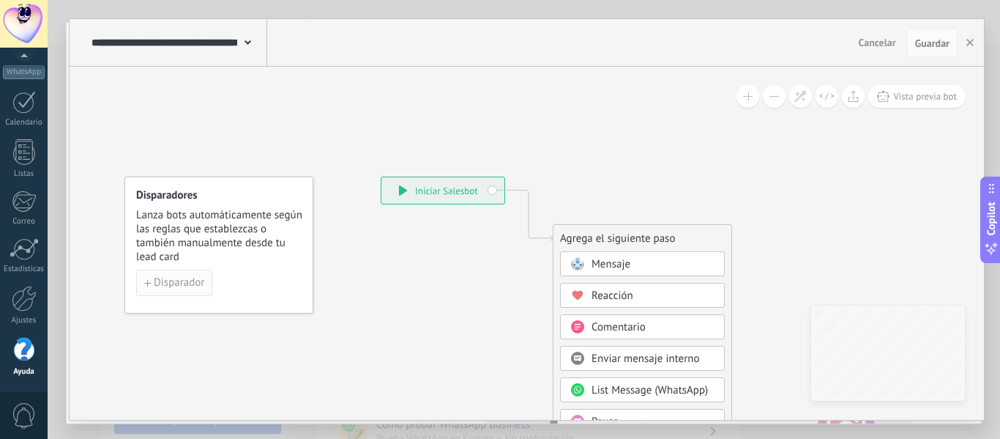
click at [175, 288] on span "Disparador" at bounding box center [179, 283] width 51 height 10
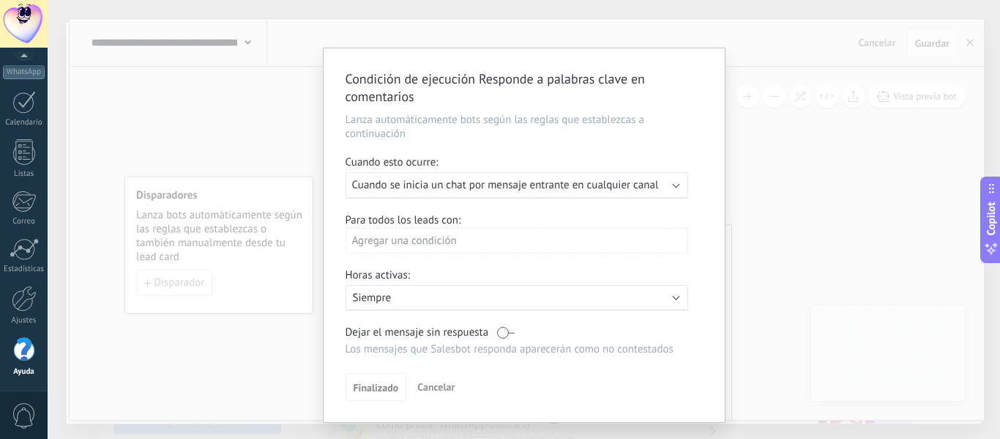
scroll to position [31, 0]
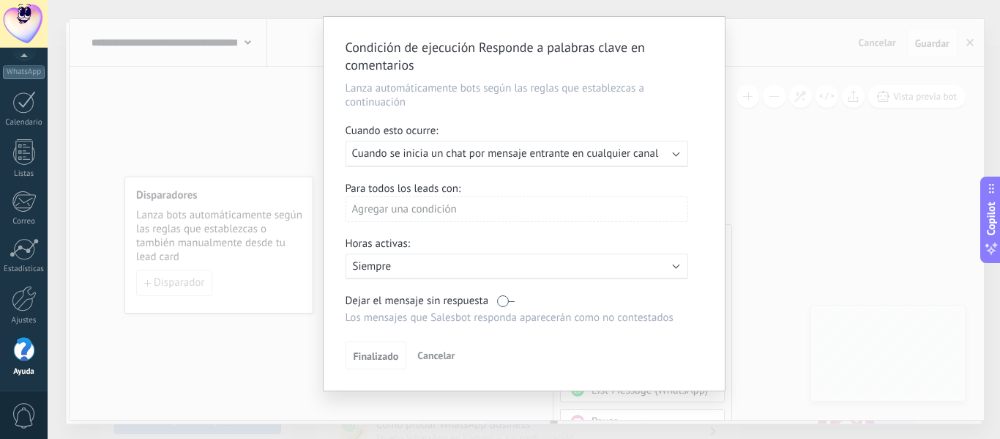
click at [751, 231] on div "Condición de ejecución Responde a palabras clave en comentarios Lanza automátic…" at bounding box center [524, 219] width 953 height 439
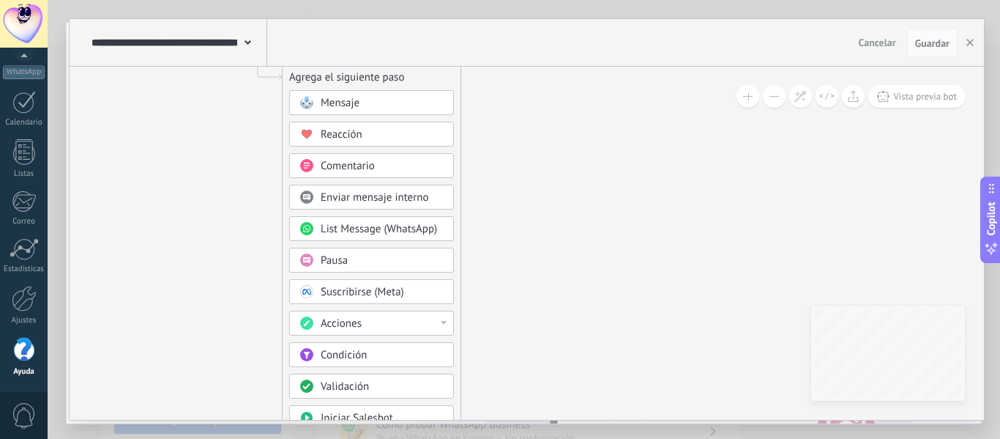
drag, startPoint x: 492, startPoint y: 286, endPoint x: 225, endPoint y: 127, distance: 311.3
click at [225, 127] on icon at bounding box center [236, 280] width 984 height 1263
click at [393, 169] on div "Comentario" at bounding box center [382, 166] width 123 height 15
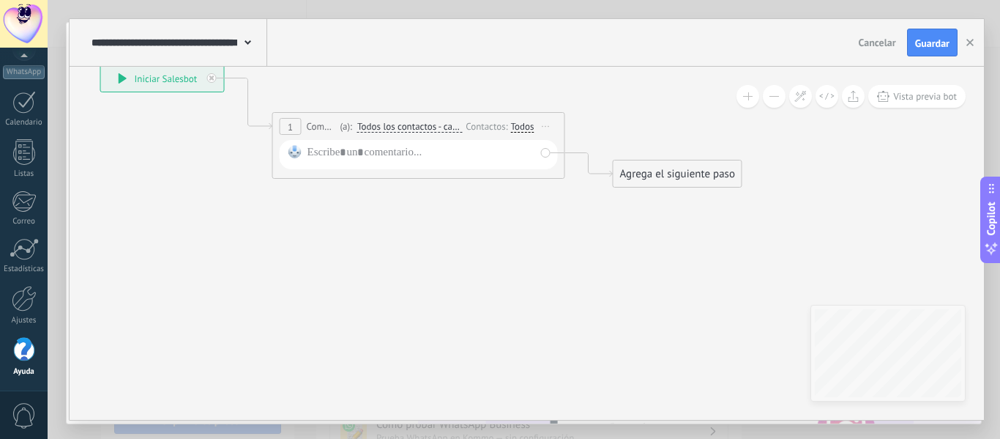
drag, startPoint x: 542, startPoint y: 217, endPoint x: 432, endPoint y: 267, distance: 120.6
click at [432, 267] on icon at bounding box center [396, 125] width 1325 height 855
click at [400, 155] on div at bounding box center [420, 155] width 228 height 19
click at [682, 179] on div "Agrega el siguiente paso" at bounding box center [676, 175] width 128 height 24
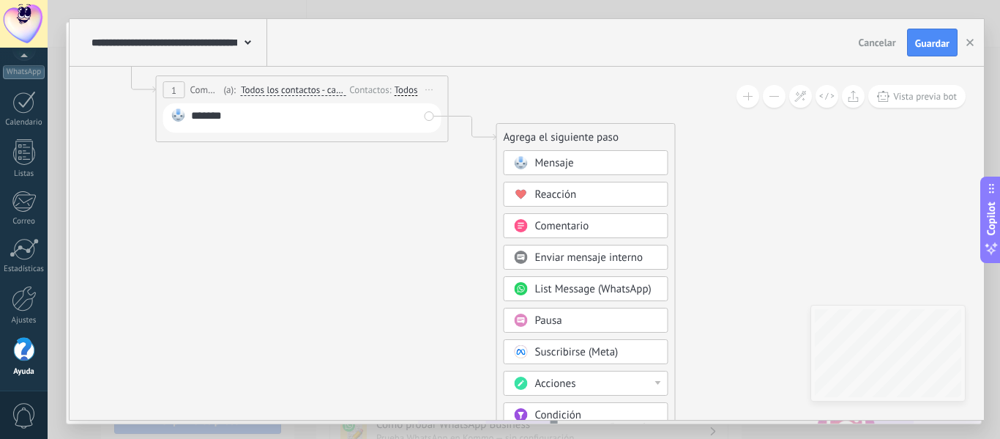
drag, startPoint x: 822, startPoint y: 193, endPoint x: 709, endPoint y: 155, distance: 119.7
click at [708, 155] on icon at bounding box center [280, 89] width 1325 height 855
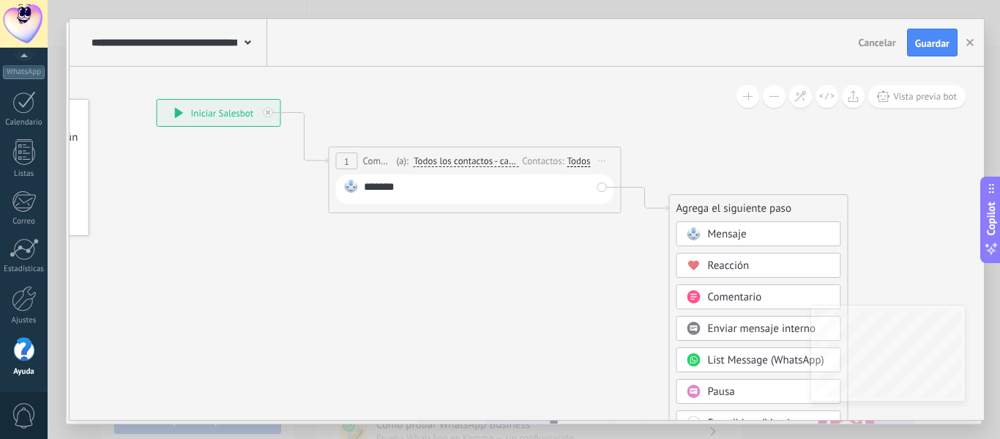
drag, startPoint x: 301, startPoint y: 258, endPoint x: 473, endPoint y: 330, distance: 186.4
click at [473, 330] on icon at bounding box center [453, 160] width 1325 height 855
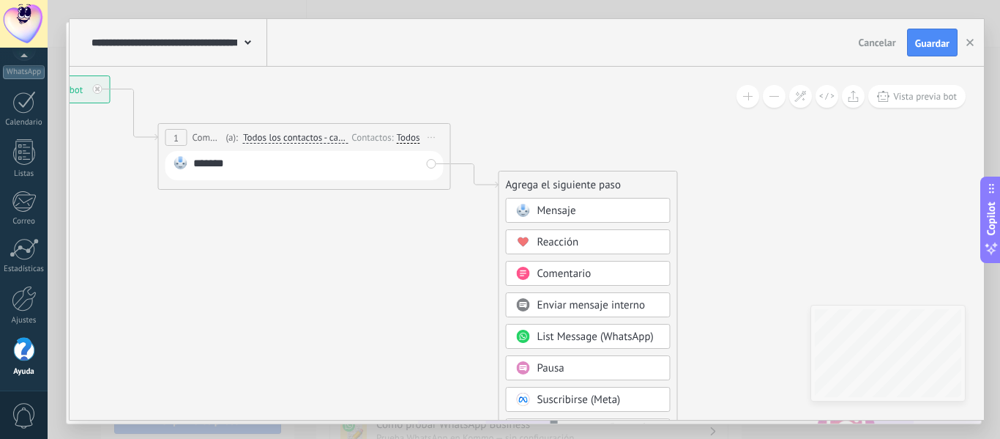
drag, startPoint x: 566, startPoint y: 301, endPoint x: 395, endPoint y: 278, distance: 172.2
click at [395, 278] on icon at bounding box center [282, 136] width 1325 height 855
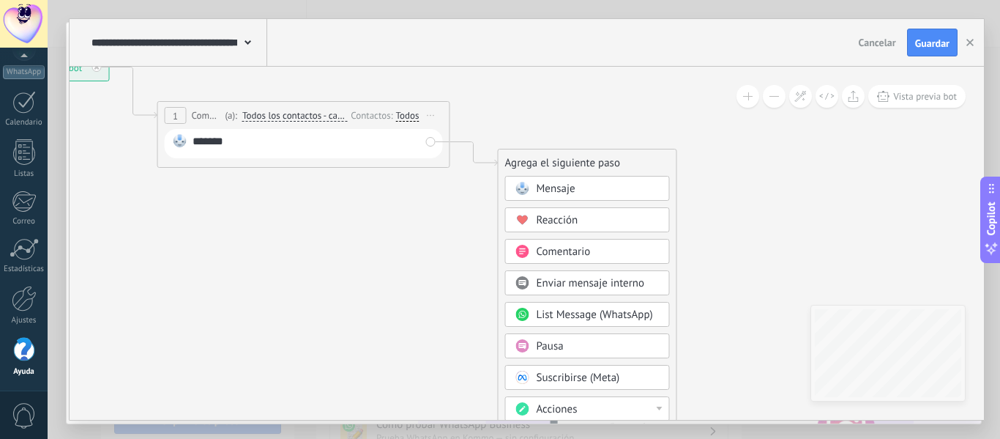
drag, startPoint x: 774, startPoint y: 241, endPoint x: 773, endPoint y: 214, distance: 27.1
click at [773, 214] on icon at bounding box center [281, 114] width 1325 height 855
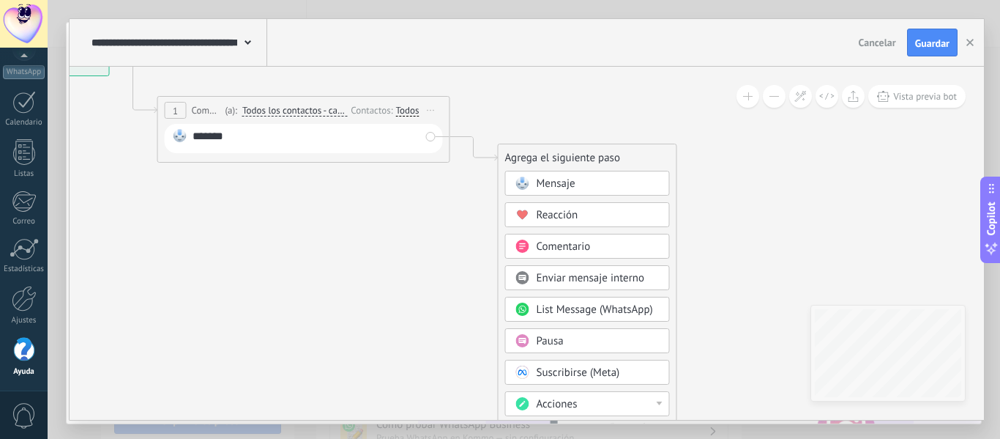
click at [767, 97] on button at bounding box center [774, 96] width 23 height 23
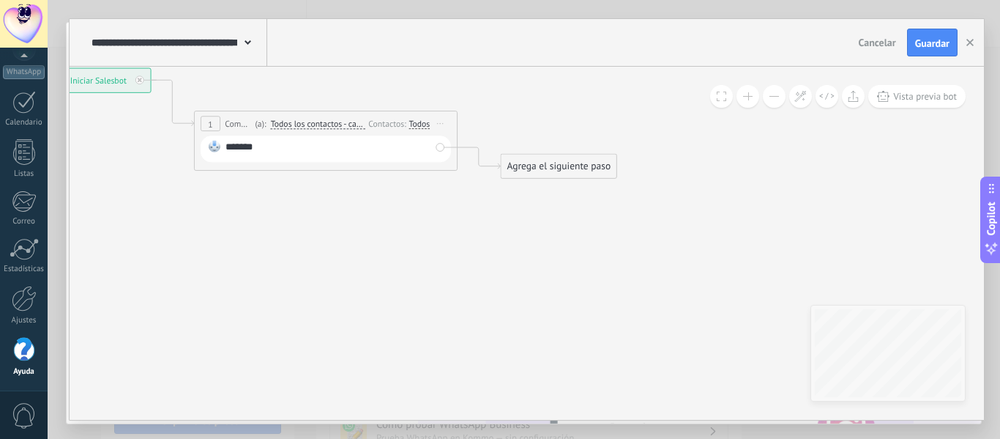
click at [795, 166] on icon at bounding box center [306, 124] width 1192 height 770
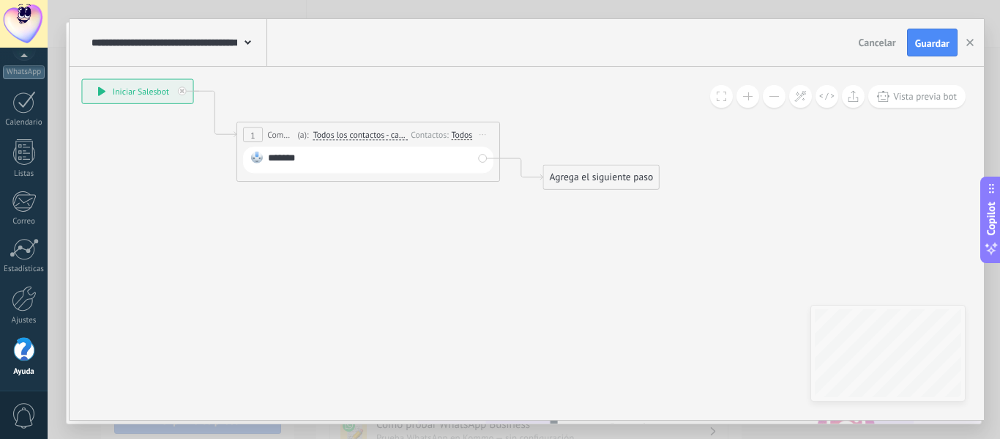
drag, startPoint x: 398, startPoint y: 248, endPoint x: 455, endPoint y: 264, distance: 59.3
click at [455, 264] on icon at bounding box center [348, 135] width 1192 height 770
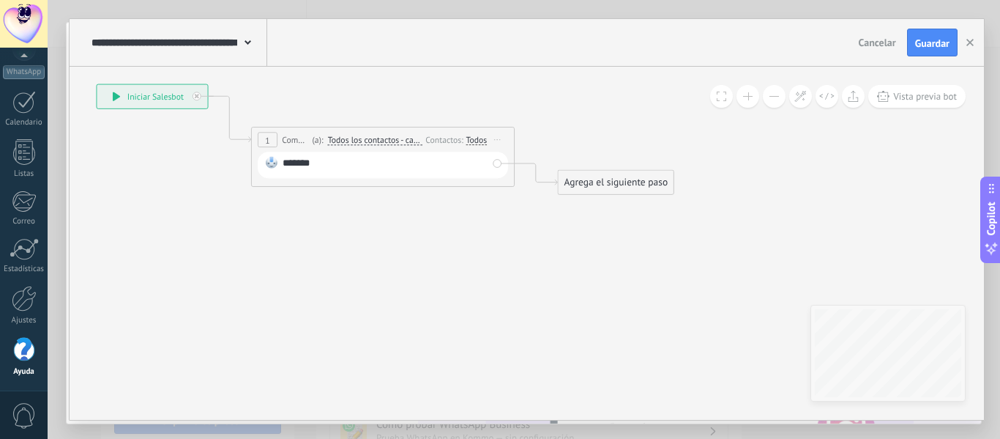
click at [584, 188] on div "Agrega el siguiente paso" at bounding box center [616, 182] width 116 height 22
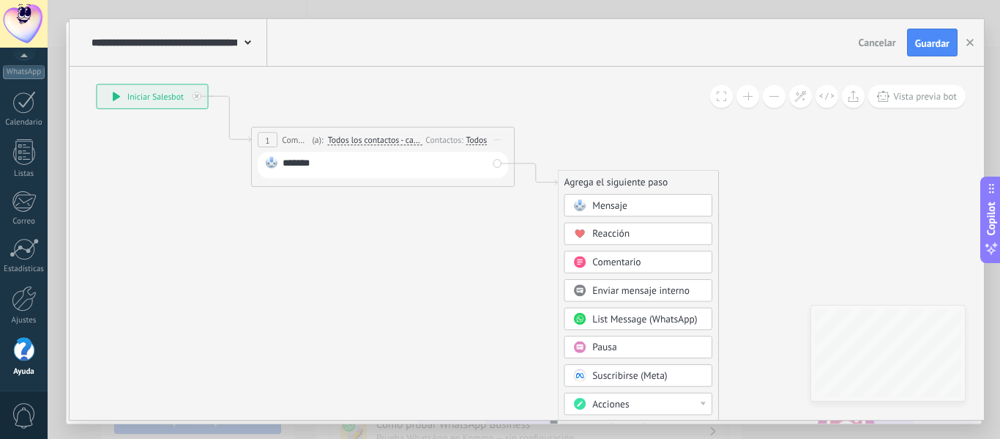
click at [415, 238] on icon at bounding box center [363, 140] width 1192 height 770
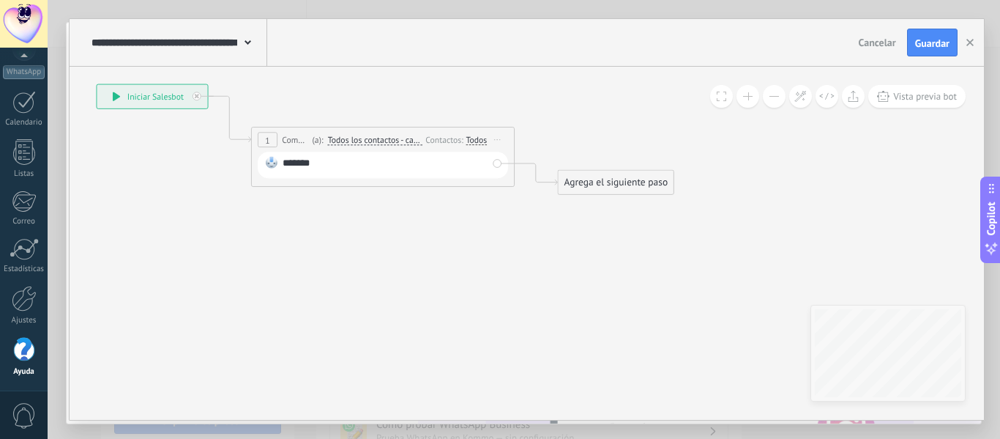
click at [878, 45] on span "Cancelar" at bounding box center [877, 42] width 37 height 13
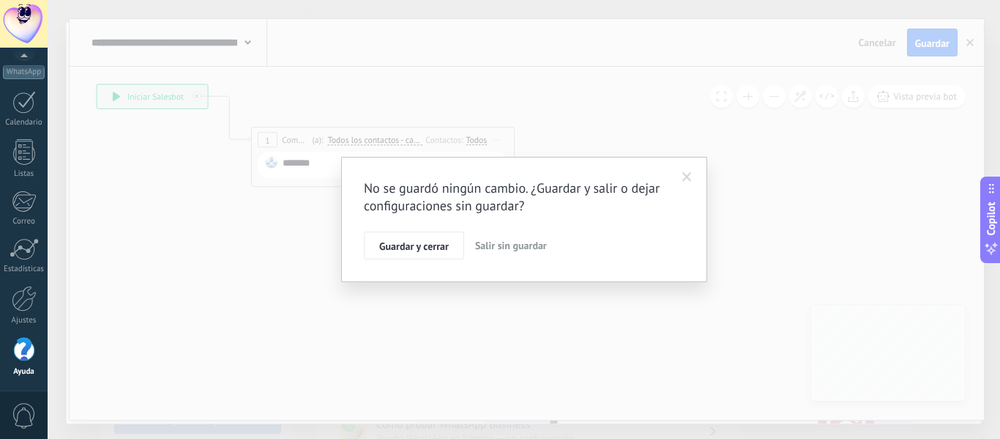
click at [477, 250] on span "Salir sin guardar" at bounding box center [511, 245] width 72 height 13
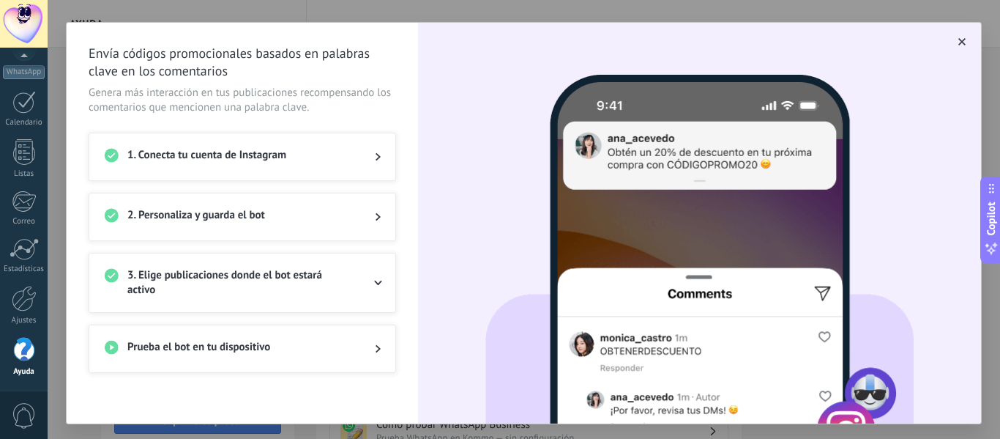
click at [955, 37] on button "button" at bounding box center [962, 41] width 15 height 15
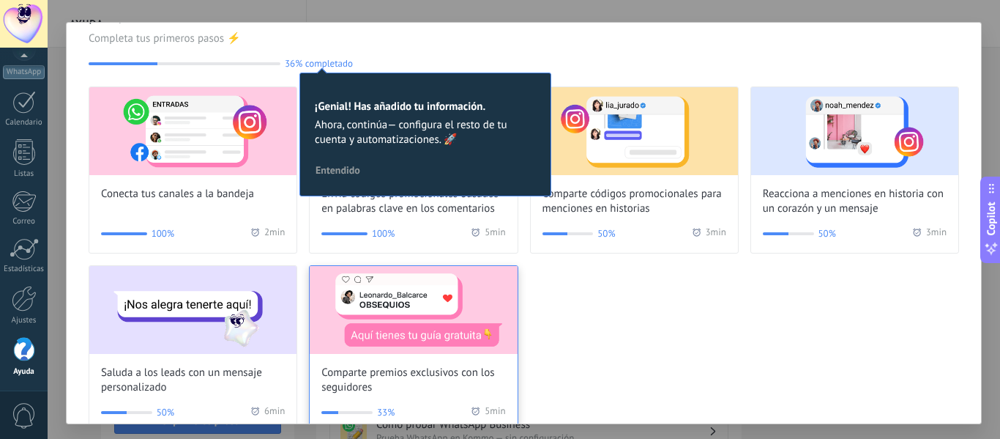
scroll to position [67, 0]
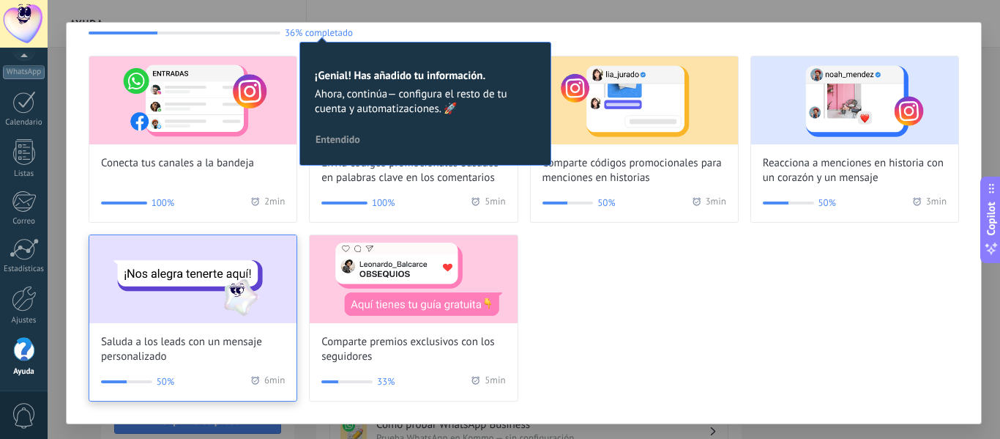
click at [204, 303] on img at bounding box center [192, 279] width 207 height 88
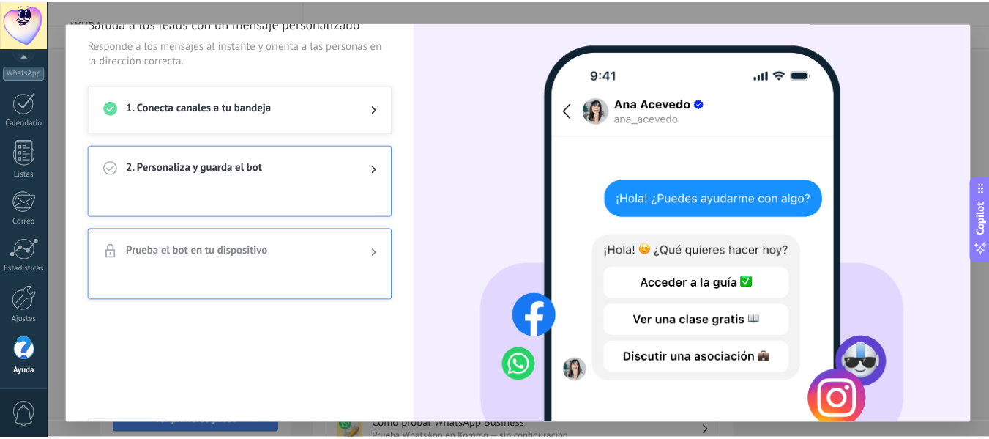
scroll to position [0, 0]
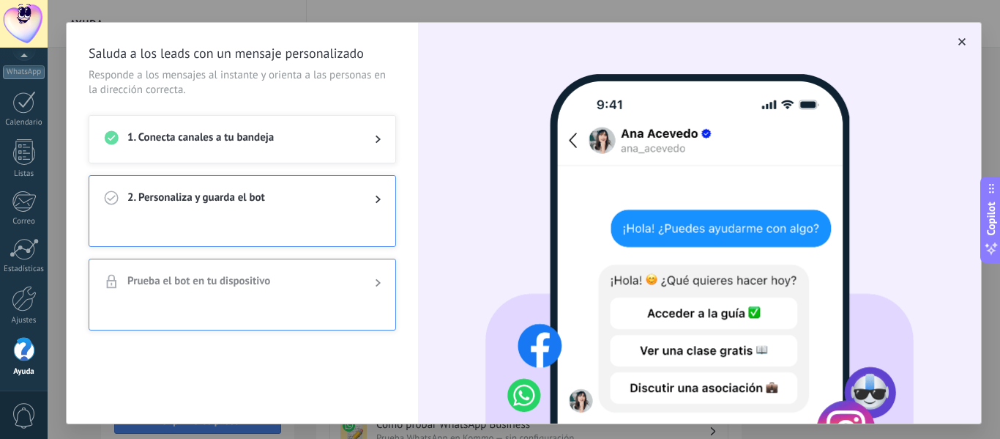
click at [361, 149] on div "1. Conecta canales a tu bandeja" at bounding box center [242, 139] width 306 height 47
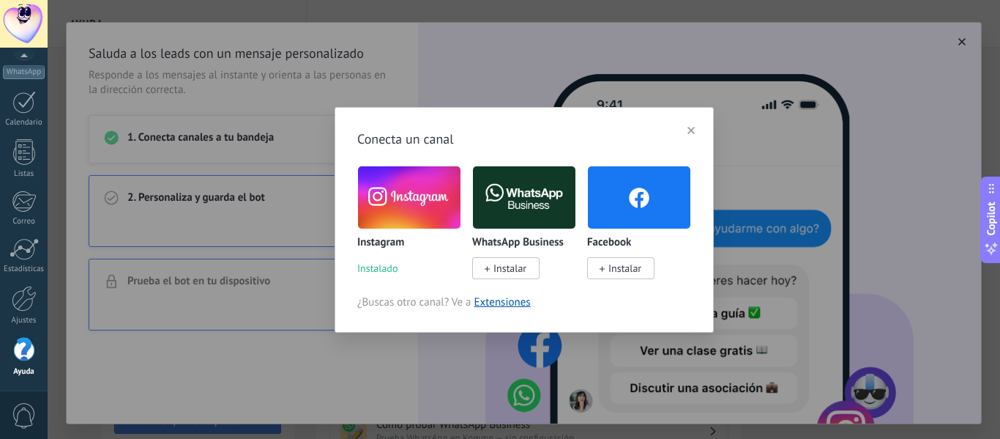
click at [277, 191] on div "Conecta un canal Instagram Instalado WhatsApp Business Instalar Facebook Instal…" at bounding box center [524, 219] width 953 height 439
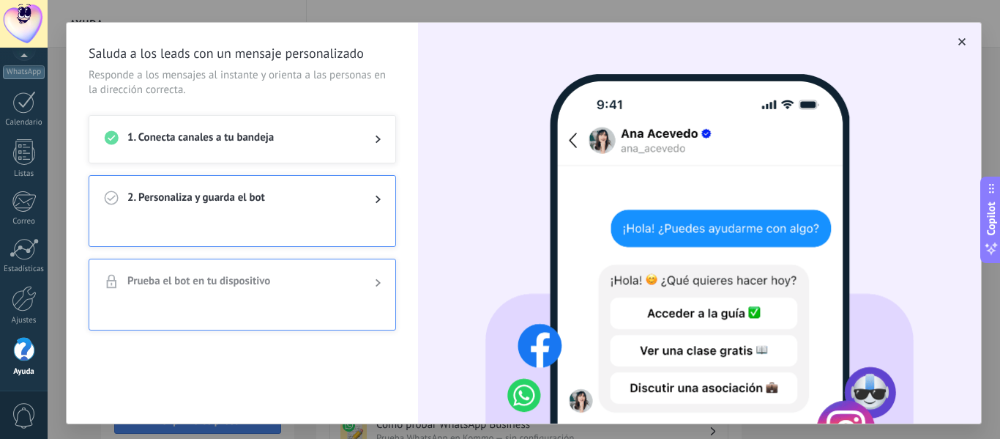
click at [264, 197] on span "2. Personaliza y guarda el bot" at bounding box center [239, 199] width 224 height 18
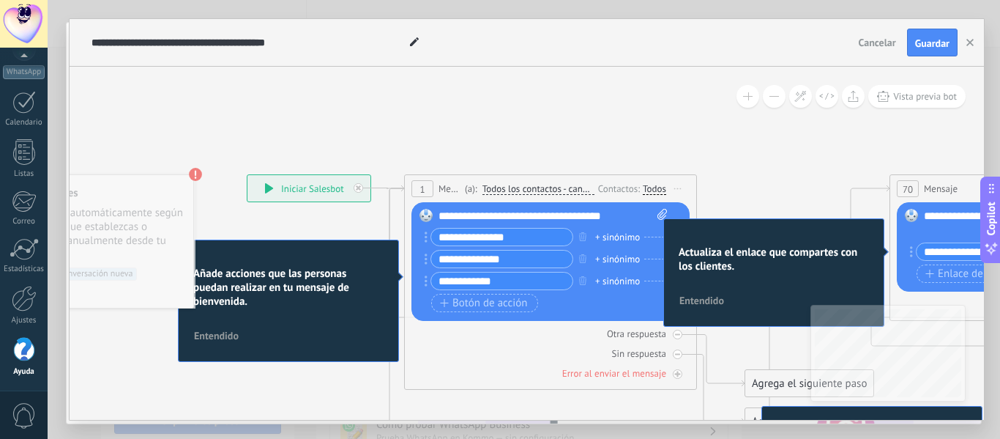
drag, startPoint x: 640, startPoint y: 142, endPoint x: 506, endPoint y: 140, distance: 134.0
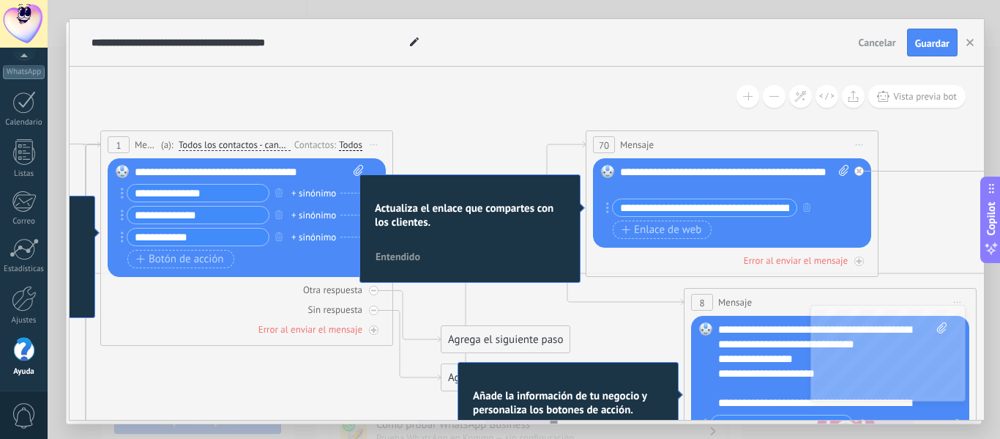
drag, startPoint x: 740, startPoint y: 177, endPoint x: 447, endPoint y: 137, distance: 296.4
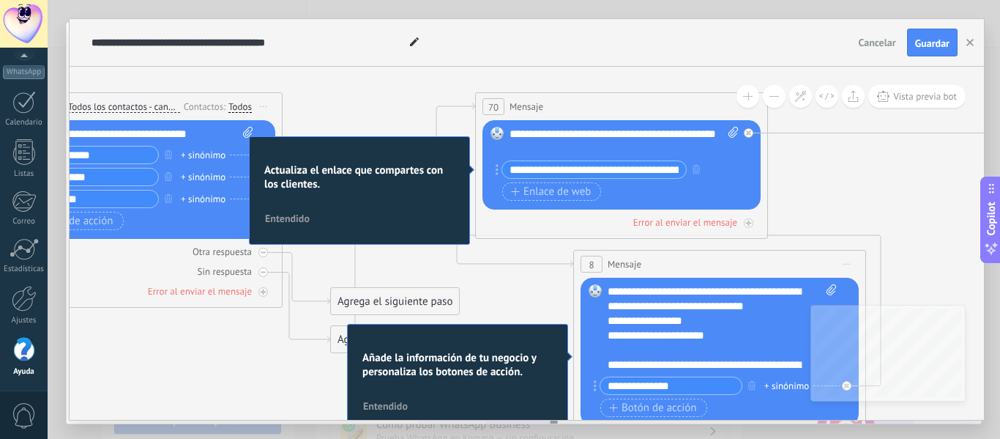
drag, startPoint x: 687, startPoint y: 108, endPoint x: 576, endPoint y: 69, distance: 117.9
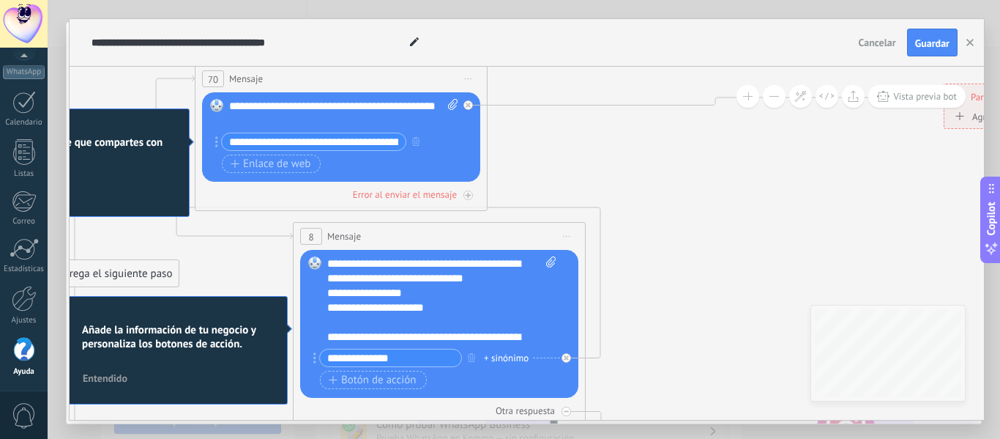
drag, startPoint x: 844, startPoint y: 158, endPoint x: 564, endPoint y: 130, distance: 281.8
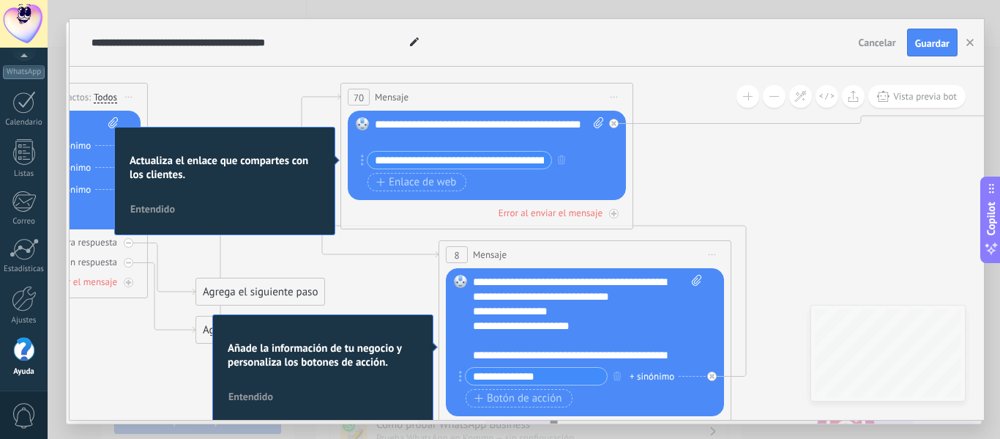
drag, startPoint x: 511, startPoint y: 158, endPoint x: 697, endPoint y: 174, distance: 186.7
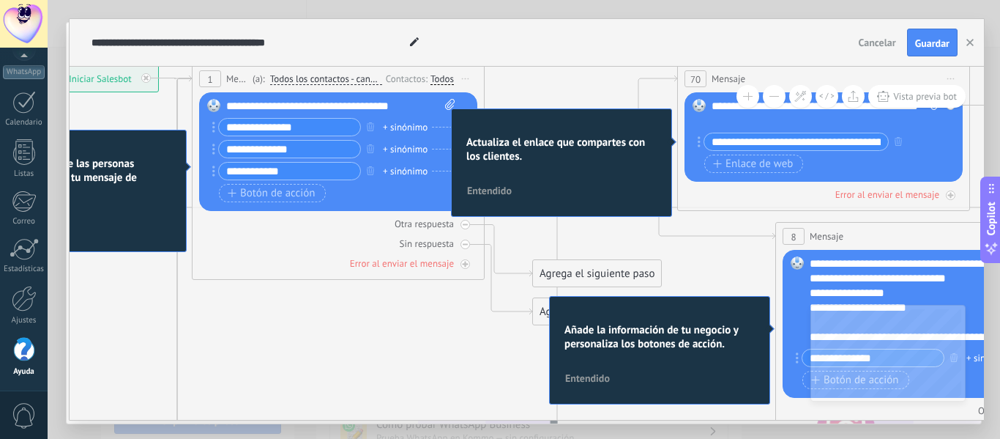
drag, startPoint x: 362, startPoint y: 259, endPoint x: 690, endPoint y: 242, distance: 328.5
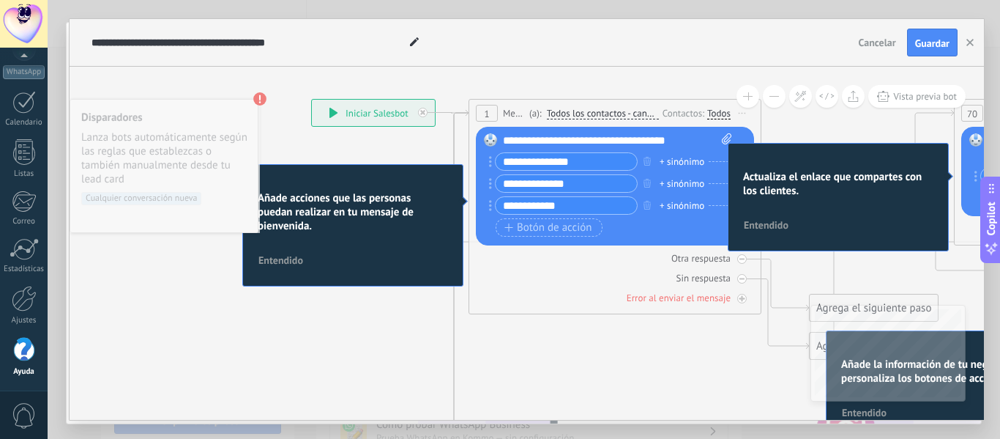
drag, startPoint x: 377, startPoint y: 319, endPoint x: 654, endPoint y: 353, distance: 278.9
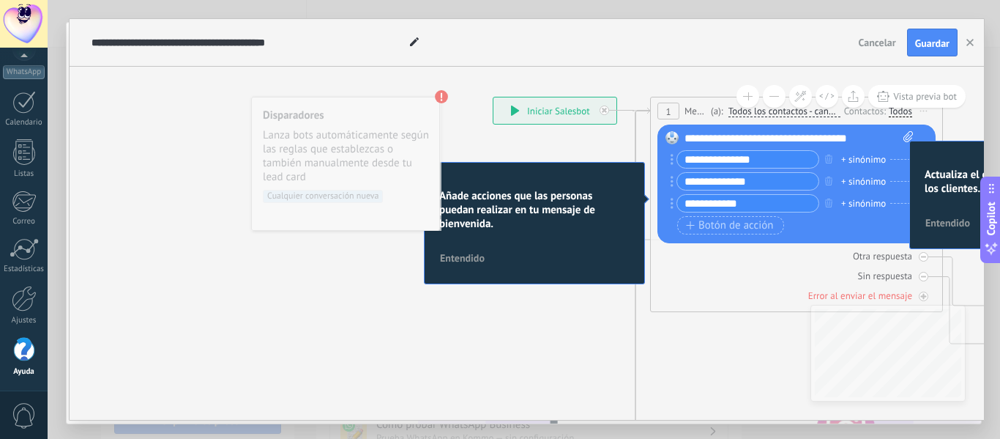
drag, startPoint x: 305, startPoint y: 337, endPoint x: 487, endPoint y: 335, distance: 181.6
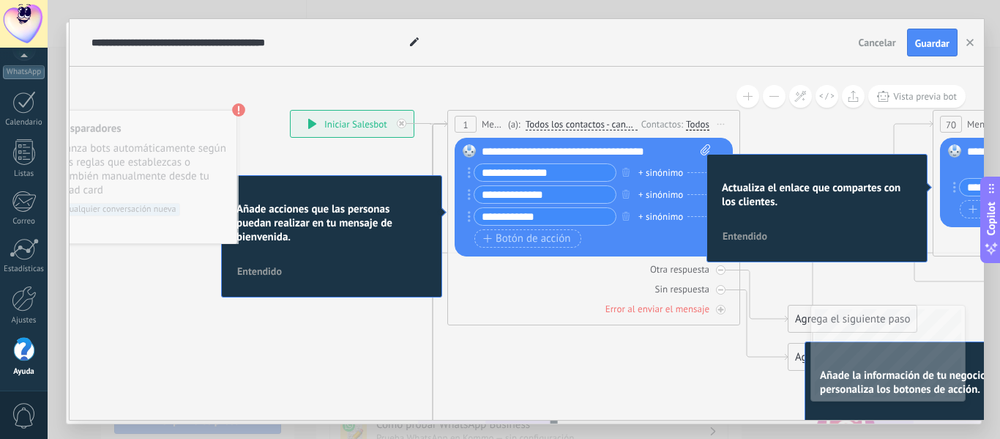
drag, startPoint x: 487, startPoint y: 335, endPoint x: 328, endPoint y: 319, distance: 159.7
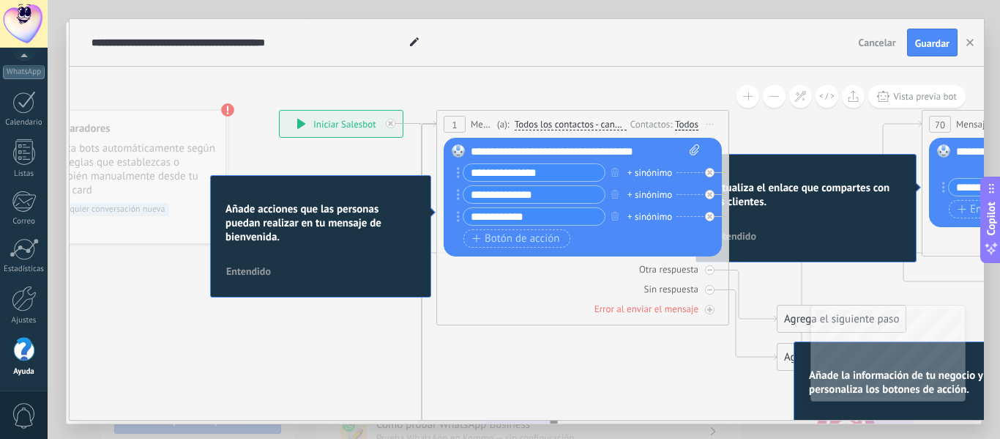
drag, startPoint x: 517, startPoint y: 302, endPoint x: 376, endPoint y: 315, distance: 141.9
click at [279, 110] on div "**********" at bounding box center [279, 110] width 0 height 0
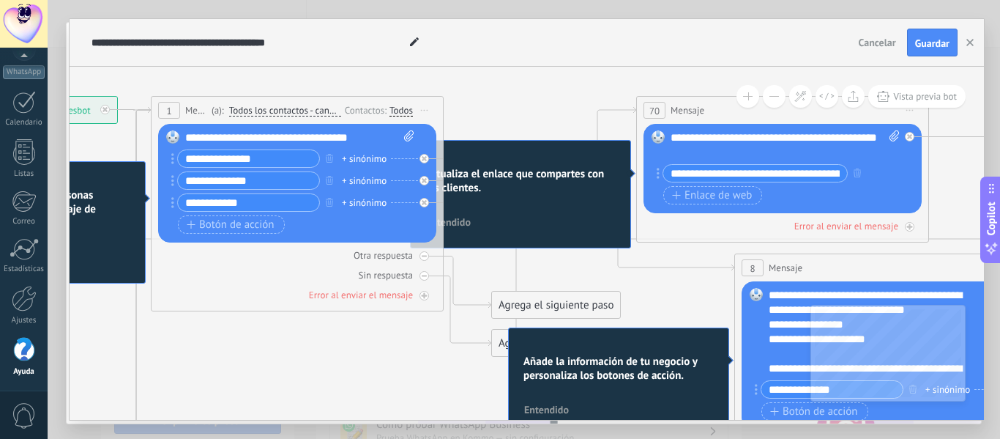
drag, startPoint x: 596, startPoint y: 365, endPoint x: 357, endPoint y: 321, distance: 242.6
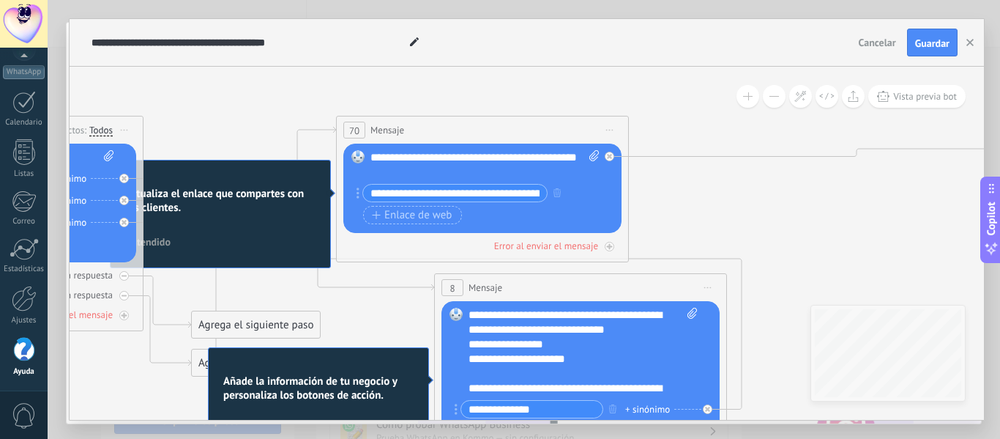
drag, startPoint x: 680, startPoint y: 289, endPoint x: 368, endPoint y: 299, distance: 312.1
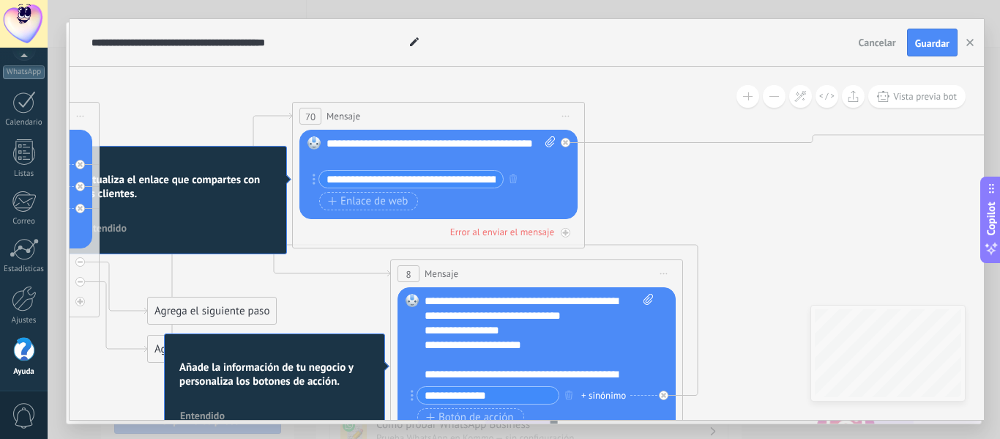
drag, startPoint x: 824, startPoint y: 198, endPoint x: 753, endPoint y: 173, distance: 75.3
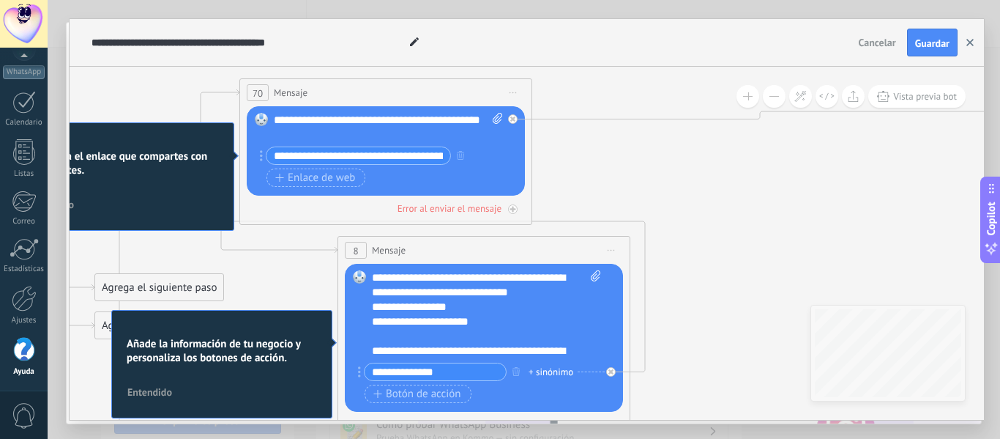
click at [970, 40] on icon "button" at bounding box center [970, 42] width 7 height 7
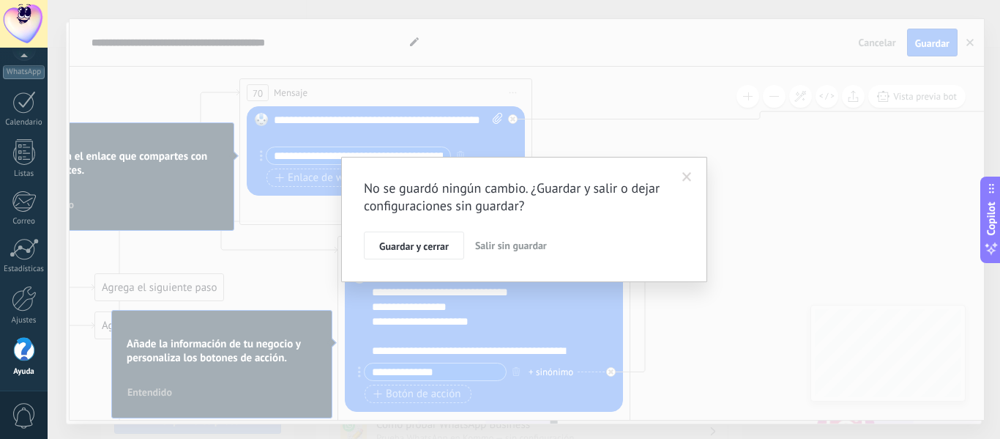
click at [501, 243] on span "Salir sin guardar" at bounding box center [511, 245] width 72 height 13
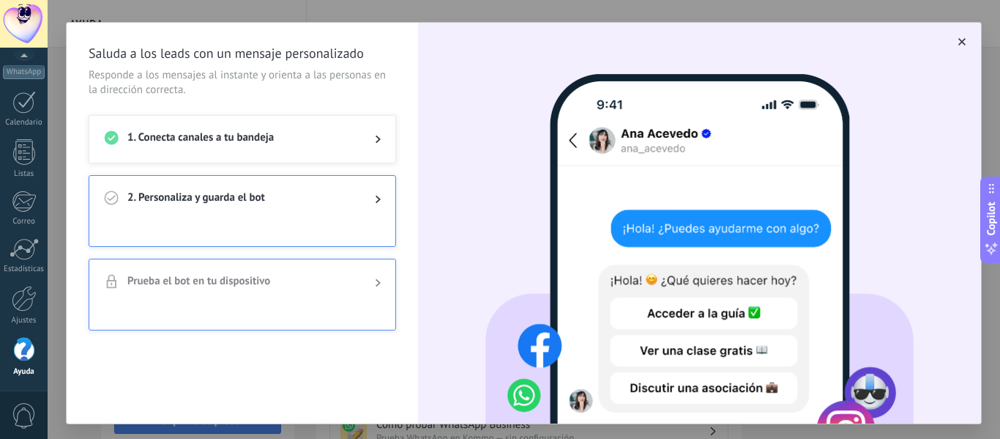
click at [959, 39] on span "button" at bounding box center [962, 42] width 7 height 10
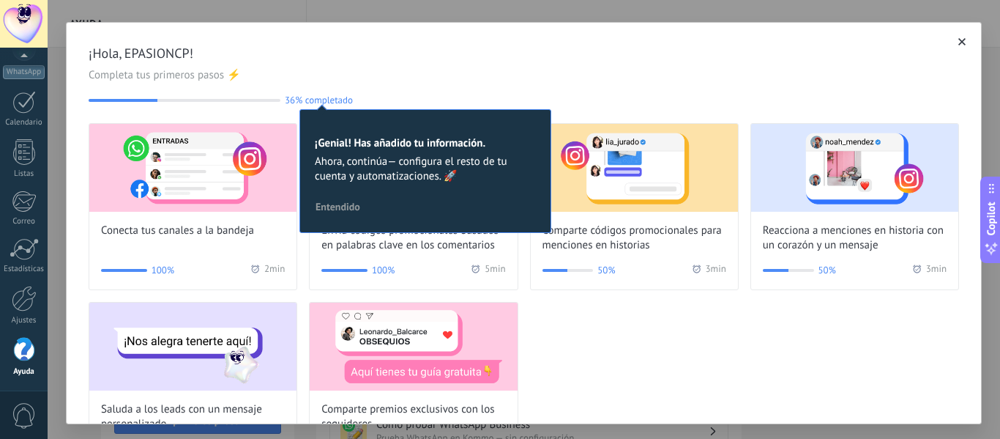
click at [959, 40] on icon "button" at bounding box center [962, 41] width 7 height 7
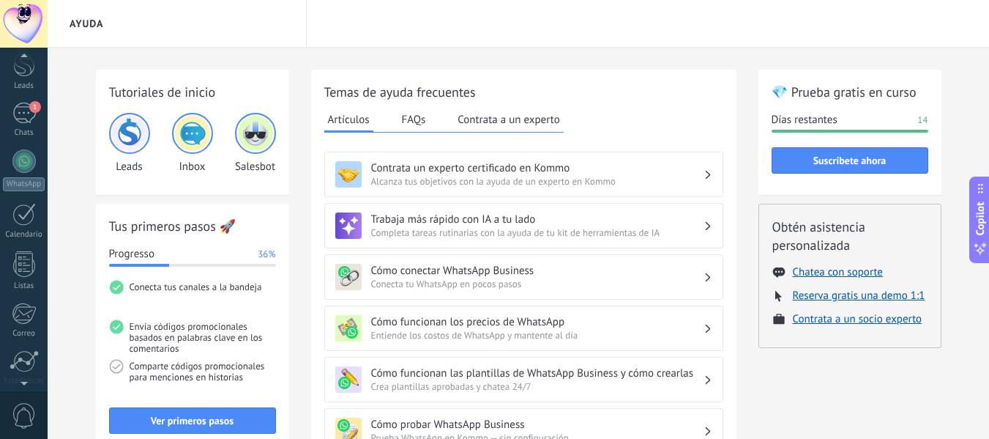
scroll to position [12, 0]
click at [29, 31] on div at bounding box center [24, 24] width 48 height 48
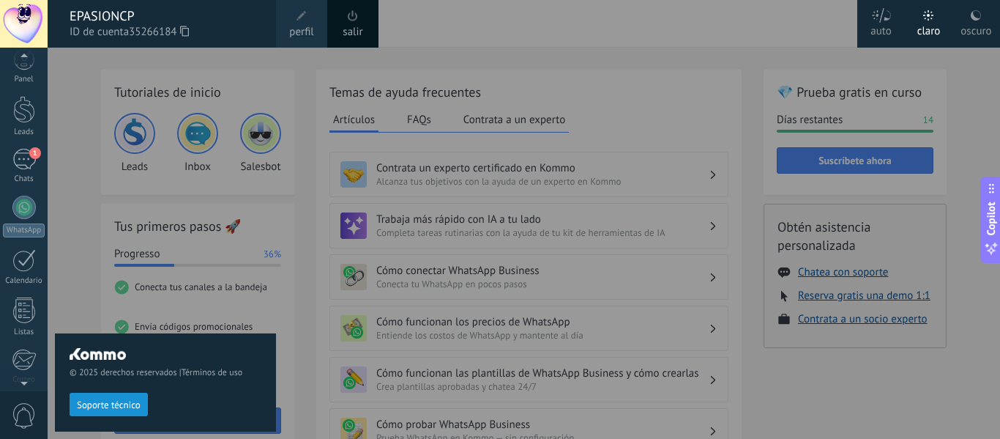
click at [306, 27] on span "perfil" at bounding box center [301, 32] width 24 height 16
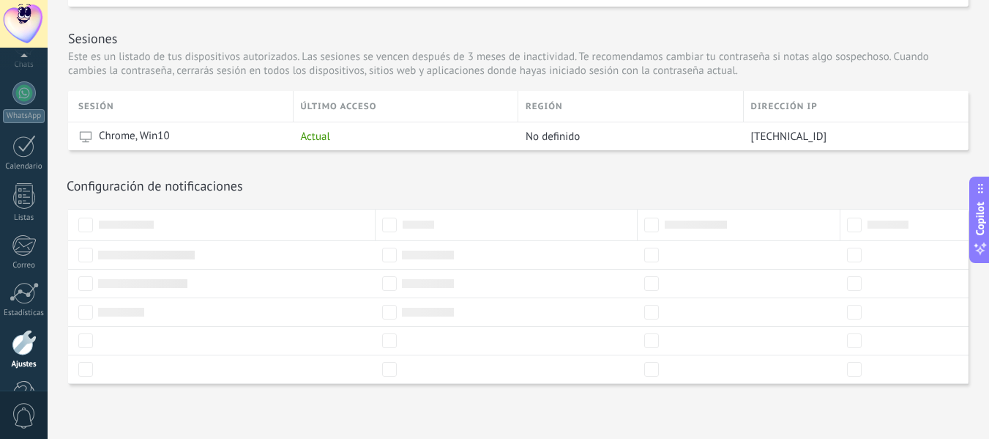
scroll to position [171, 0]
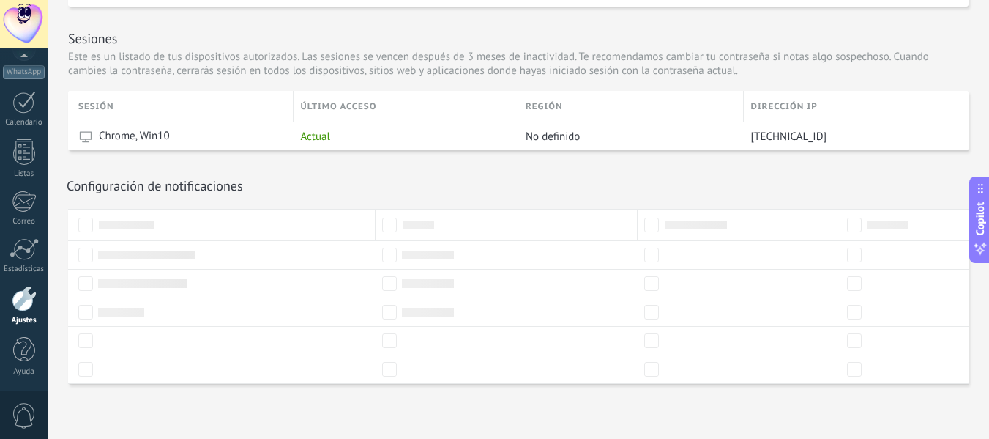
click at [15, 20] on div at bounding box center [24, 24] width 48 height 48
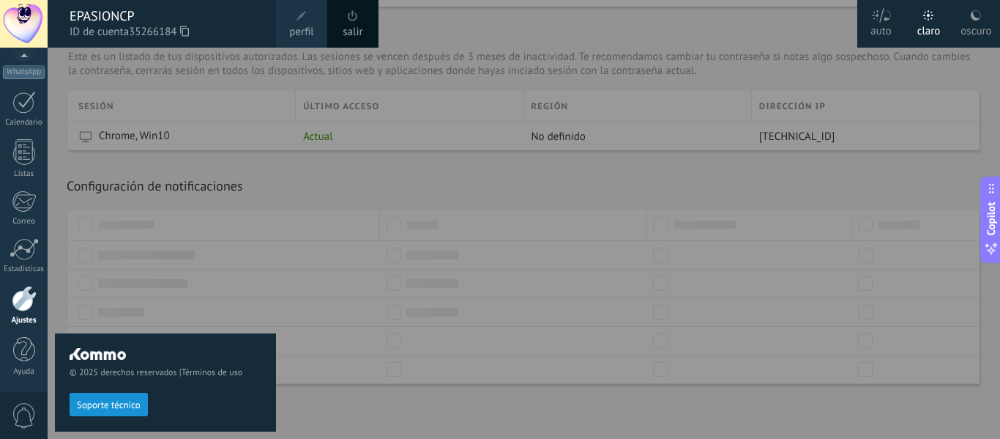
click at [364, 30] on div "salir" at bounding box center [352, 24] width 51 height 48
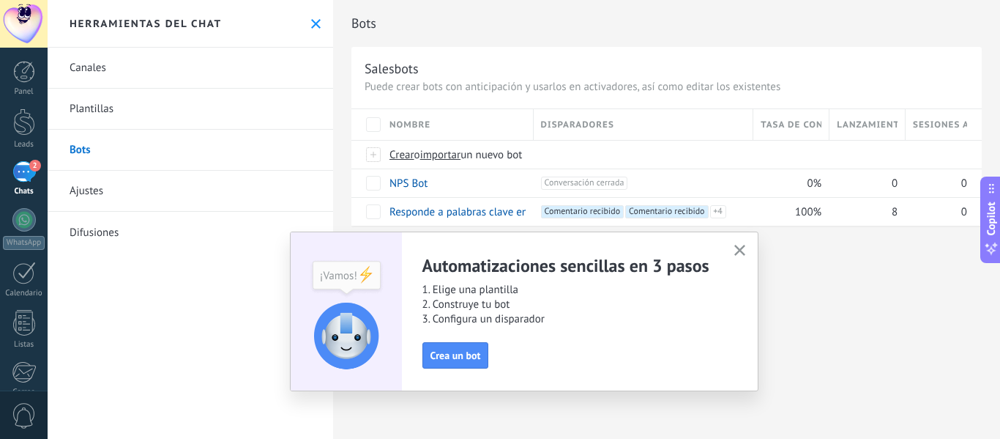
click at [740, 255] on icon "button" at bounding box center [739, 250] width 11 height 11
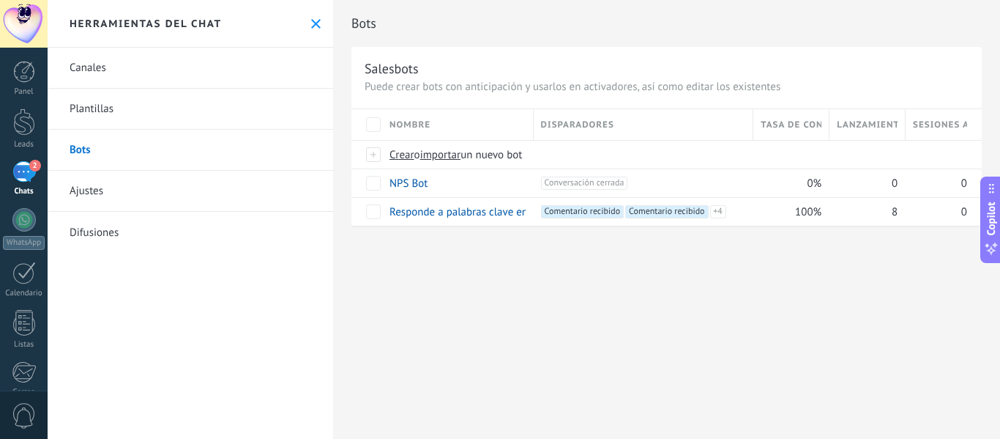
click at [311, 21] on icon at bounding box center [316, 24] width 10 height 10
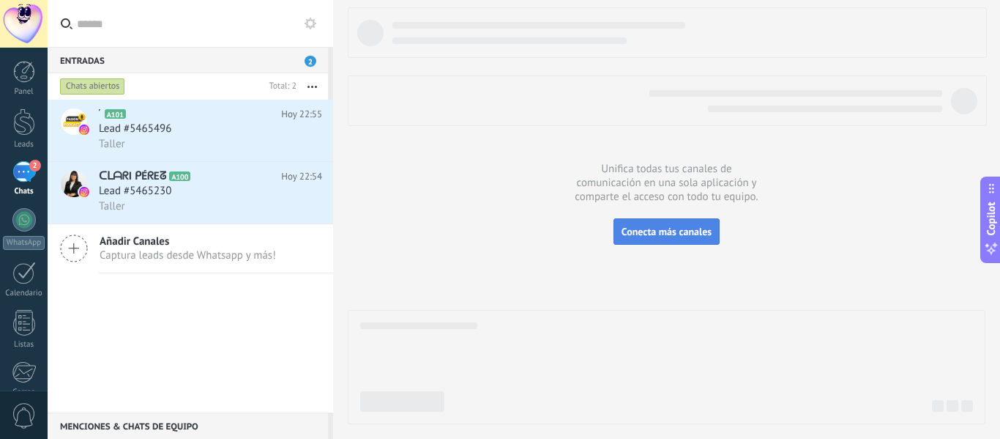
click at [637, 225] on button "Conecta más canales" at bounding box center [667, 231] width 106 height 26
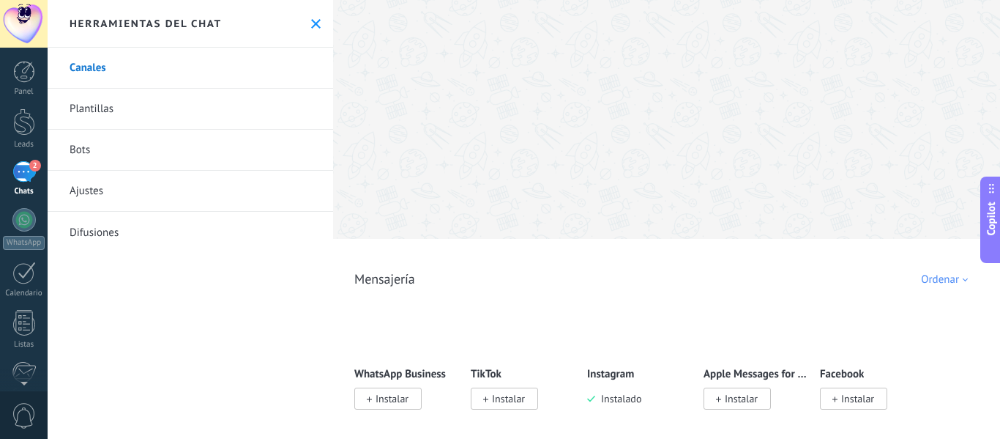
scroll to position [73, 0]
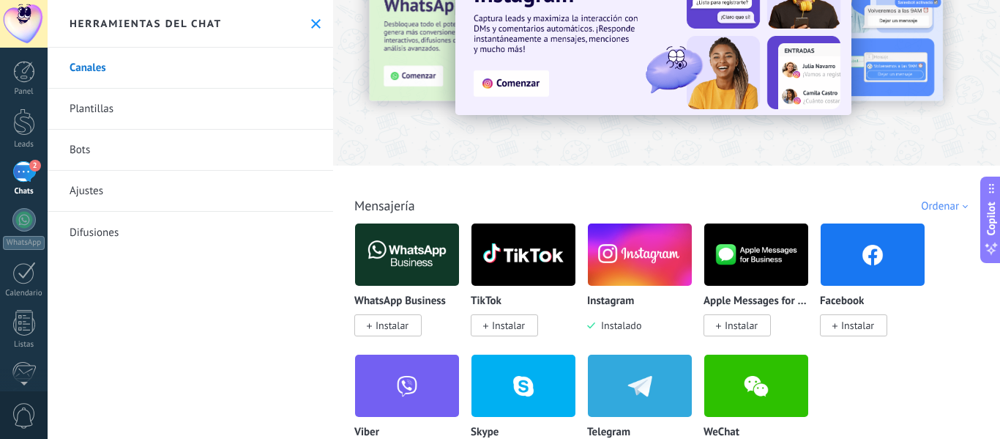
click at [614, 276] on img at bounding box center [640, 254] width 104 height 71
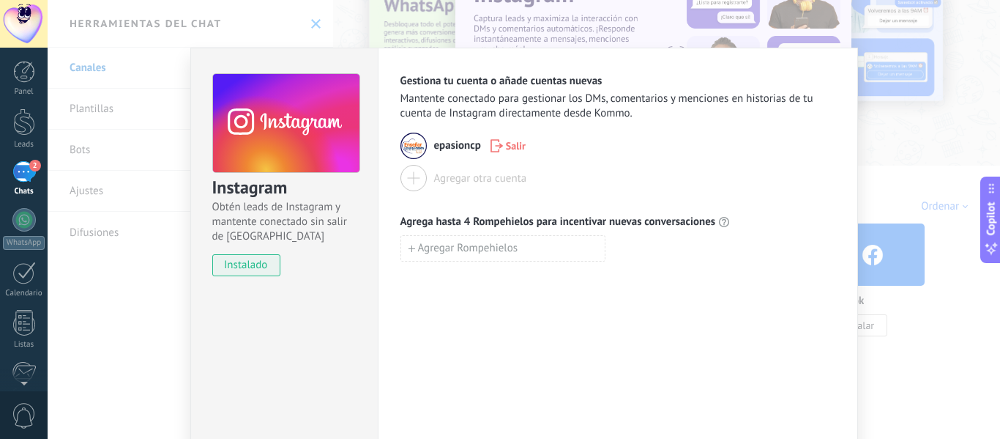
click at [888, 127] on div "Instagram Obtén leads de Instagram y mantente conectado sin salir de Kommo inst…" at bounding box center [524, 219] width 953 height 439
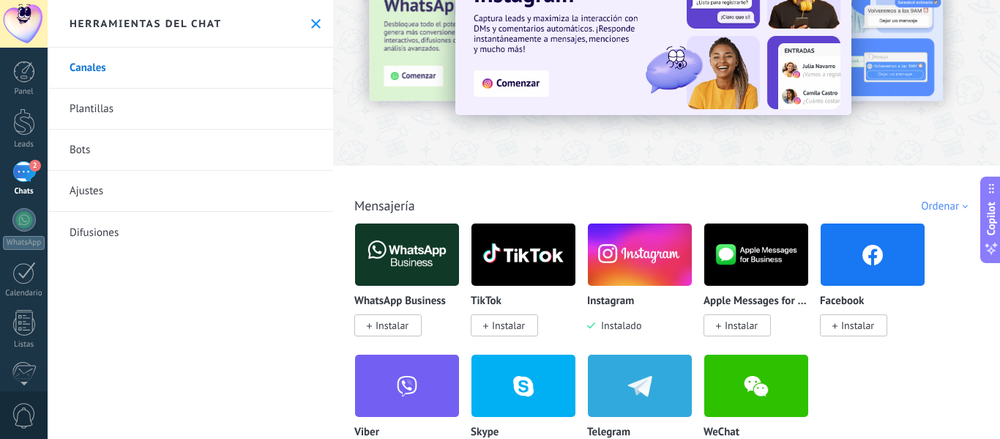
click at [176, 143] on link "Bots" at bounding box center [191, 150] width 286 height 41
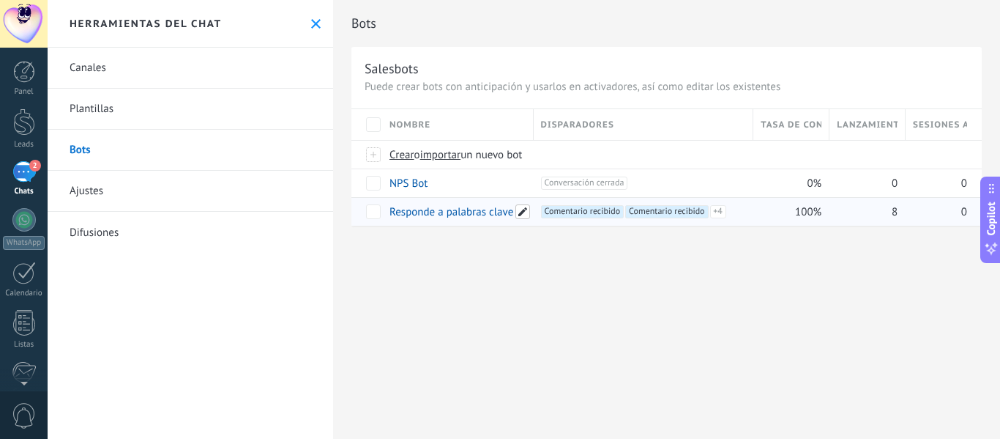
click at [521, 210] on span at bounding box center [523, 211] width 15 height 15
click at [521, 210] on input "**********" at bounding box center [456, 212] width 133 height 23
click at [775, 215] on div "100%" at bounding box center [788, 212] width 69 height 28
click at [647, 186] on div "+1 Conversación cerrada +0" at bounding box center [643, 182] width 205 height 13
click at [569, 185] on span "Conversación cerrada +0" at bounding box center [584, 182] width 87 height 13
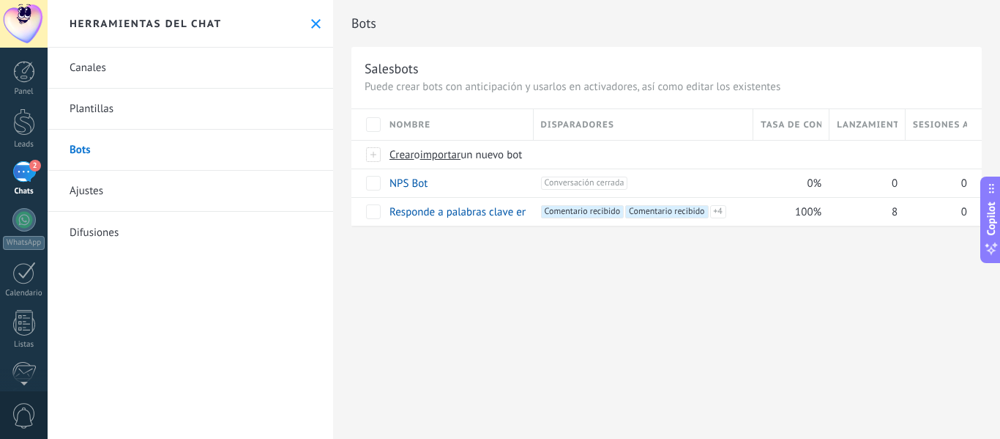
click at [603, 122] on span "Disparadores" at bounding box center [577, 125] width 73 height 14
click at [212, 160] on link "Bots" at bounding box center [191, 150] width 286 height 41
click at [156, 152] on link "Bots" at bounding box center [191, 150] width 286 height 41
click at [310, 31] on div "Herramientas del chat" at bounding box center [191, 24] width 286 height 48
click at [311, 26] on icon at bounding box center [316, 24] width 10 height 10
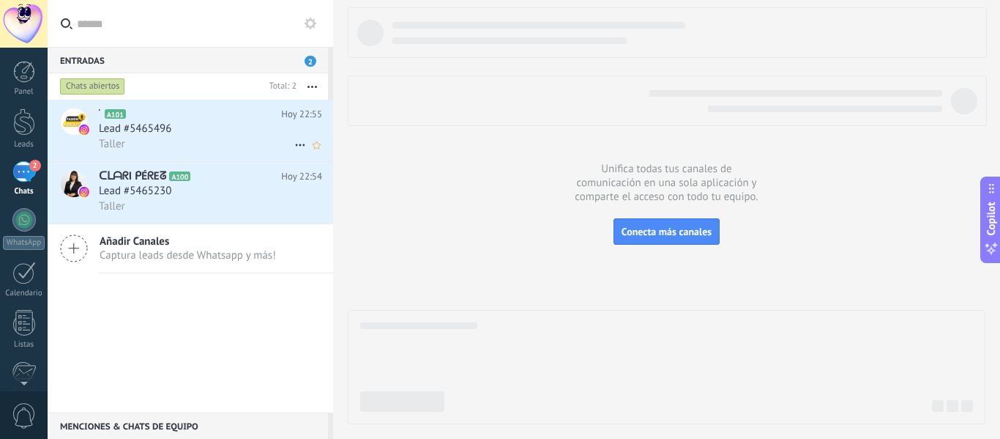
click at [196, 128] on div "Lead #5465496" at bounding box center [210, 129] width 223 height 15
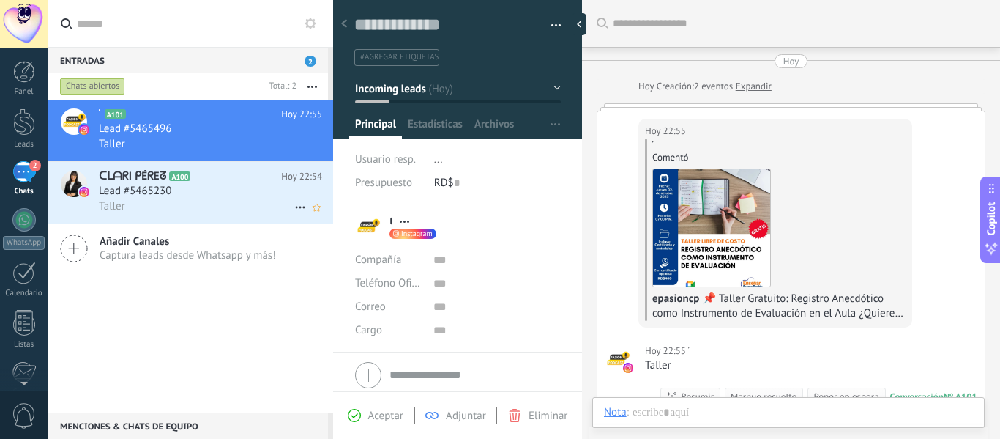
click at [185, 190] on div "Lead #5465230" at bounding box center [210, 191] width 223 height 15
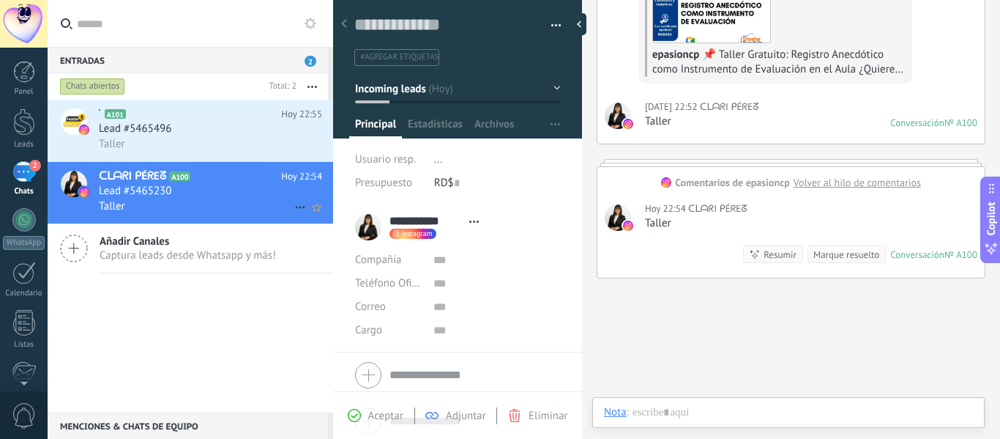
scroll to position [22, 0]
click at [633, 295] on div "Buscar Carga más [DATE] [DATE] Creación: 2 eventos Expandir [DATE] 22:52 ᑕᒪᗩᖇI …" at bounding box center [791, 145] width 418 height 778
click at [581, 35] on div at bounding box center [583, 24] width 22 height 22
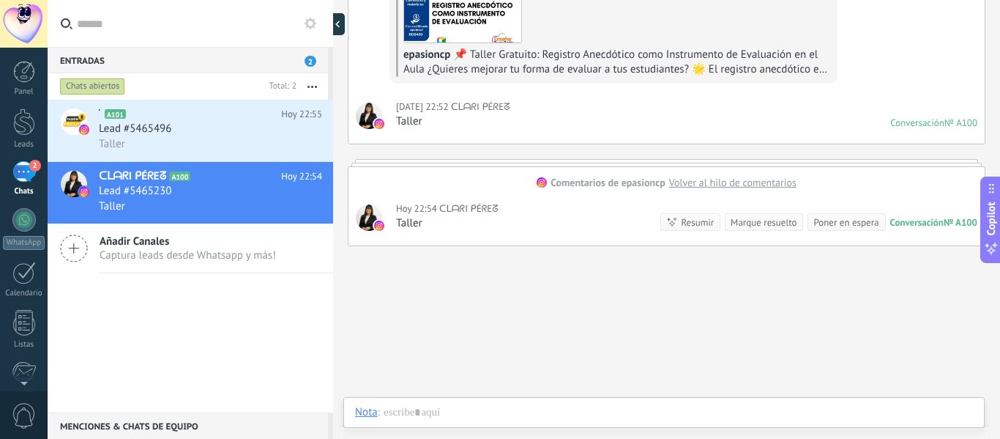
type textarea "**********"
click at [584, 259] on div "Buscar Carga más [DATE] [DATE] Creación: 2 eventos Expandir [DATE] 22:52 ᑕᒪᗩᖇI …" at bounding box center [666, 128] width 667 height 745
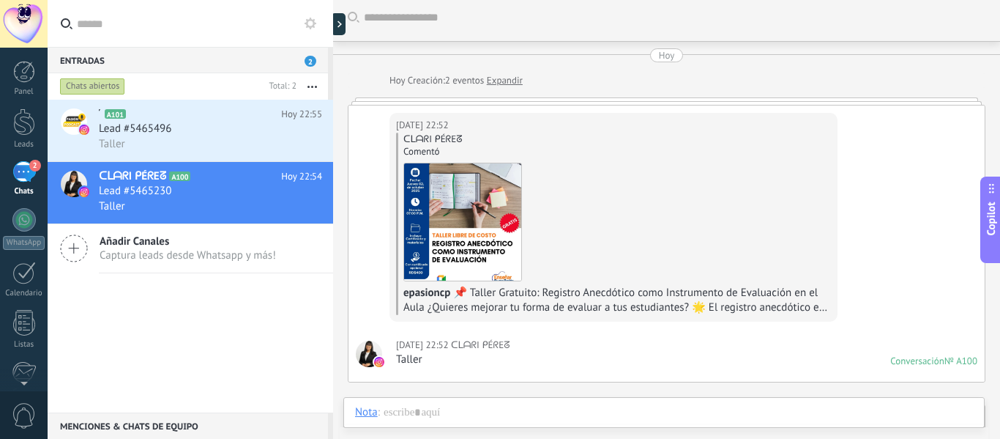
scroll to position [0, 0]
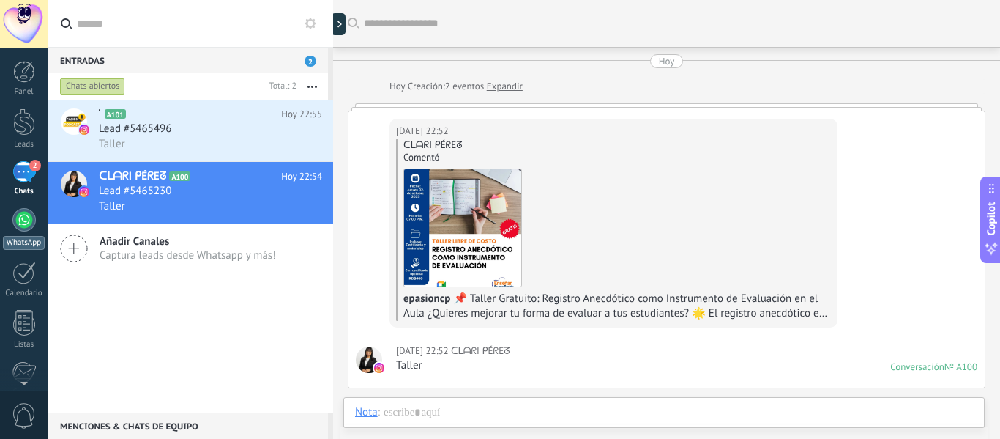
click at [21, 217] on div at bounding box center [23, 219] width 23 height 23
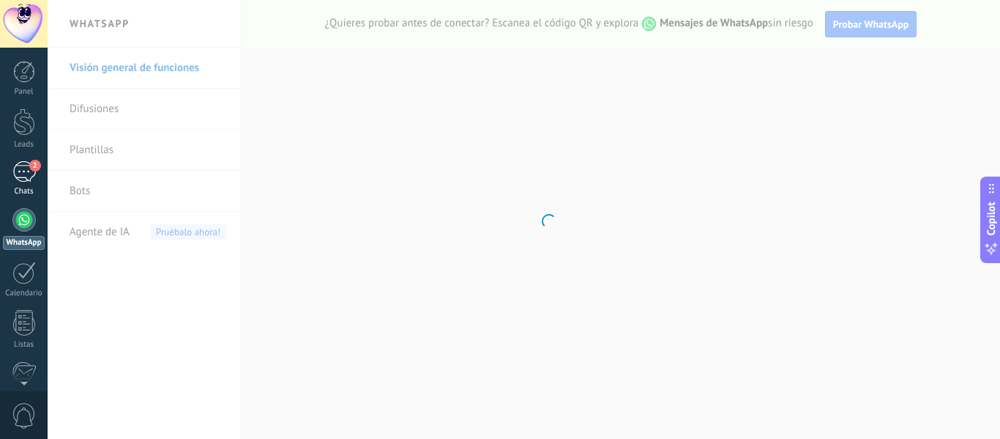
click at [26, 178] on div "2" at bounding box center [23, 171] width 23 height 21
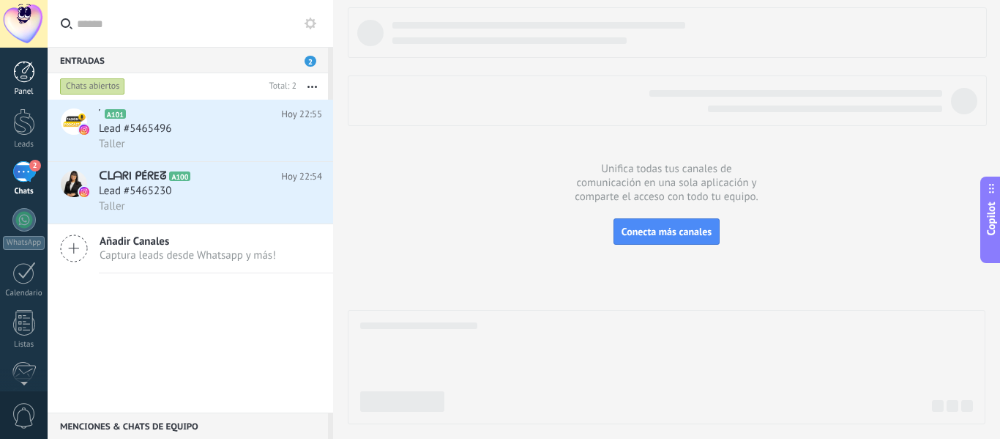
click at [18, 75] on div at bounding box center [24, 72] width 22 height 22
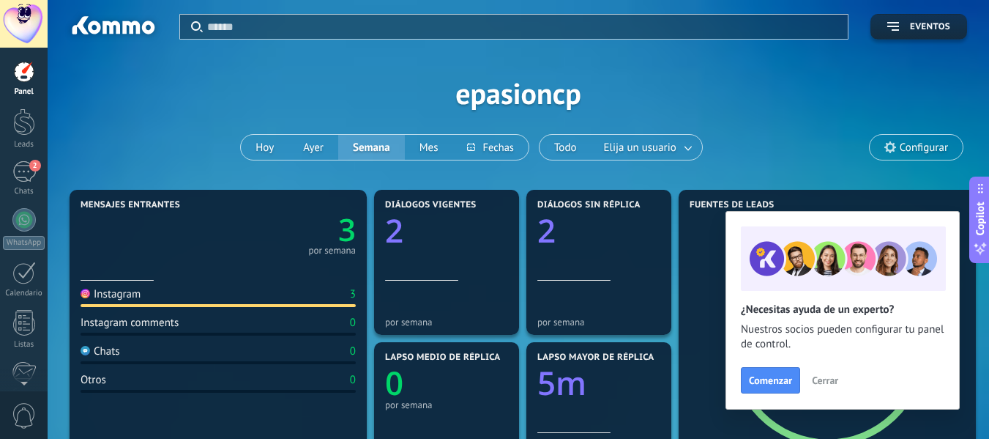
click at [18, 32] on div at bounding box center [24, 24] width 48 height 48
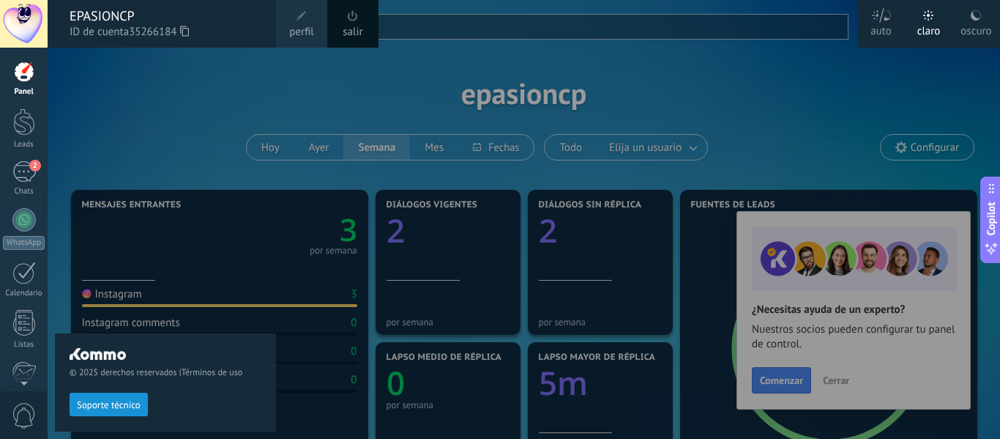
click at [16, 31] on div at bounding box center [24, 24] width 48 height 48
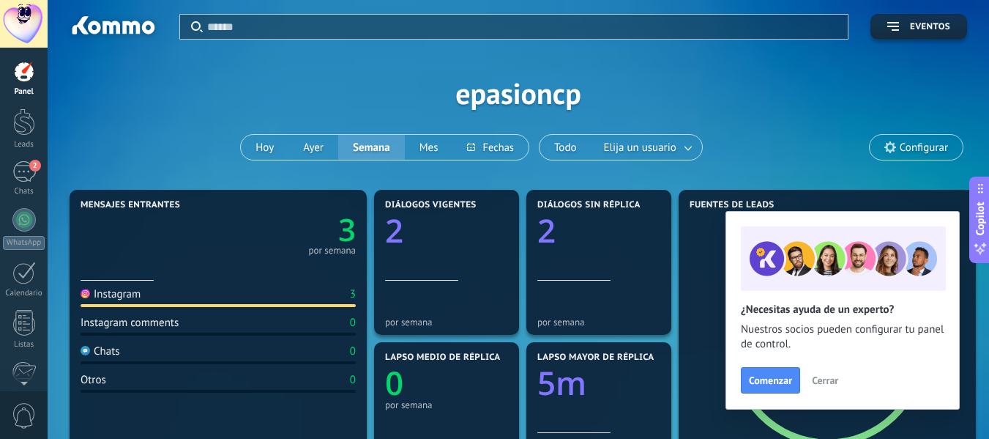
click at [924, 141] on span "Configurar" at bounding box center [924, 147] width 48 height 12
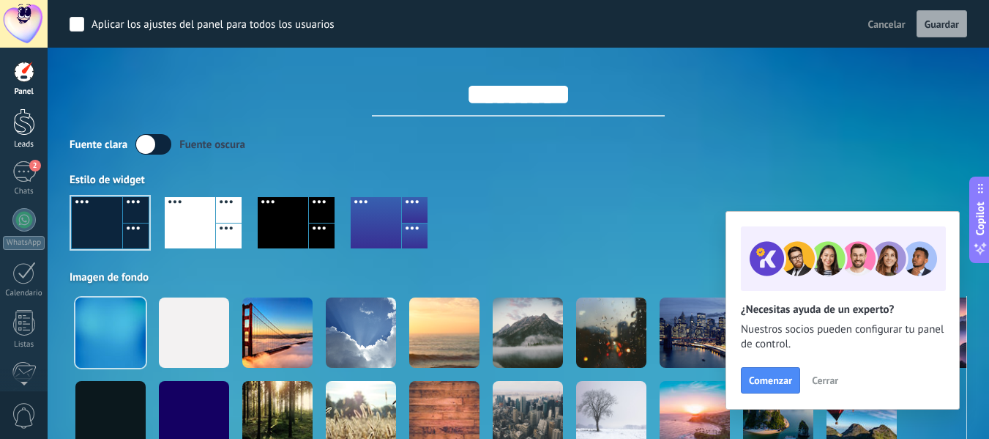
click at [20, 116] on div at bounding box center [24, 121] width 22 height 27
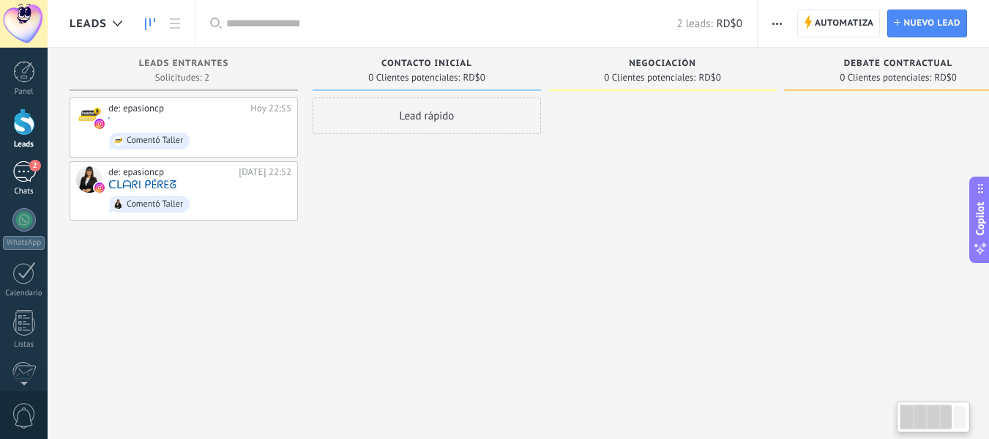
click at [42, 168] on link "2 Chats" at bounding box center [24, 178] width 48 height 35
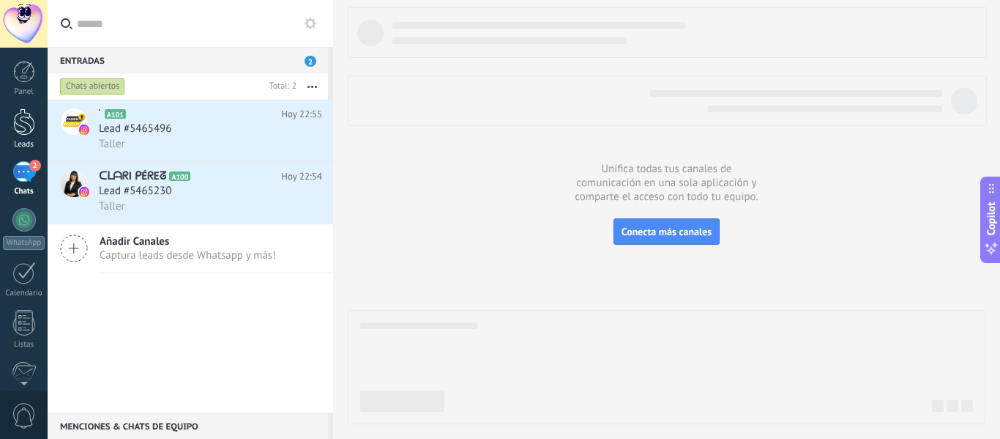
click at [34, 131] on div at bounding box center [24, 121] width 22 height 27
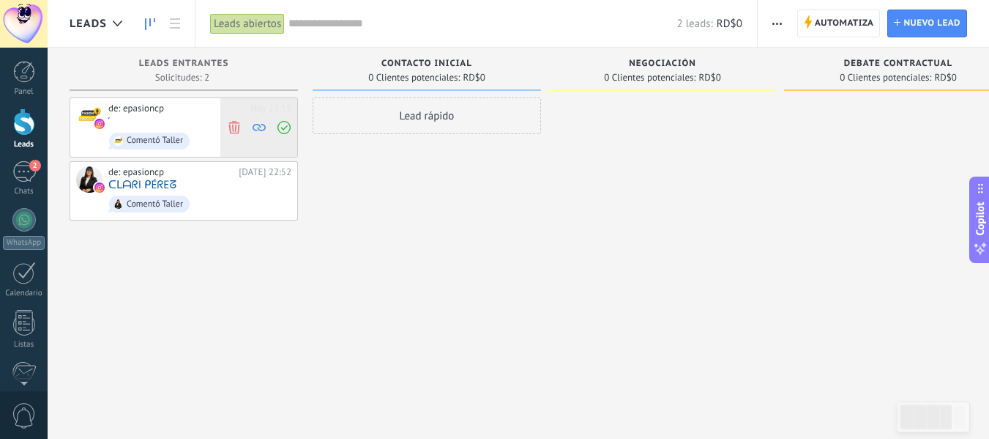
click at [290, 122] on icon at bounding box center [284, 127] width 13 height 13
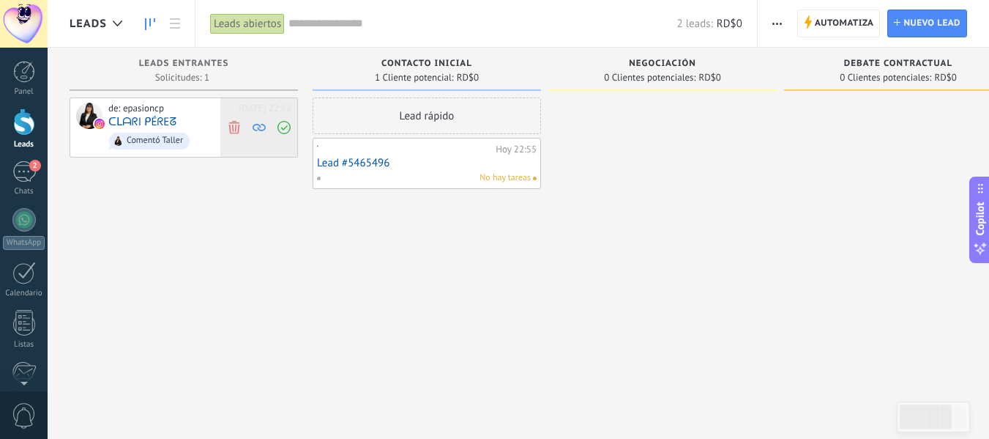
click at [239, 123] on icon at bounding box center [234, 126] width 13 height 13
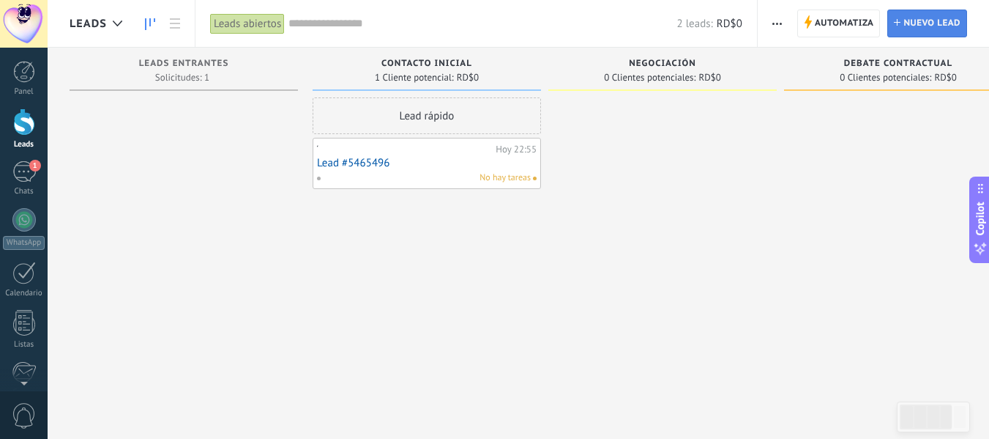
click at [935, 21] on span "Nuevo lead" at bounding box center [932, 23] width 57 height 26
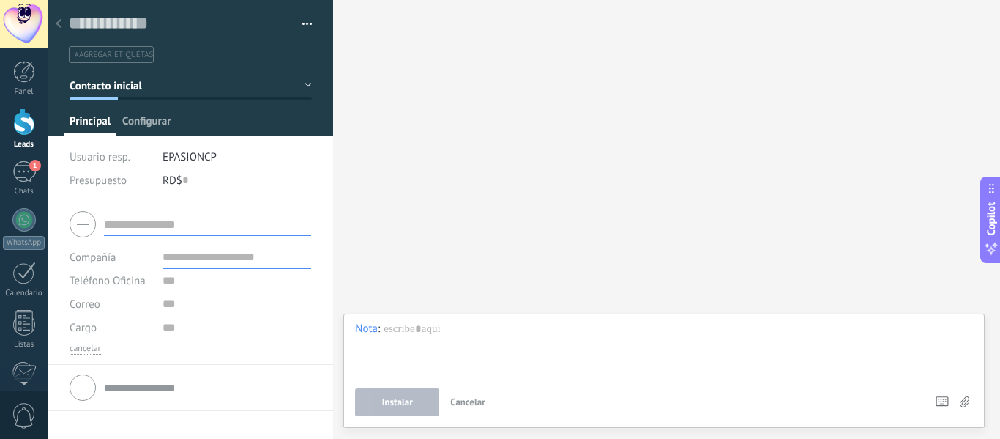
click at [149, 120] on span "Configurar" at bounding box center [146, 124] width 48 height 21
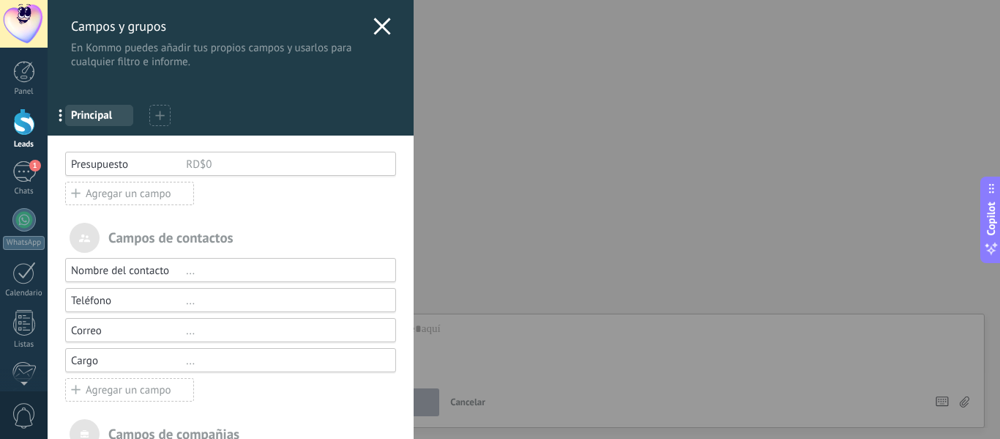
click at [373, 24] on icon at bounding box center [382, 27] width 18 height 18
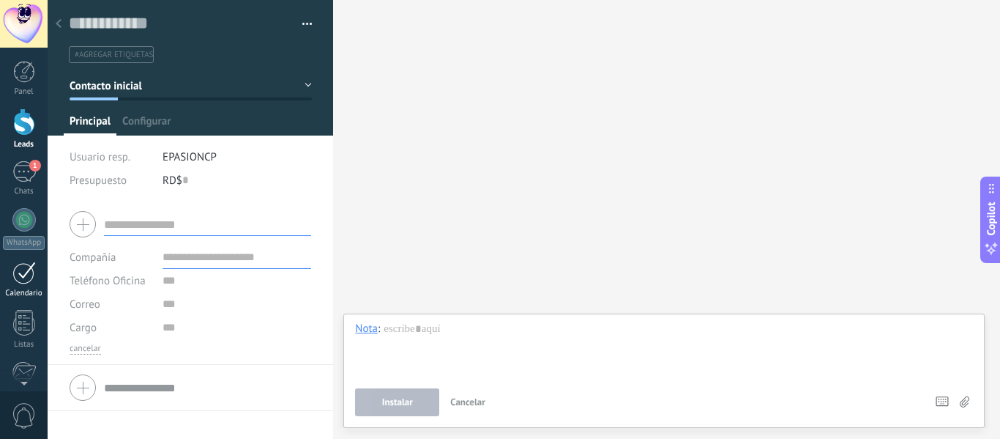
click at [26, 276] on div at bounding box center [23, 272] width 23 height 23
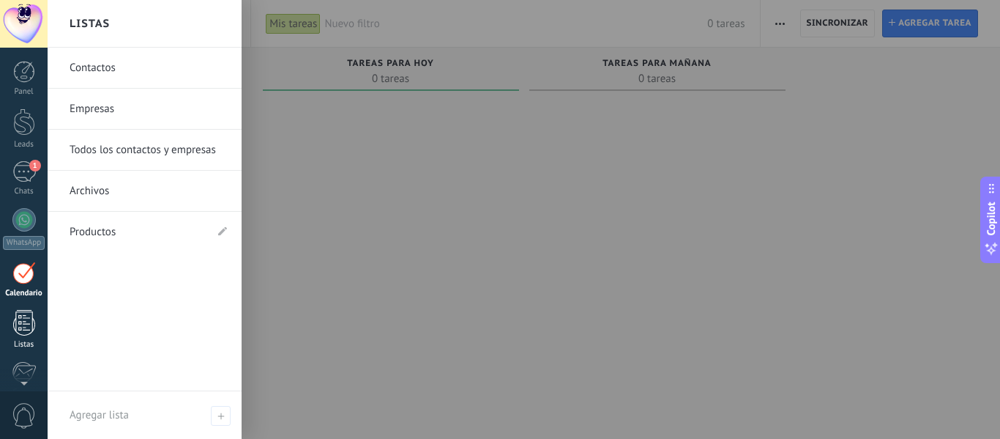
click at [29, 329] on div at bounding box center [24, 323] width 22 height 26
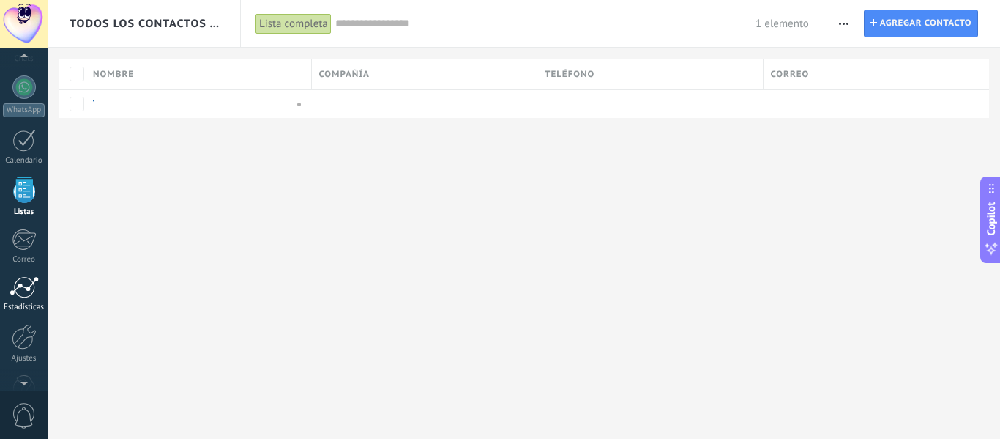
scroll to position [171, 0]
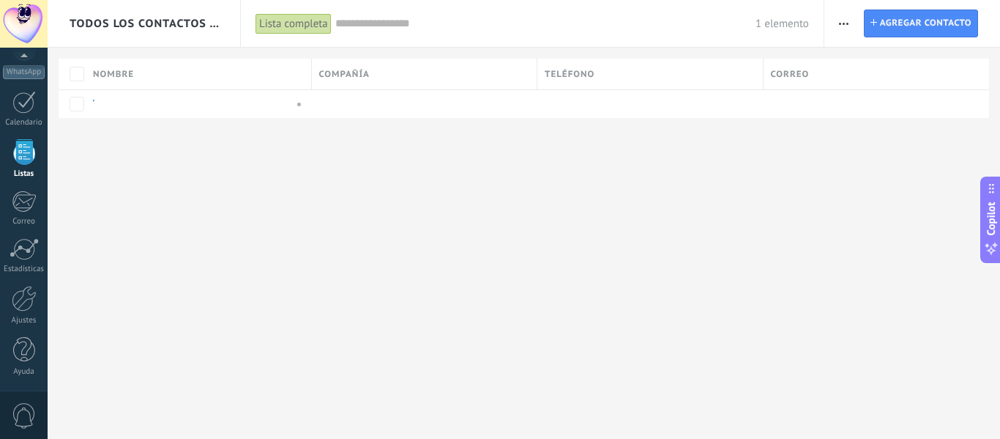
click at [12, 414] on span "0" at bounding box center [24, 416] width 25 height 26
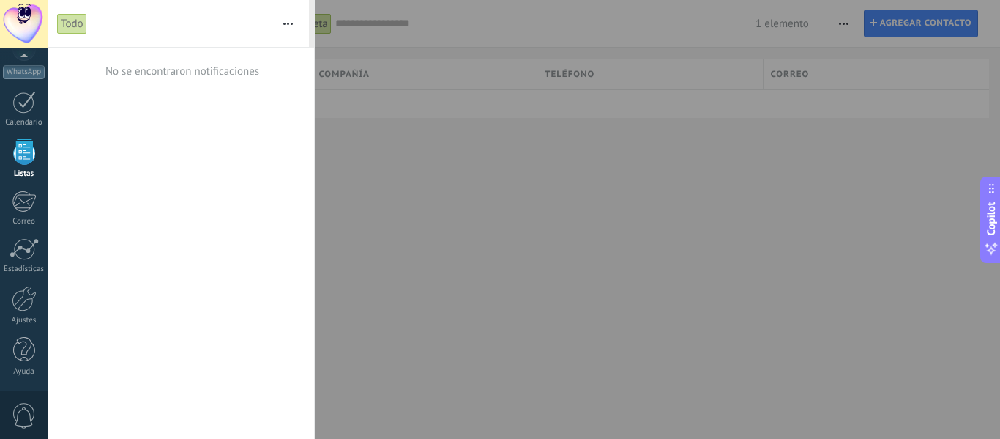
click at [12, 414] on span "0" at bounding box center [24, 416] width 25 height 26
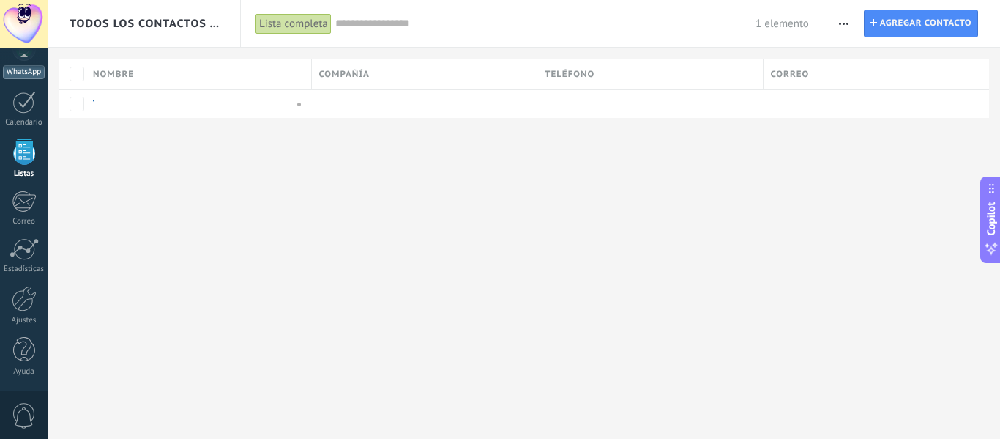
click at [28, 71] on div "WhatsApp" at bounding box center [24, 72] width 42 height 14
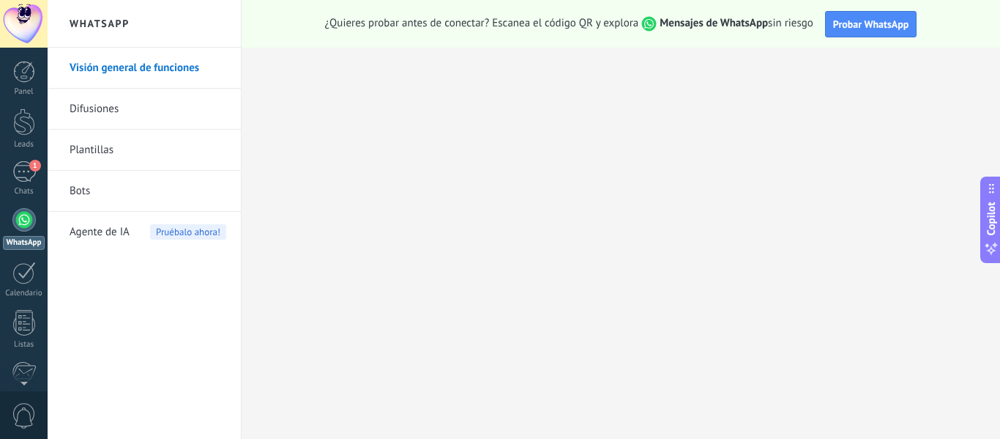
click at [157, 108] on link "Difusiones" at bounding box center [148, 109] width 157 height 41
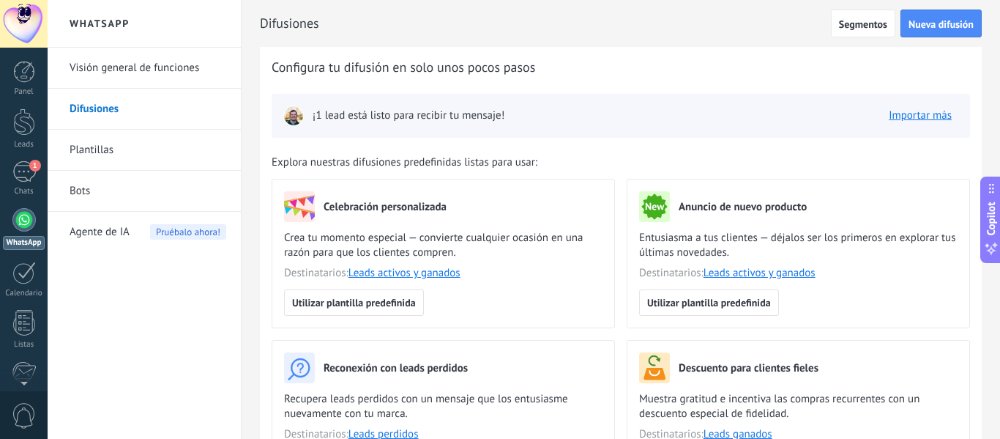
click at [78, 150] on link "Plantillas" at bounding box center [148, 150] width 157 height 41
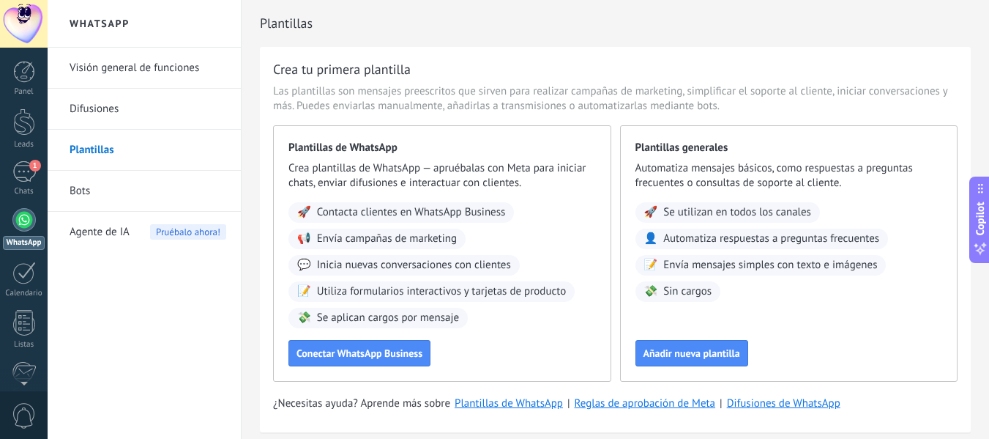
click at [116, 237] on span "Agente de IA" at bounding box center [100, 232] width 60 height 41
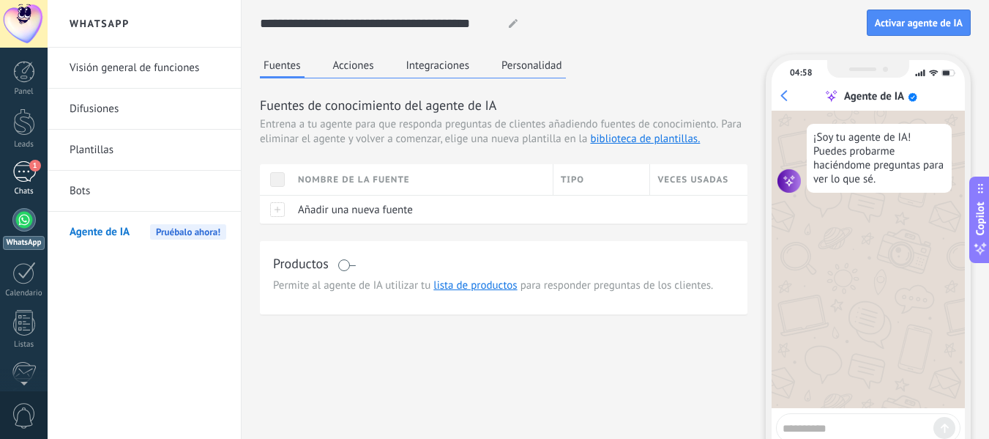
click at [24, 172] on div "1" at bounding box center [23, 171] width 23 height 21
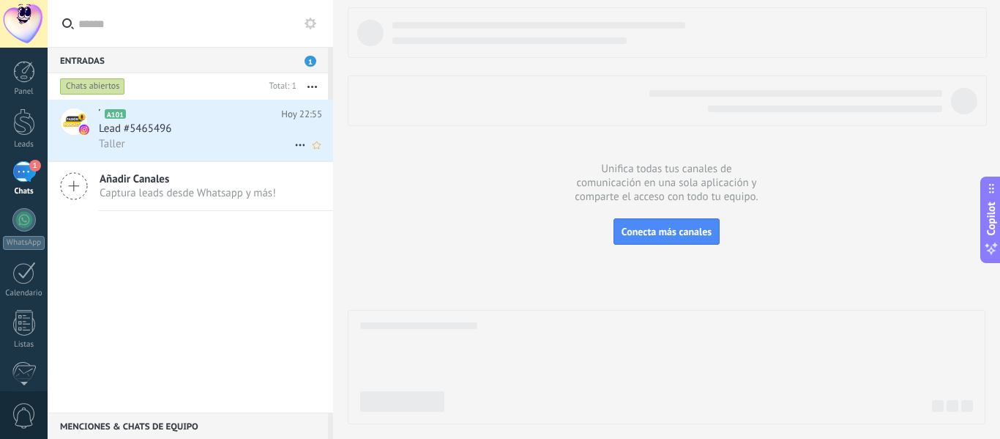
click at [300, 142] on icon at bounding box center [300, 145] width 18 height 18
click at [212, 132] on div at bounding box center [500, 219] width 1000 height 439
click at [304, 86] on button "button" at bounding box center [312, 86] width 31 height 26
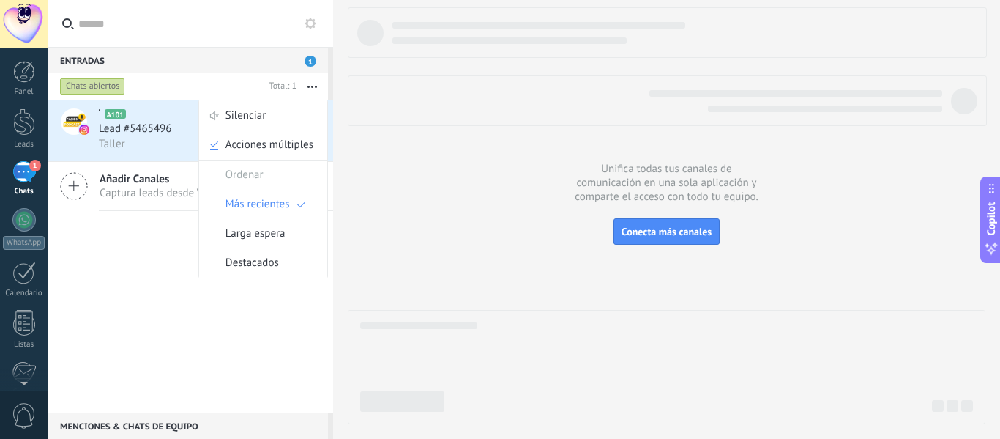
click at [248, 64] on div "Entradas 1" at bounding box center [188, 60] width 280 height 26
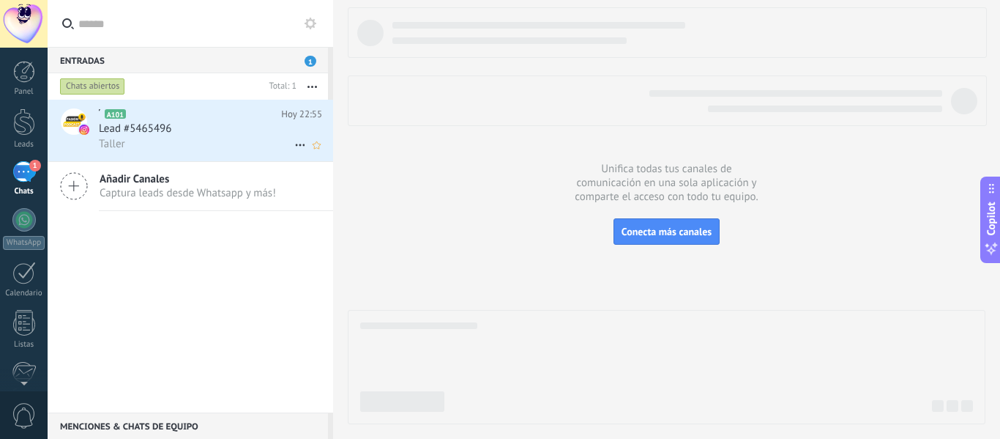
click at [294, 145] on icon "[PERSON_NAME] respondió Conversación cerrada" at bounding box center [300, 145] width 18 height 18
click at [158, 204] on div at bounding box center [500, 219] width 1000 height 439
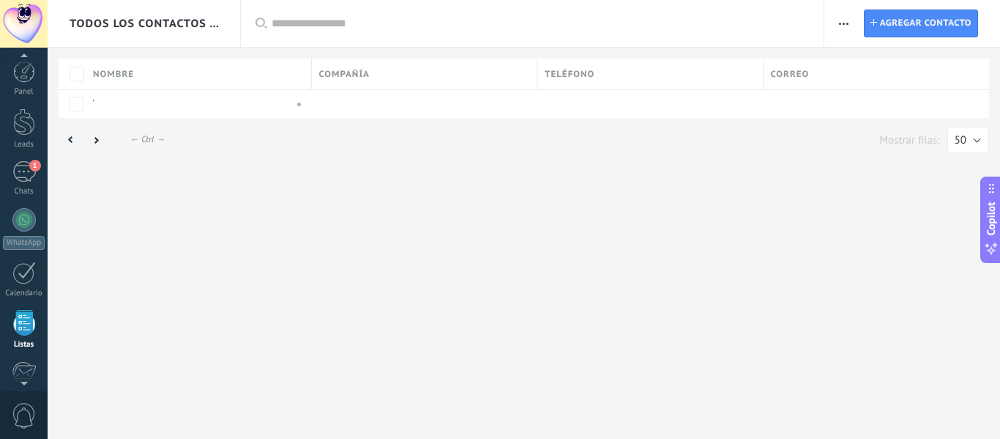
scroll to position [91, 0]
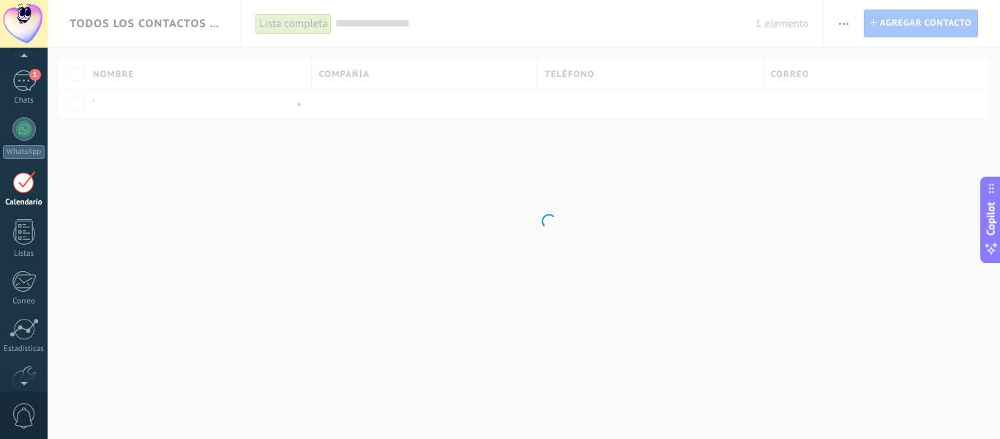
scroll to position [42, 0]
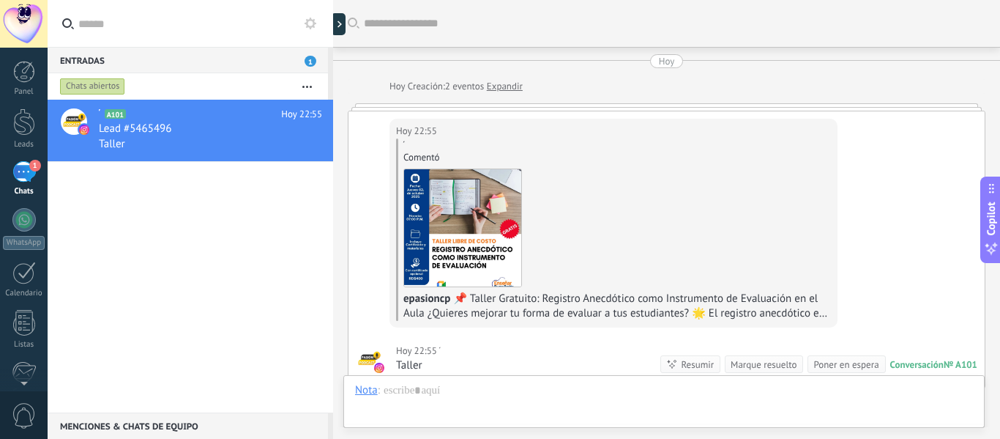
scroll to position [26, 0]
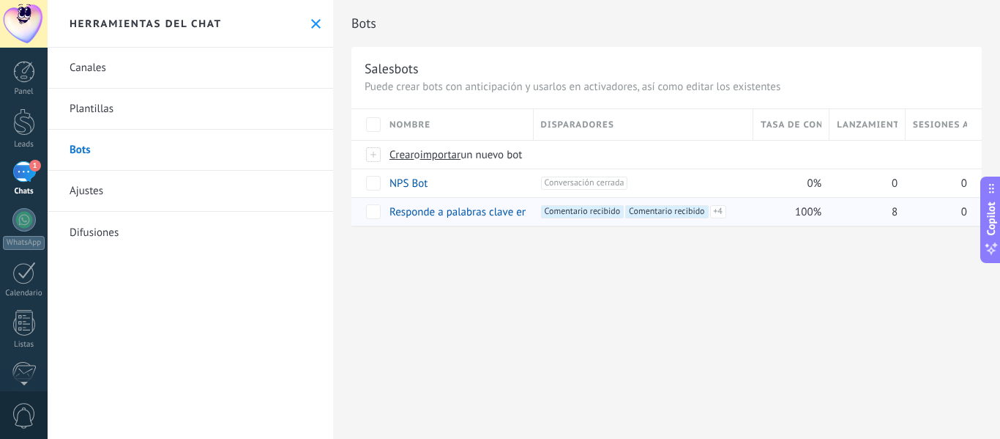
click at [842, 216] on div "8" at bounding box center [864, 212] width 69 height 28
click at [101, 195] on link "Ajustes" at bounding box center [191, 191] width 286 height 41
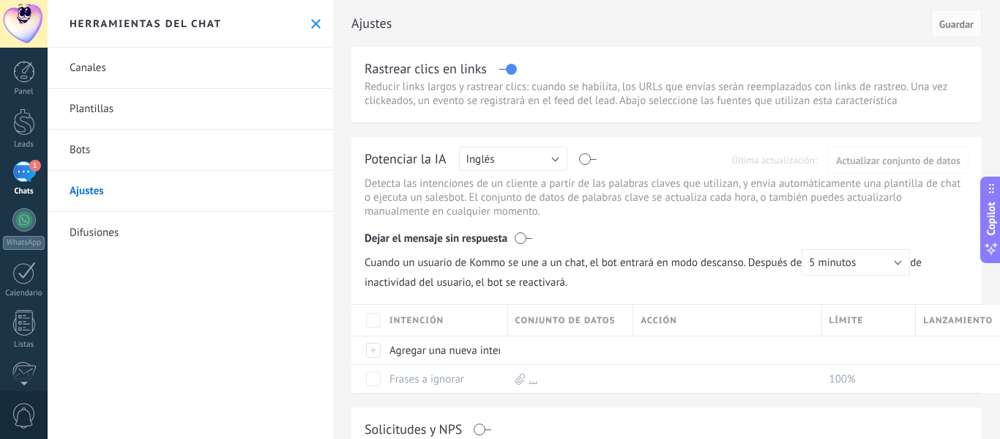
click at [311, 24] on icon at bounding box center [316, 24] width 10 height 10
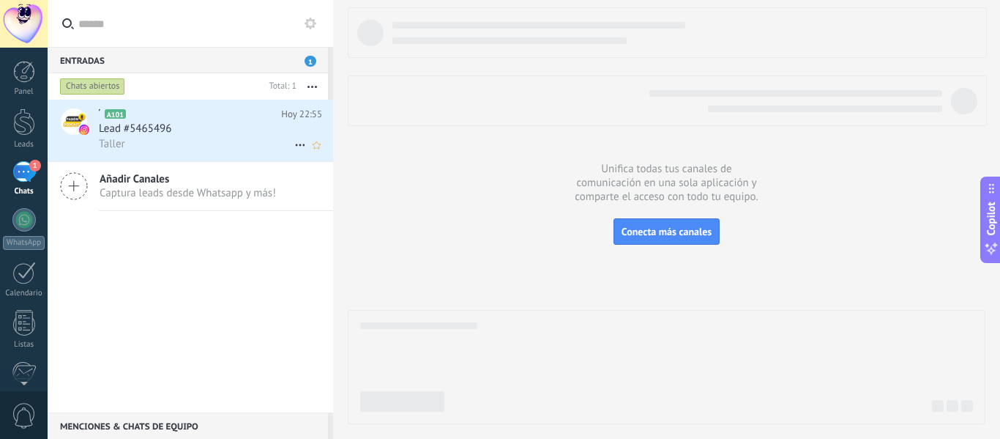
click at [293, 141] on icon at bounding box center [300, 145] width 18 height 18
click at [357, 183] on span "Conversación cerrada" at bounding box center [366, 181] width 100 height 29
